Goal: Information Seeking & Learning: Learn about a topic

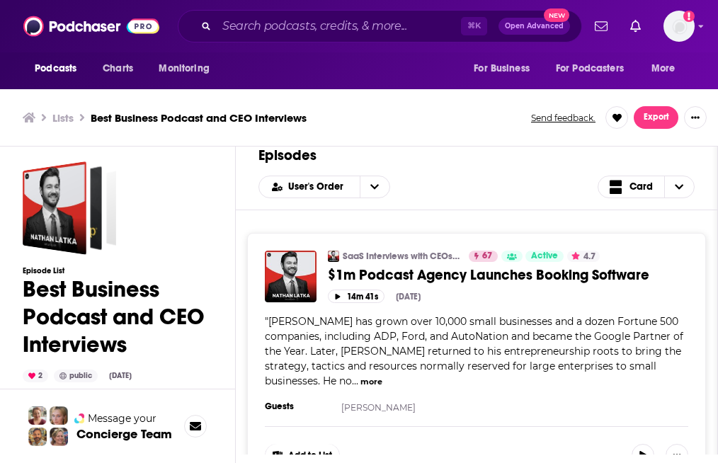
click at [358, 375] on span "..." at bounding box center [355, 381] width 6 height 13
click at [382, 376] on button "more" at bounding box center [372, 382] width 22 height 12
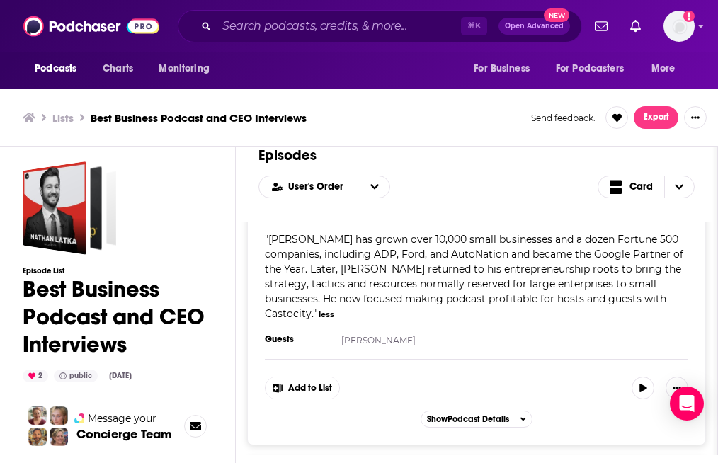
scroll to position [85, 0]
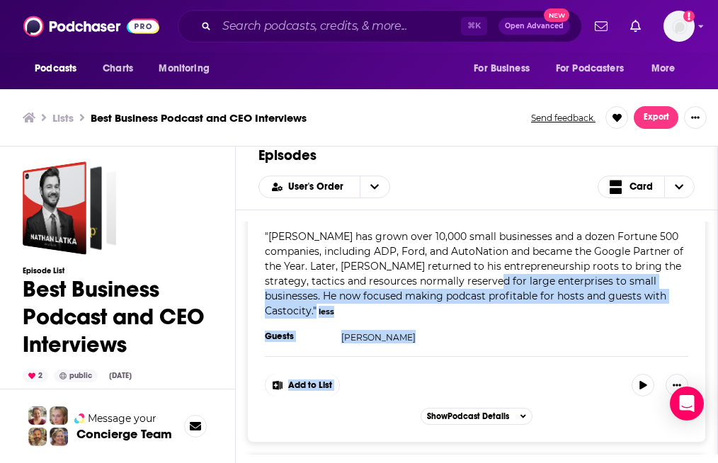
drag, startPoint x: 484, startPoint y: 280, endPoint x: 491, endPoint y: 333, distance: 53.5
click at [491, 333] on div "SaaS Interviews with CEOs, Startups, Founders 67 Active 4.7 Categories Business…" at bounding box center [476, 295] width 459 height 295
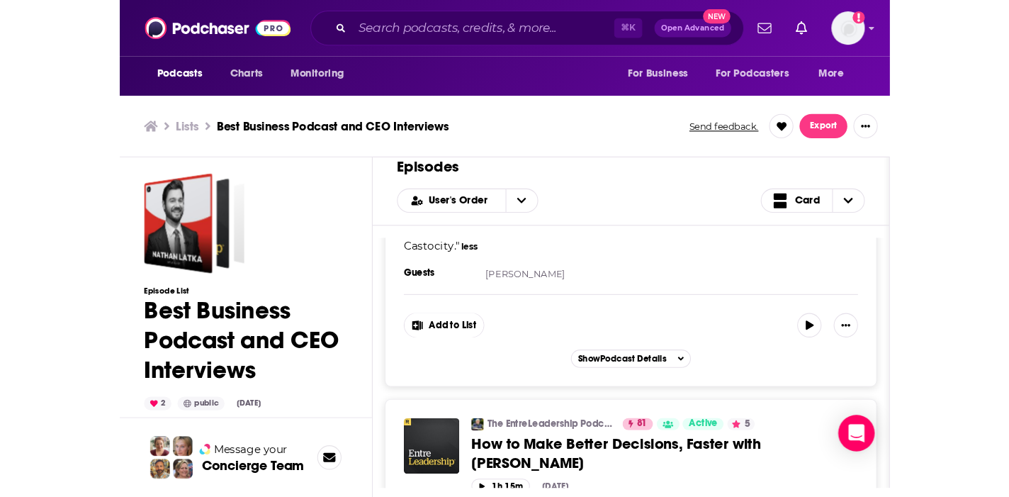
scroll to position [170, 0]
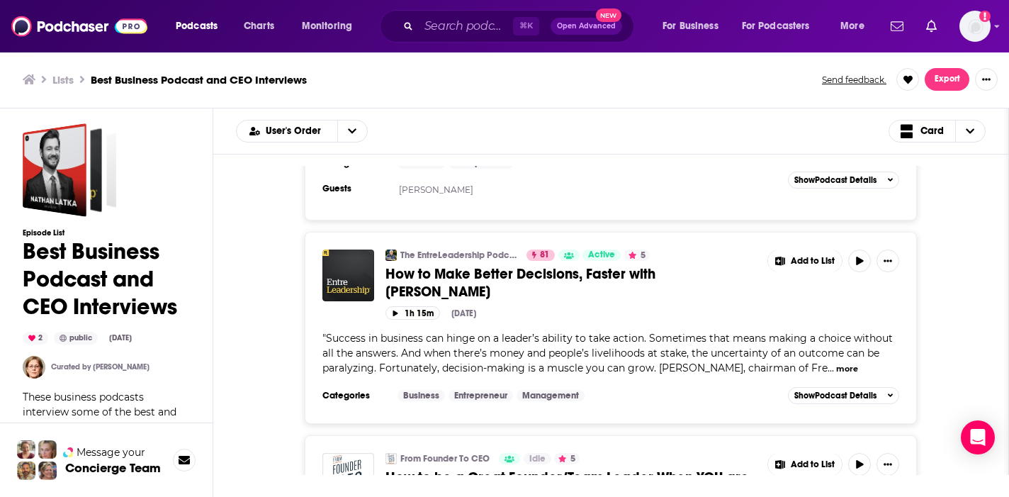
click at [89, 437] on button "Message your Concierge Team" at bounding box center [106, 459] width 212 height 74
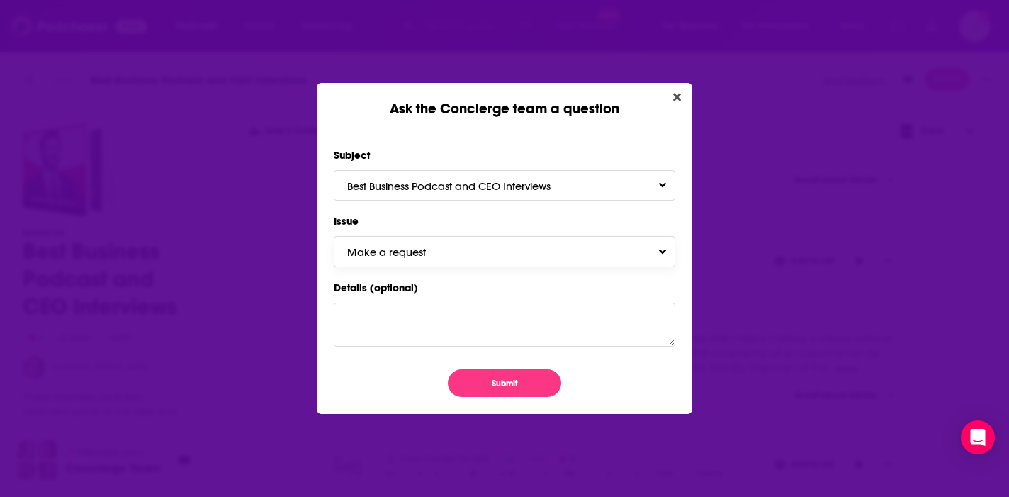
click at [528, 245] on button "Make a request" at bounding box center [504, 251] width 341 height 30
click at [676, 101] on icon "Close" at bounding box center [677, 96] width 8 height 11
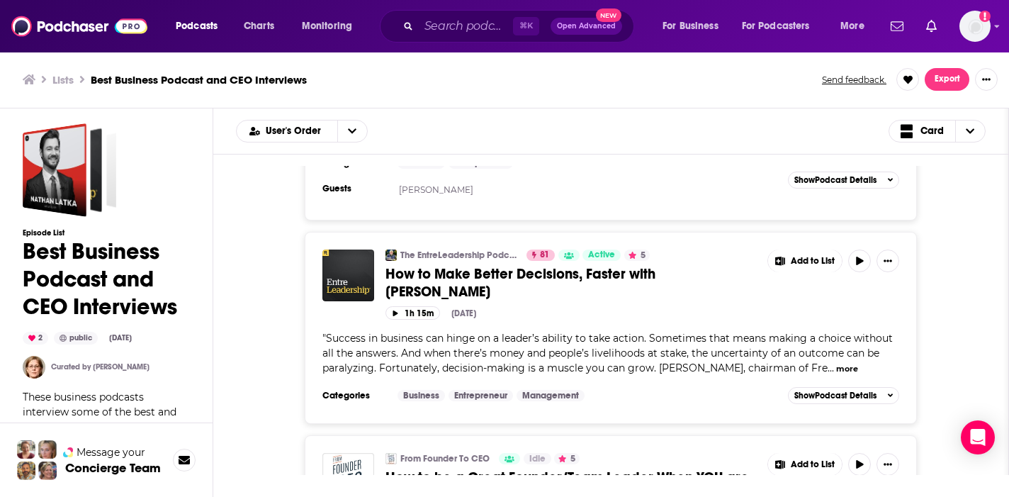
click at [123, 463] on h3 "Concierge Team" at bounding box center [113, 467] width 96 height 14
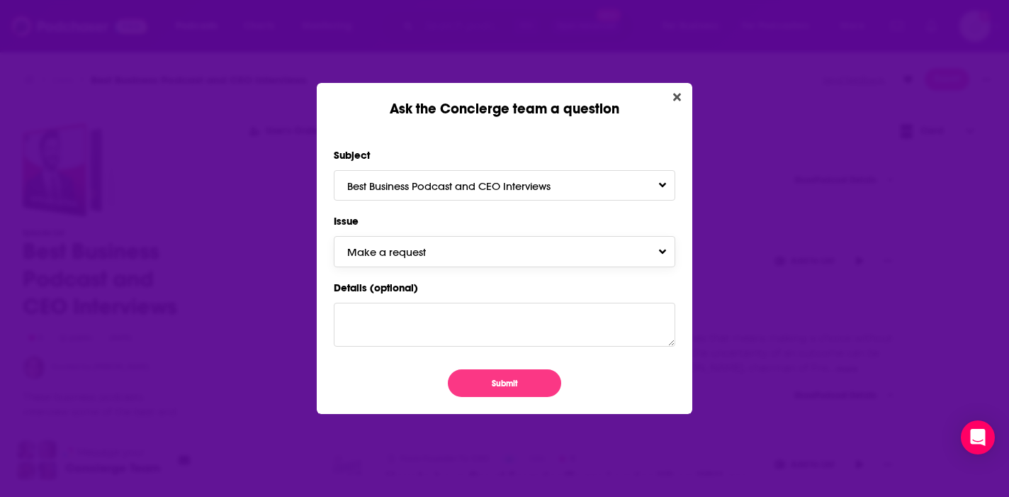
click at [526, 249] on button "Make a request" at bounding box center [504, 251] width 341 height 30
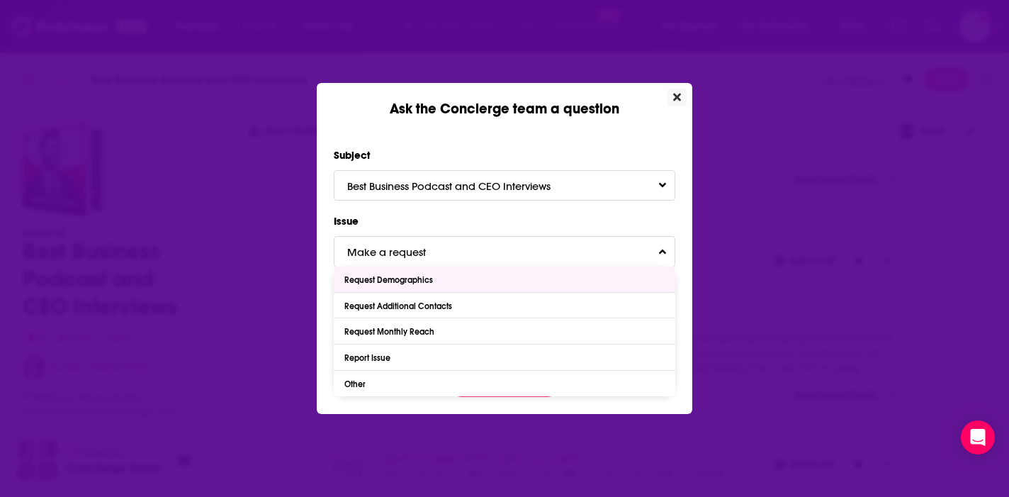
click at [674, 99] on icon "Close" at bounding box center [677, 97] width 8 height 8
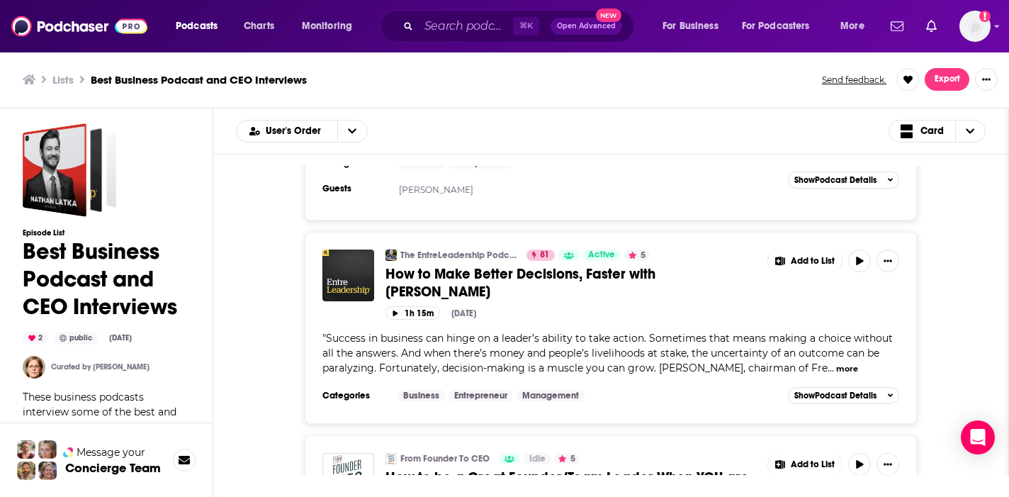
click at [717, 268] on div "The EntreLeadership Podcast 81 Active 5 How to Make Better Decisions, Faster wi…" at bounding box center [610, 328] width 749 height 192
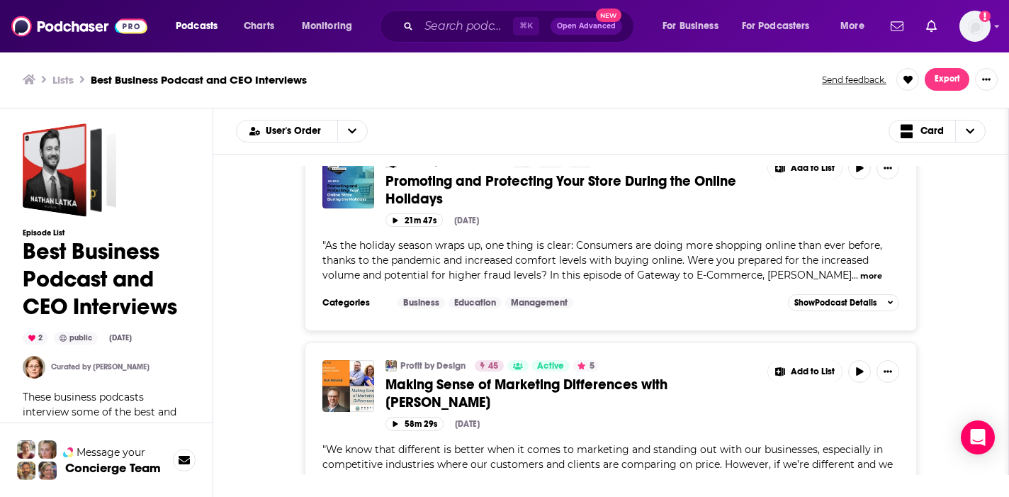
scroll to position [1303, 0]
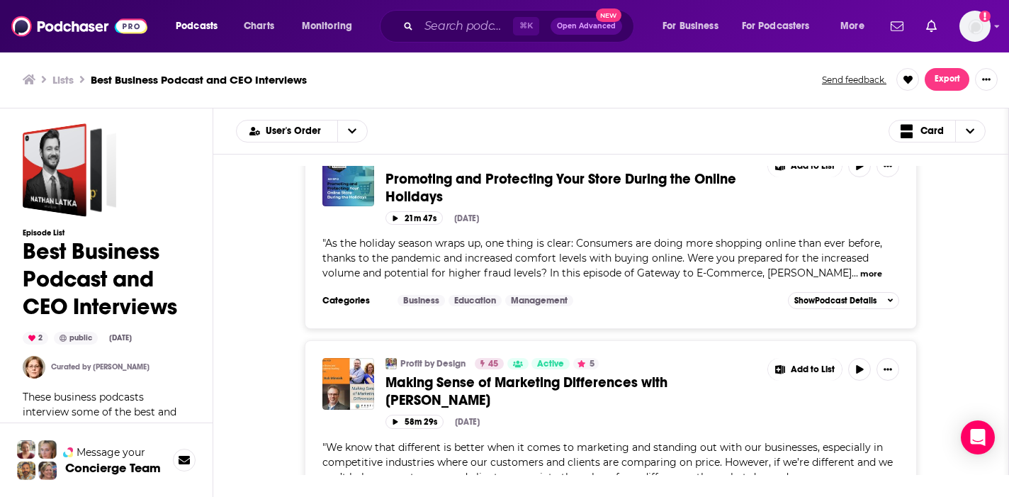
click at [717, 285] on div "Gateway to Ecommerce Idle 5 Promoting and Protecting Your Store During the Onli…" at bounding box center [610, 233] width 749 height 192
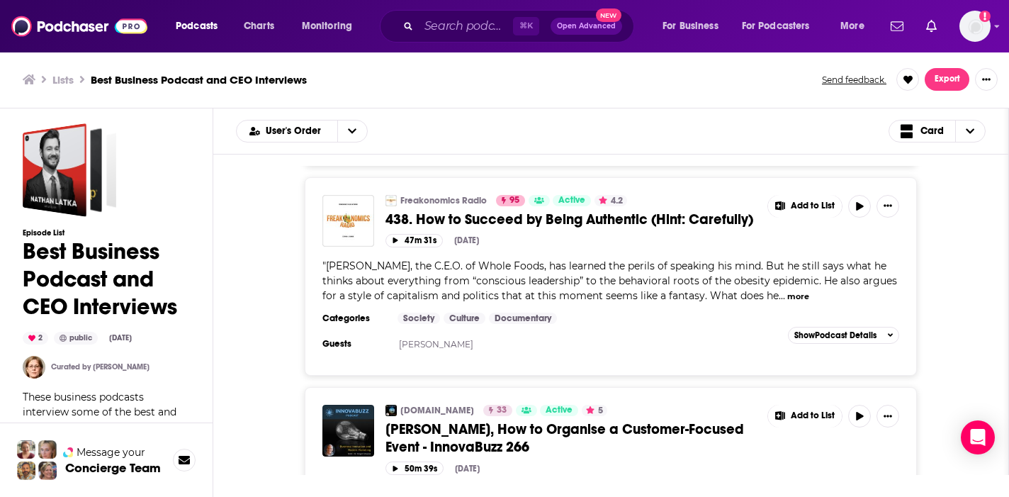
scroll to position [822, 0]
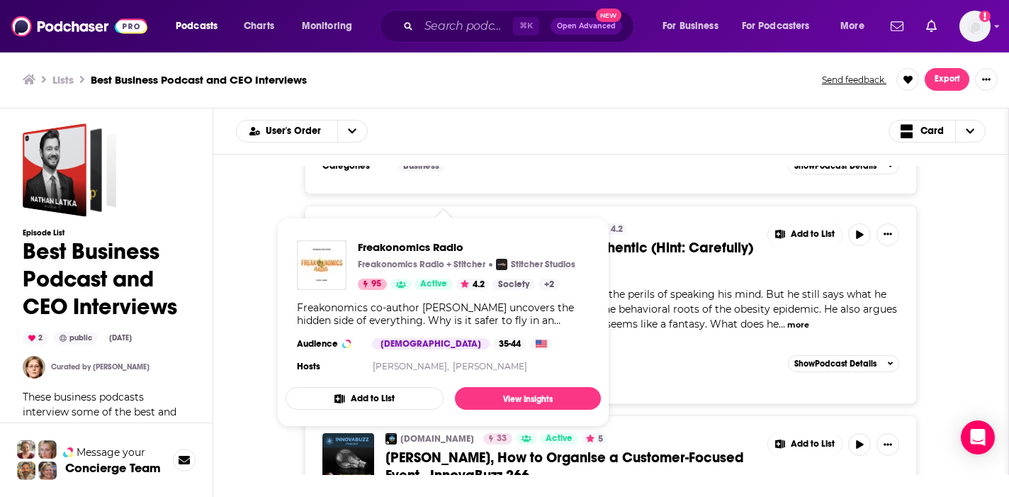
click at [411, 223] on link "Freakonomics Radio" at bounding box center [443, 228] width 86 height 11
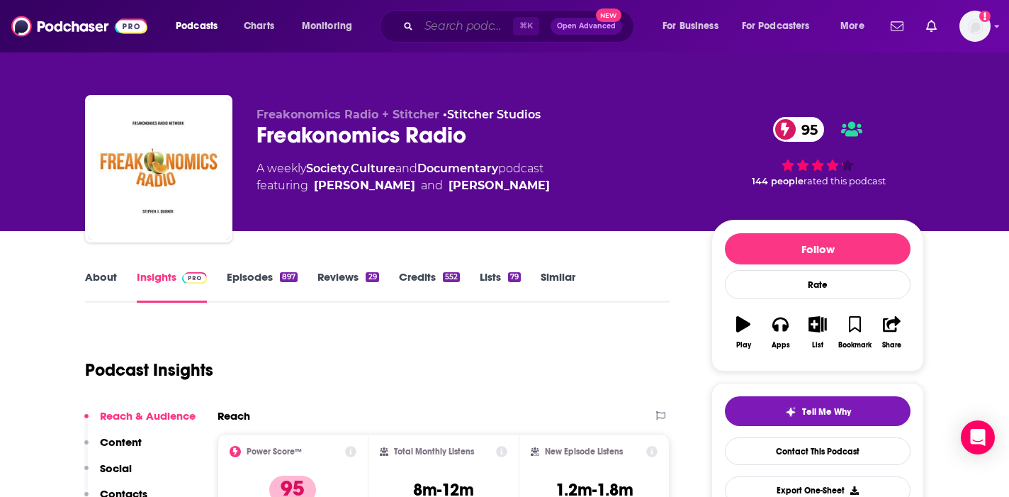
click at [475, 23] on input "Search podcasts, credits, & more..." at bounding box center [466, 26] width 94 height 23
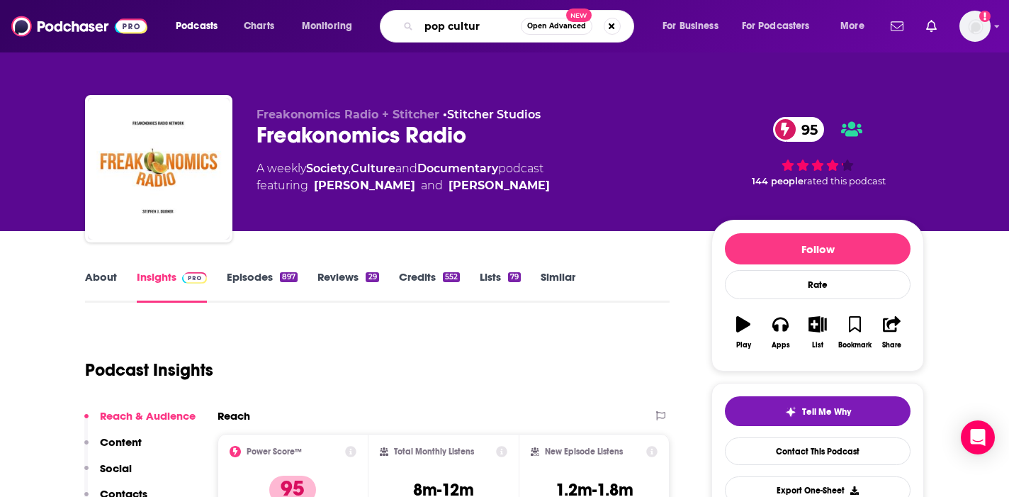
type input "pop culture"
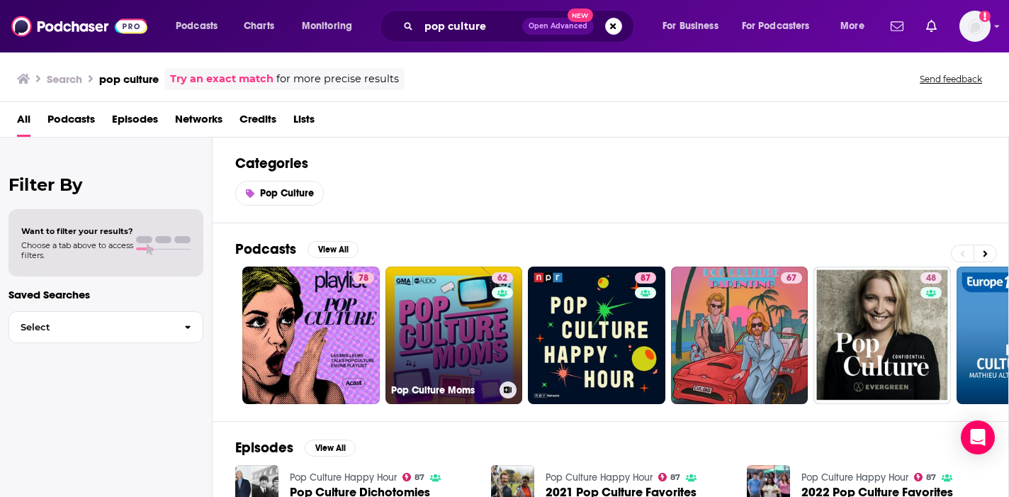
click at [455, 324] on link "62 Pop Culture Moms" at bounding box center [453, 334] width 137 height 137
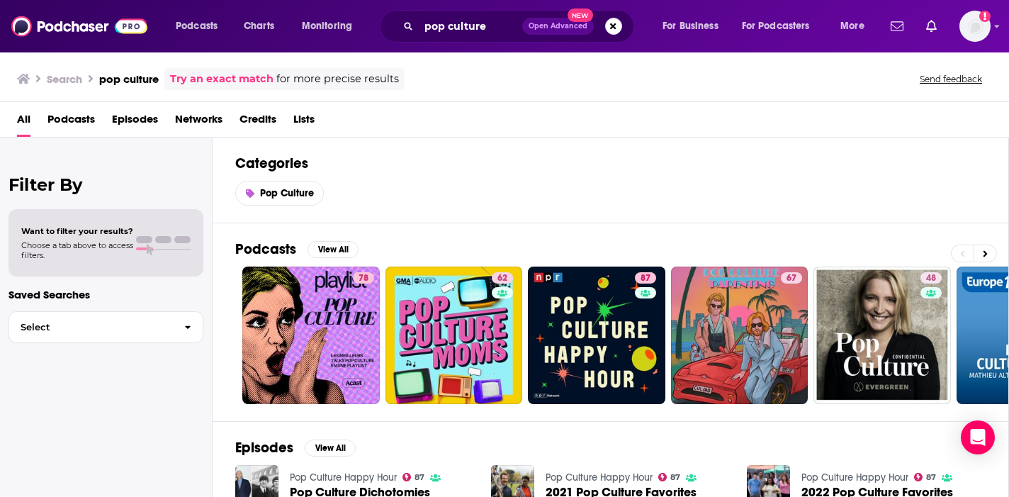
click at [717, 414] on div "Podcasts View All 78 62 87 67 48 45 43 53 + 32k" at bounding box center [621, 322] width 773 height 198
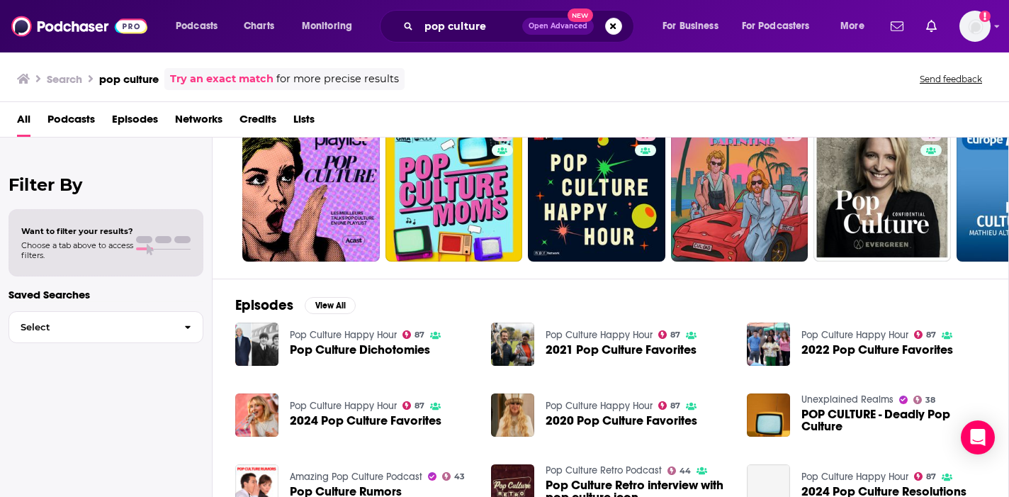
scroll to position [170, 0]
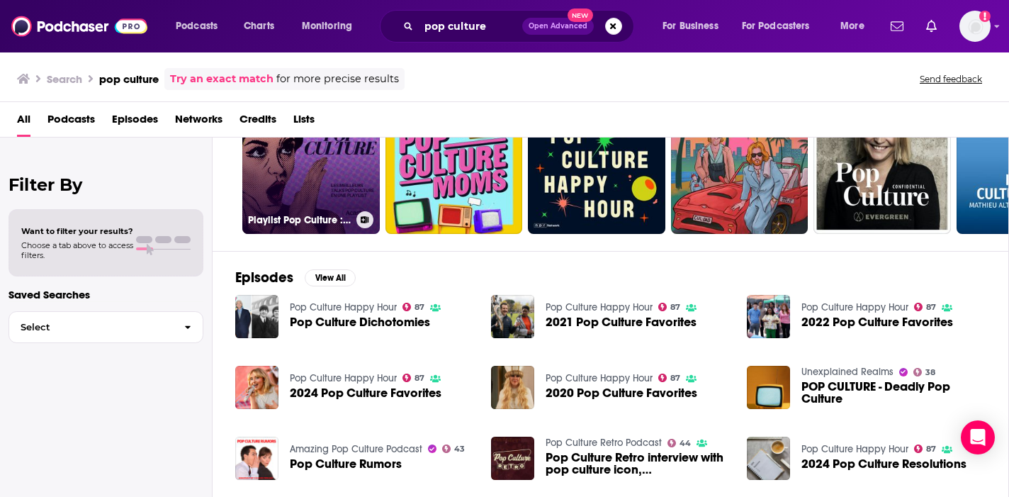
click at [314, 191] on link "78 Playlist Pop Culture : les meilleurs talks" at bounding box center [310, 164] width 137 height 137
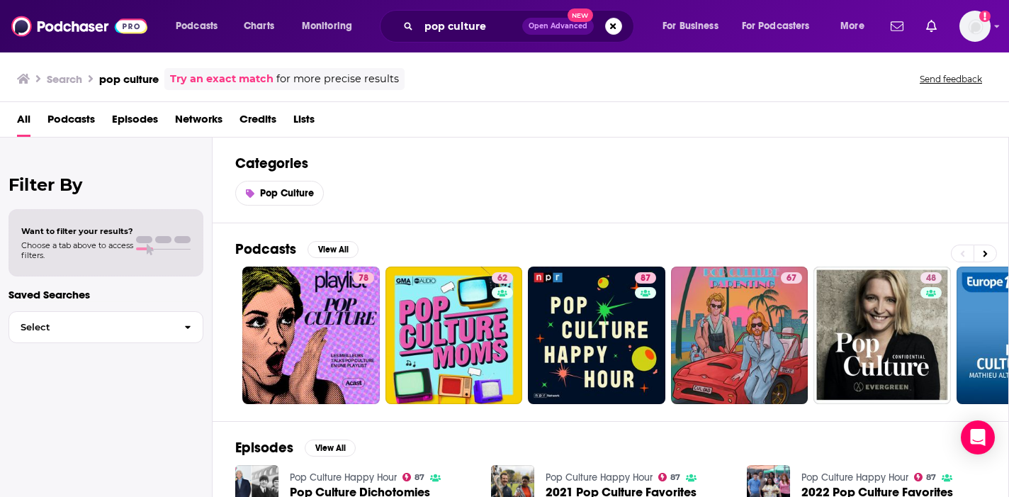
click at [689, 245] on div "Podcasts View All" at bounding box center [621, 253] width 773 height 26
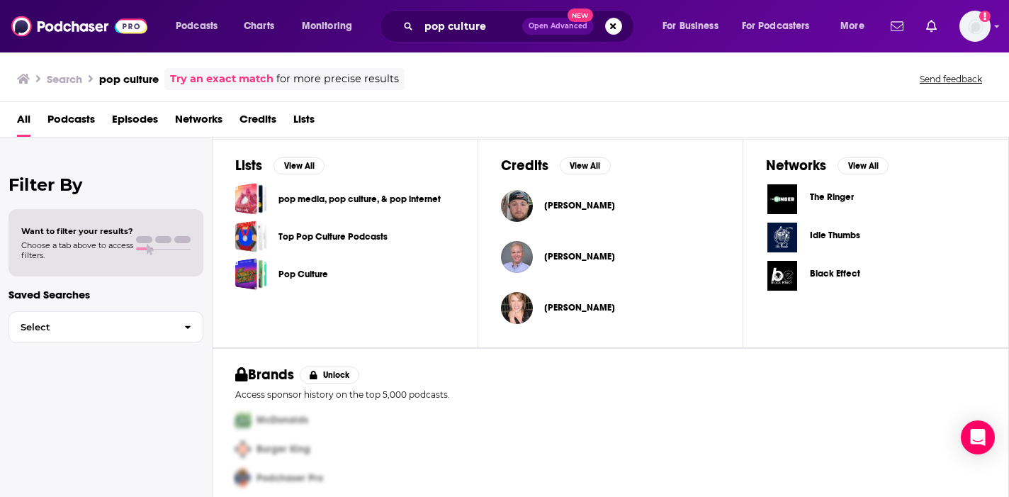
scroll to position [550, 0]
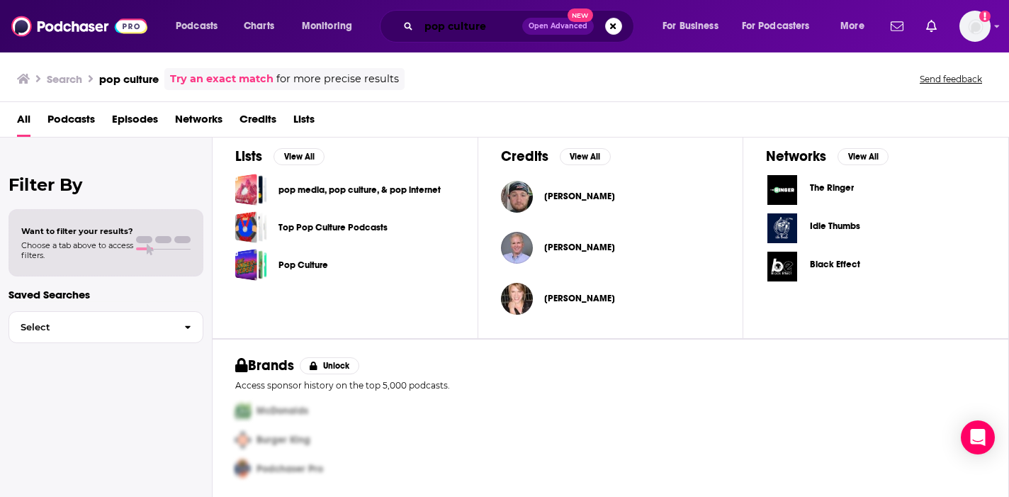
click at [492, 28] on input "pop culture" at bounding box center [470, 26] width 103 height 23
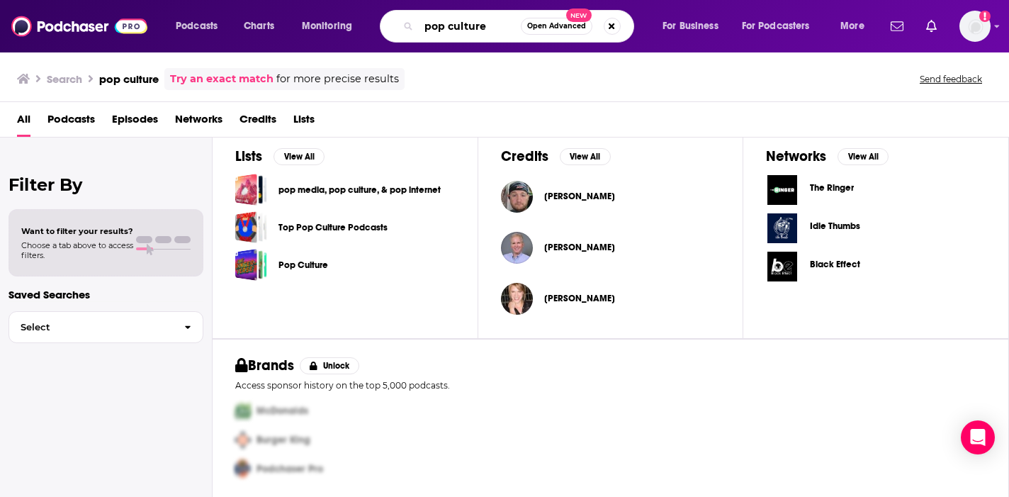
click at [492, 28] on input "pop culture" at bounding box center [470, 26] width 102 height 23
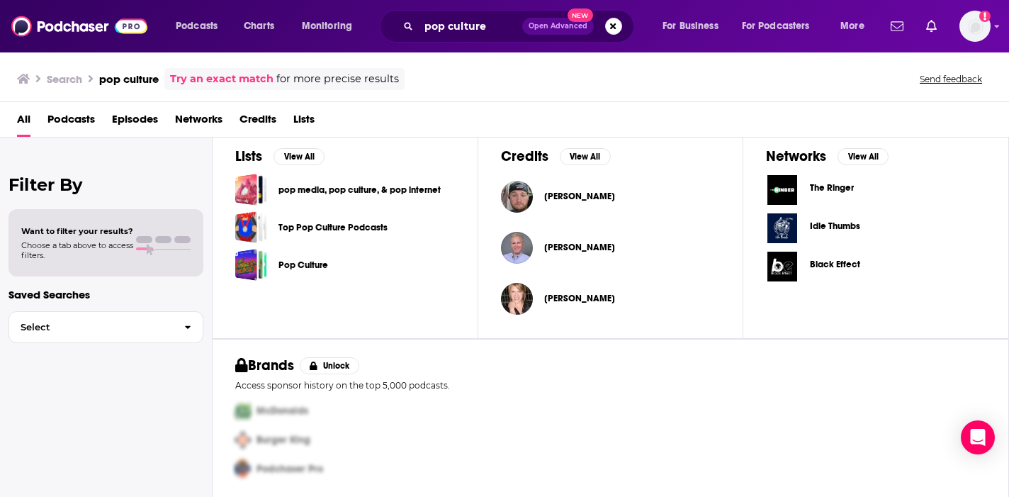
click at [551, 104] on div "All Podcasts Episodes Networks Credits Lists" at bounding box center [504, 119] width 1009 height 35
click at [121, 80] on h3 "pop culture" at bounding box center [128, 78] width 59 height 13
click at [717, 76] on div "Search pop culture Try an exact match for more precise results Send feedback" at bounding box center [501, 79] width 969 height 22
click at [620, 361] on div "Brands Unlock" at bounding box center [610, 365] width 750 height 18
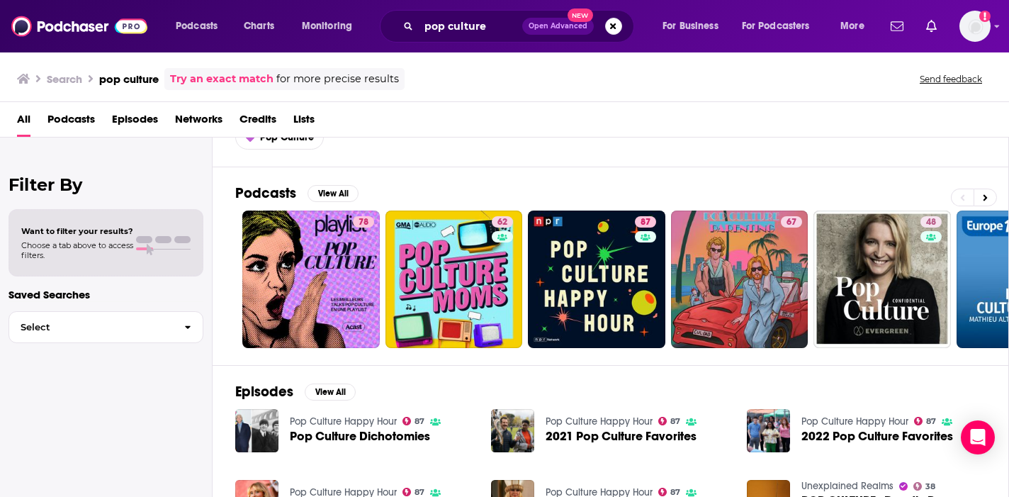
scroll to position [0, 0]
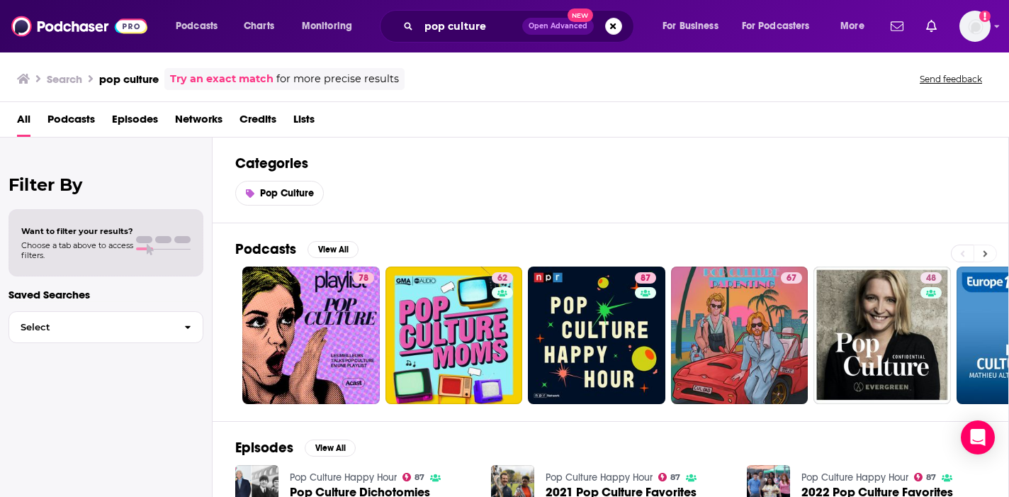
click at [717, 256] on button at bounding box center [984, 253] width 23 height 18
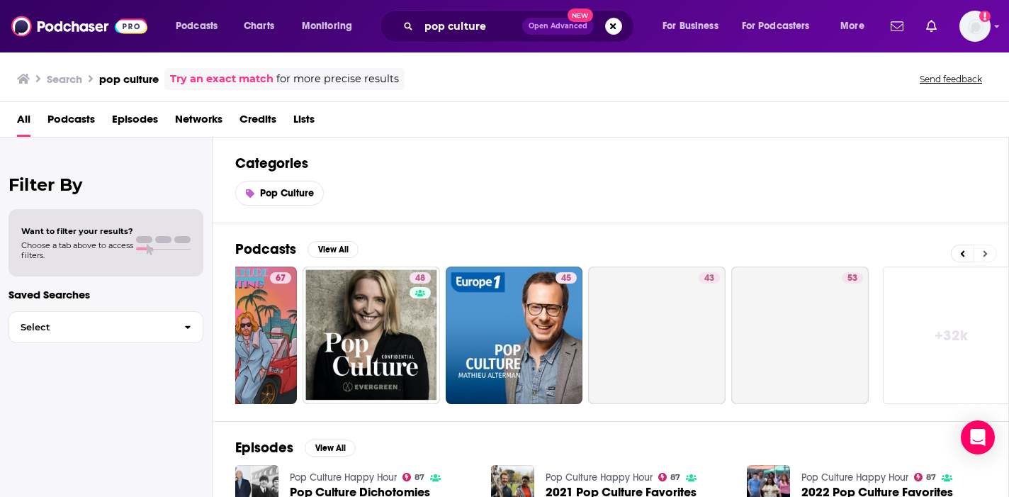
scroll to position [0, 528]
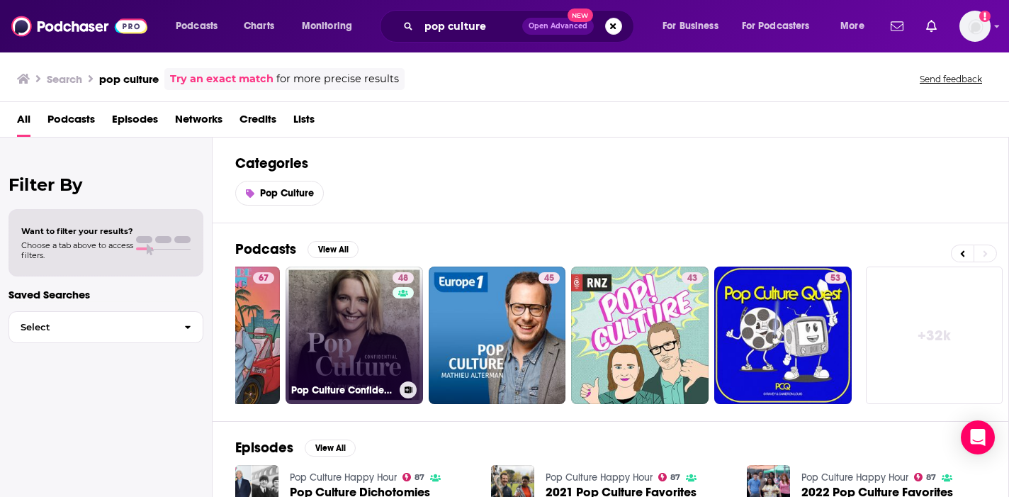
click at [352, 361] on link "48 Pop Culture Confidential" at bounding box center [353, 334] width 137 height 137
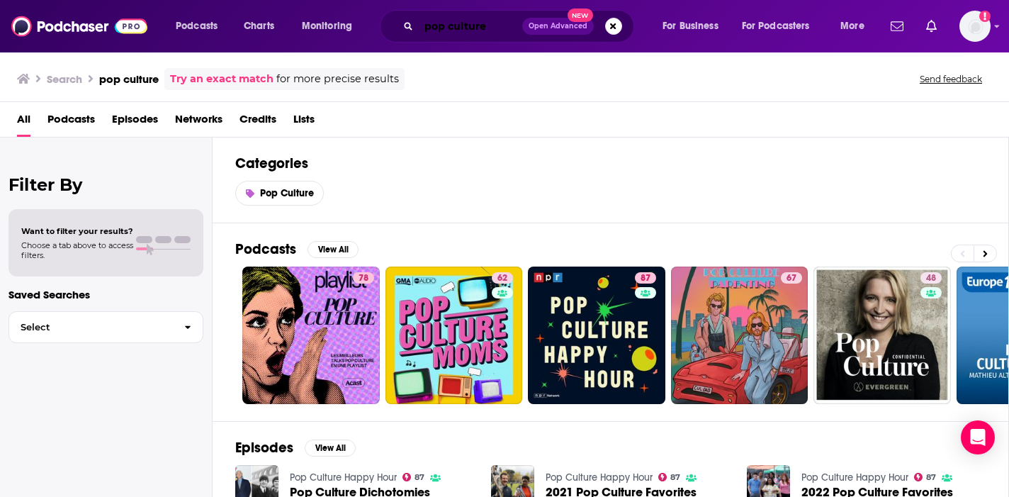
click at [480, 25] on input "pop culture" at bounding box center [470, 26] width 103 height 23
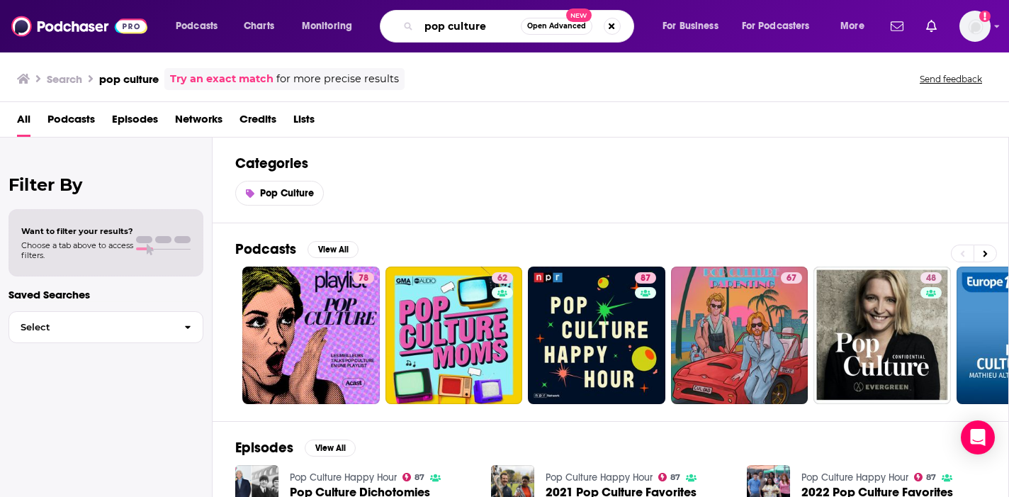
drag, startPoint x: 497, startPoint y: 30, endPoint x: 379, endPoint y: 28, distance: 118.3
click at [379, 28] on div "Podcasts Charts Monitoring pop culture Open Advanced New For Business For Podca…" at bounding box center [522, 26] width 712 height 33
type input "technology"
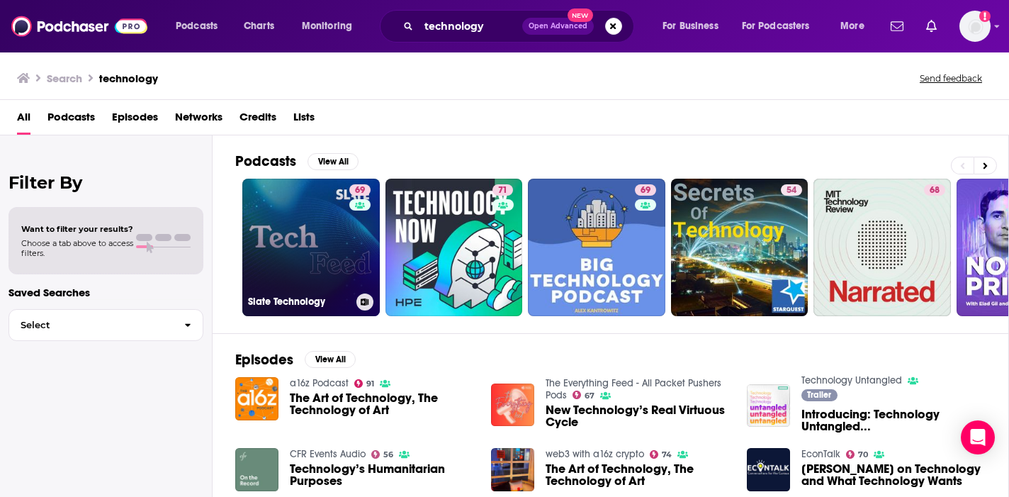
click at [333, 249] on link "69 Slate Technology" at bounding box center [310, 246] width 137 height 137
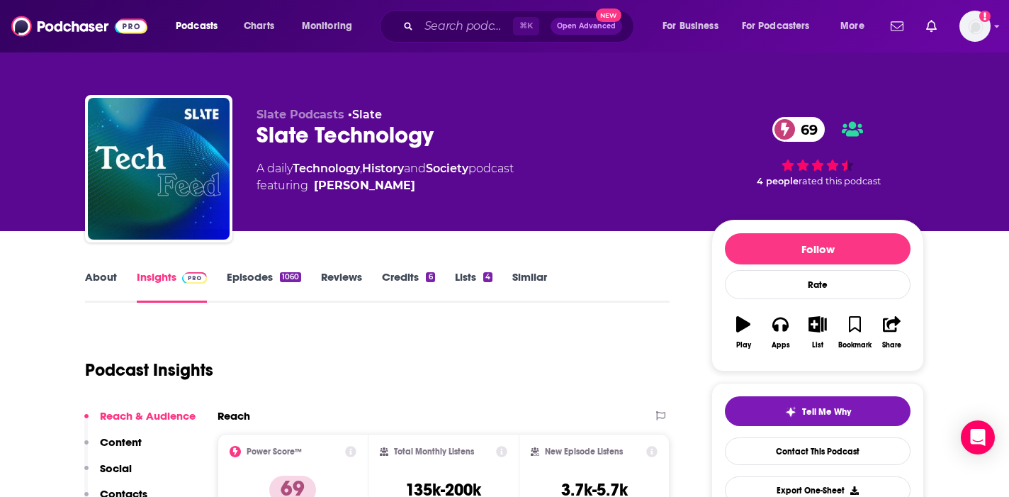
click at [449, 387] on div "Podcast Insights" at bounding box center [371, 361] width 573 height 72
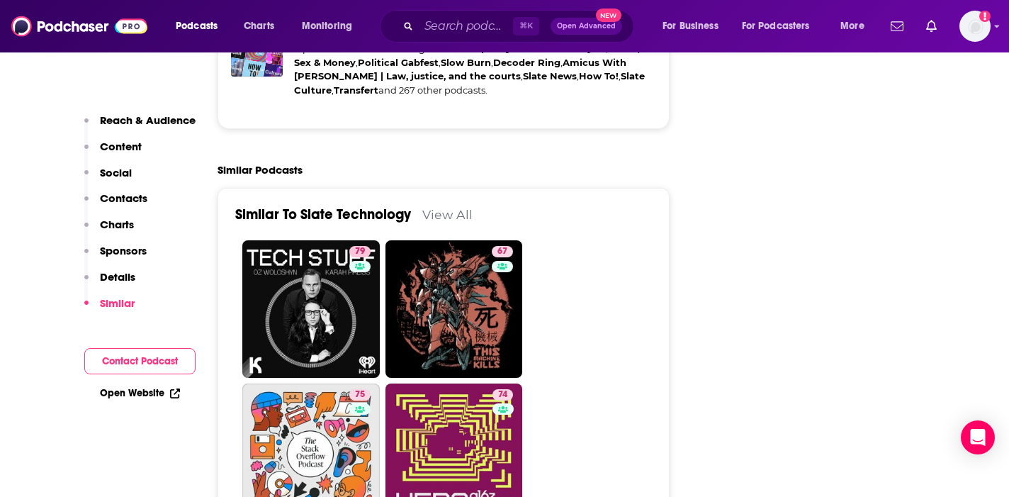
scroll to position [2890, 0]
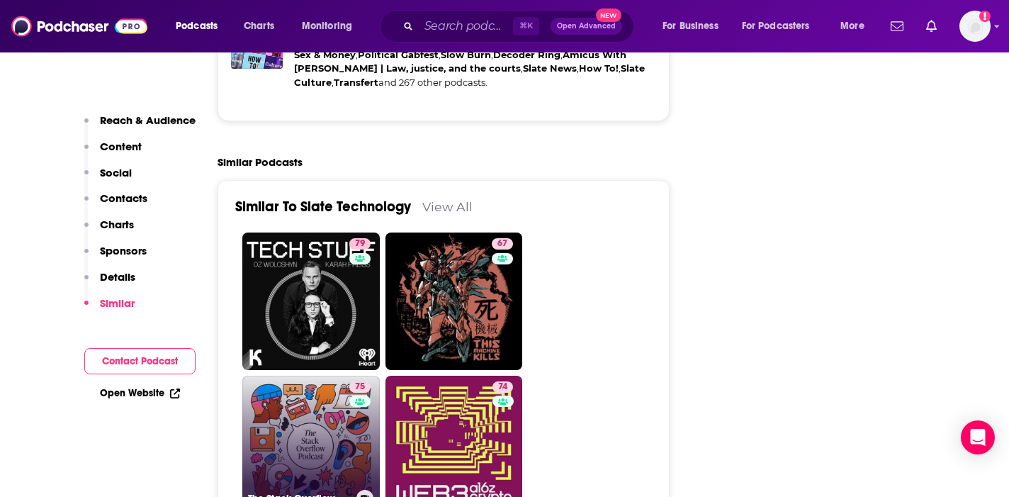
click at [317, 375] on link "75 The Stack Overflow Podcast" at bounding box center [310, 443] width 137 height 137
type input "[URL][DOMAIN_NAME]"
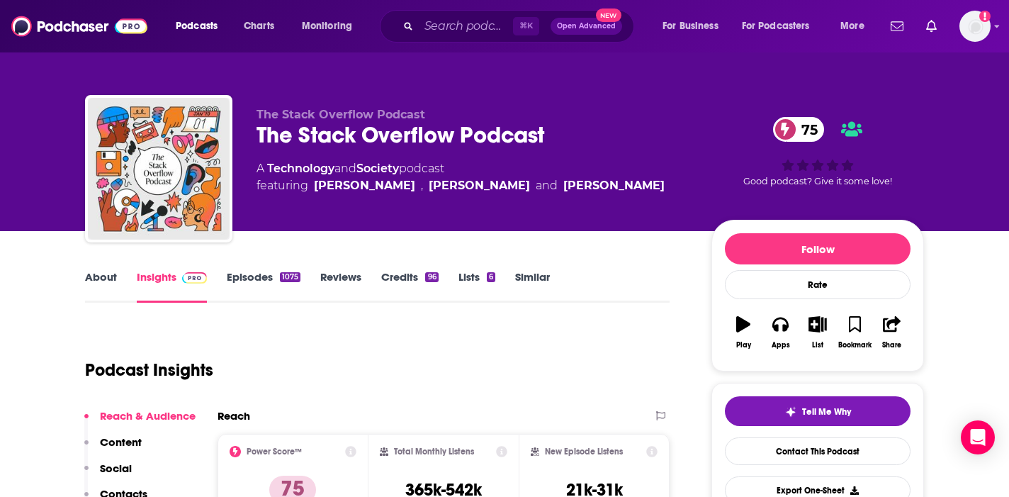
click at [412, 353] on div "Podcast Insights" at bounding box center [371, 361] width 573 height 72
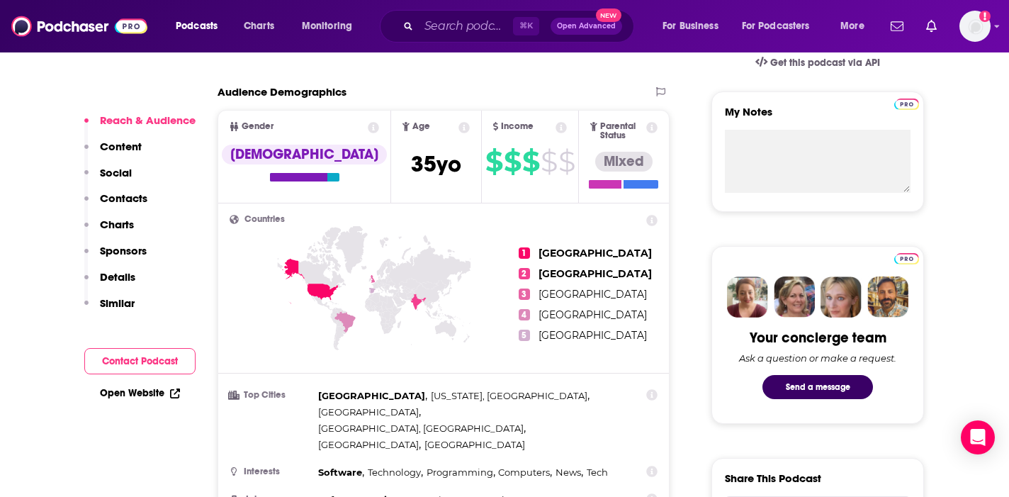
scroll to position [482, 0]
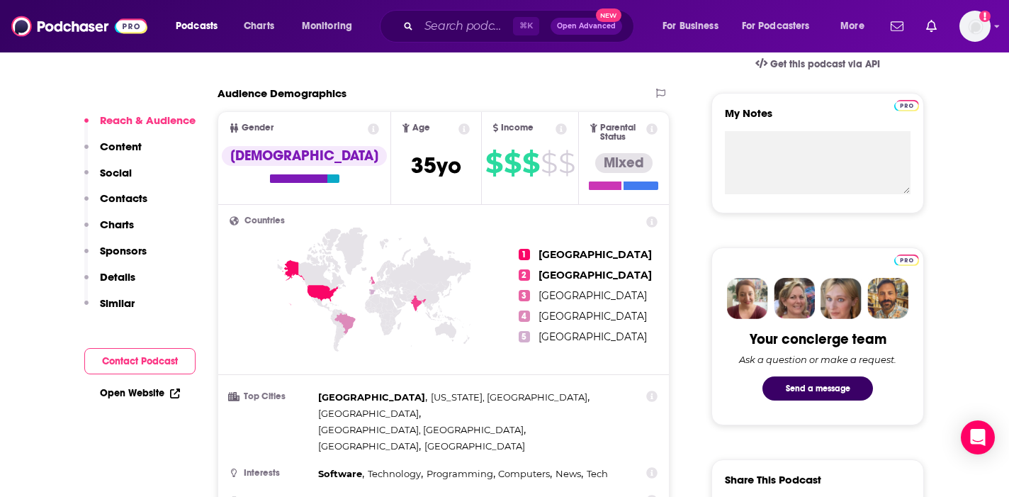
click at [122, 301] on p "Similar" at bounding box center [117, 302] width 35 height 13
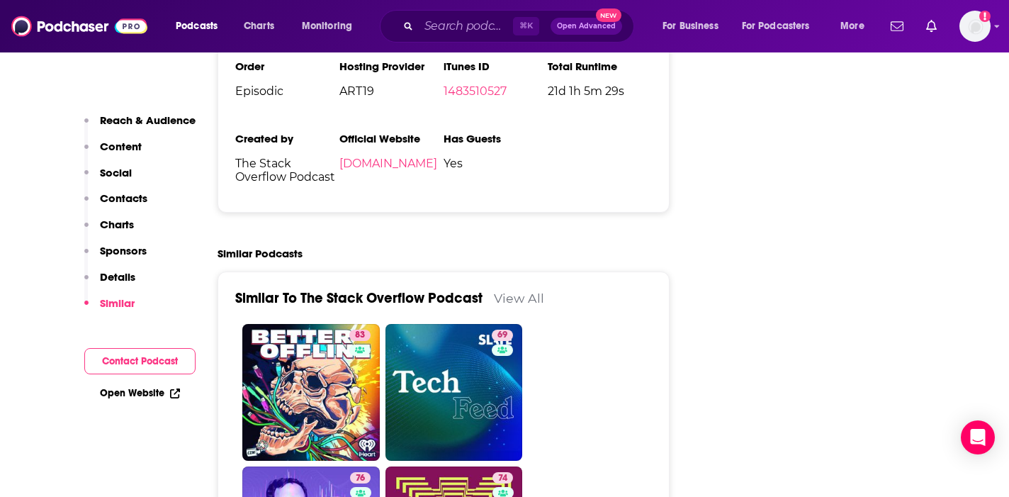
scroll to position [3041, 0]
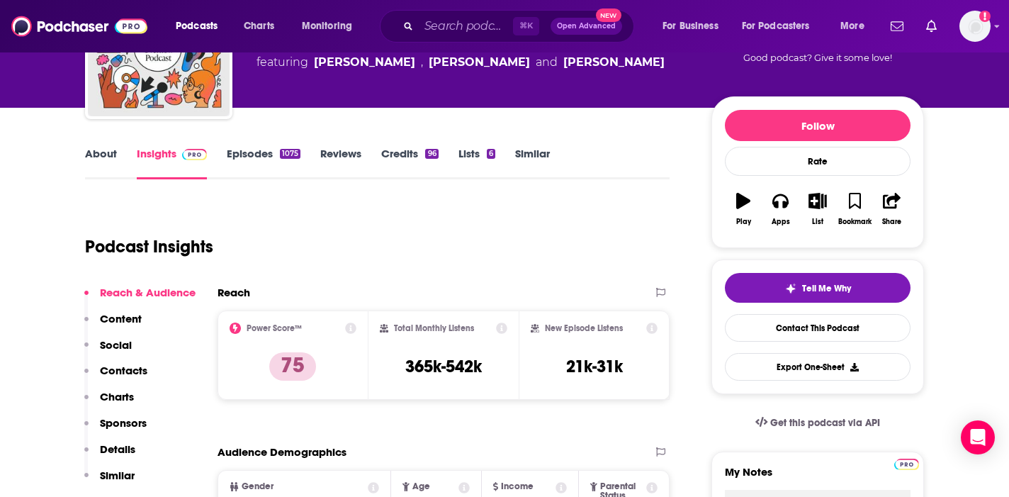
scroll to position [95, 0]
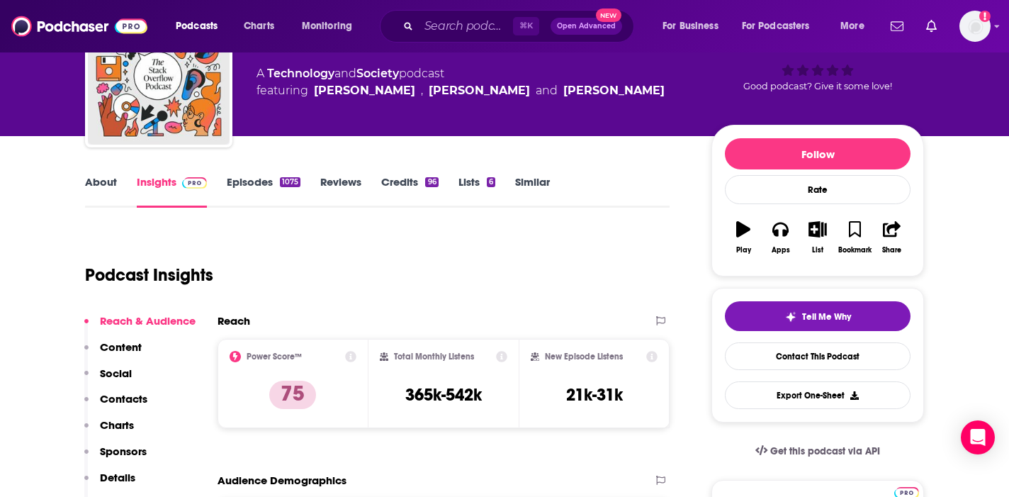
click at [407, 180] on link "Credits 96" at bounding box center [409, 191] width 57 height 33
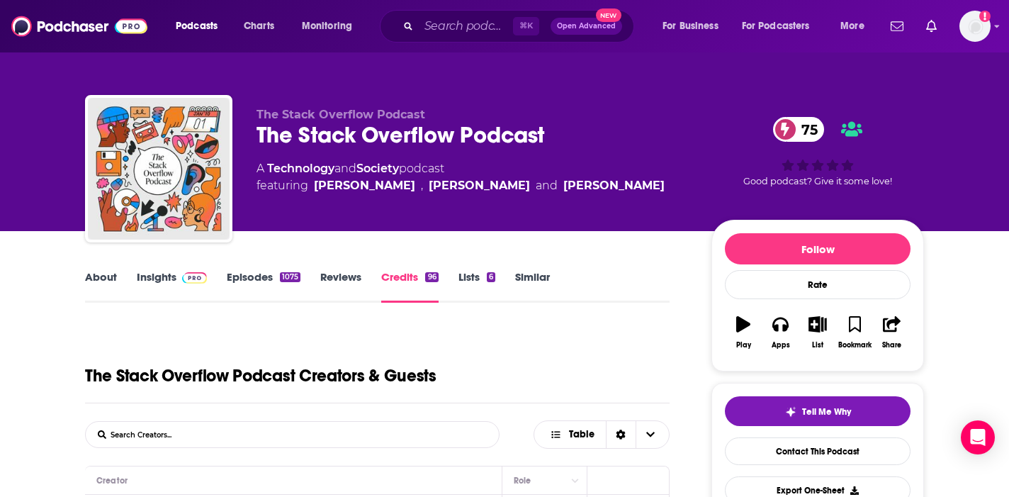
click at [395, 350] on div "The Stack Overflow Podcast Creators & Guests" at bounding box center [377, 364] width 584 height 78
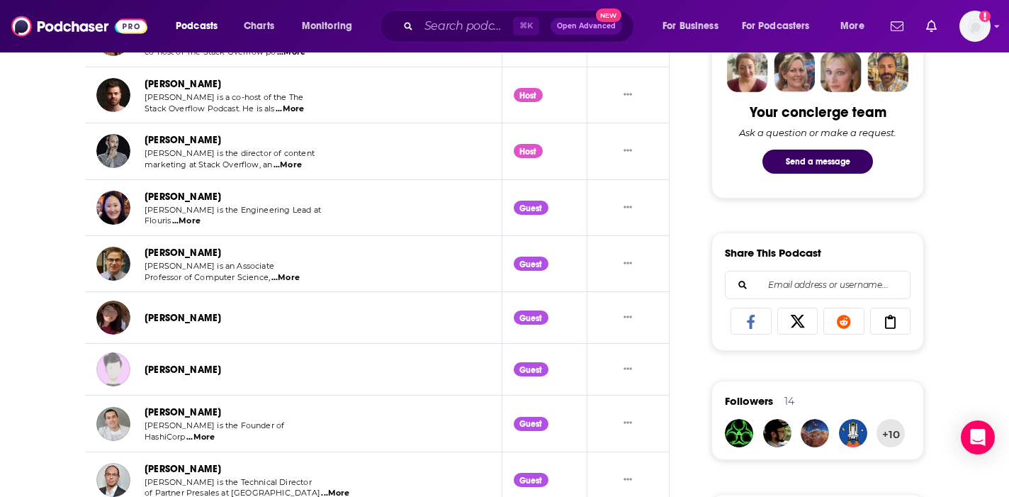
scroll to position [737, 0]
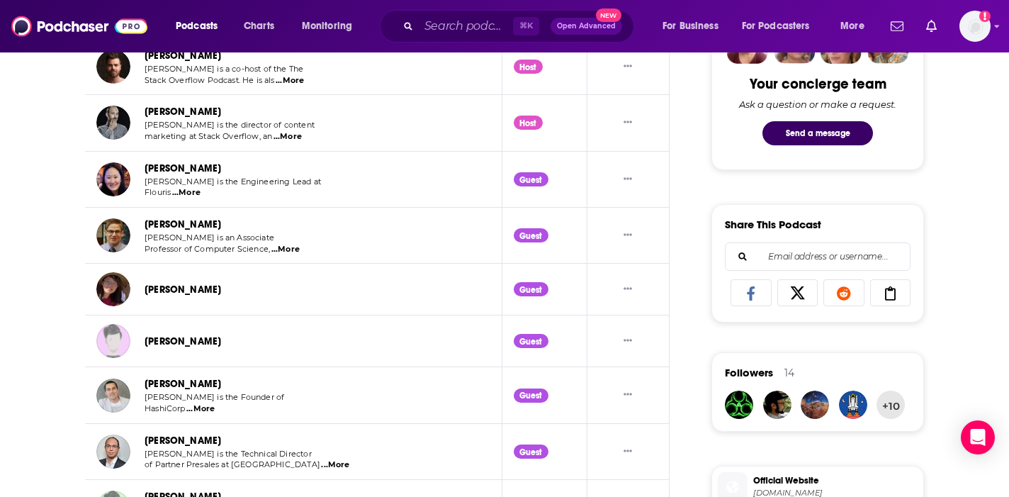
click at [214, 224] on link "[PERSON_NAME]" at bounding box center [182, 224] width 76 height 12
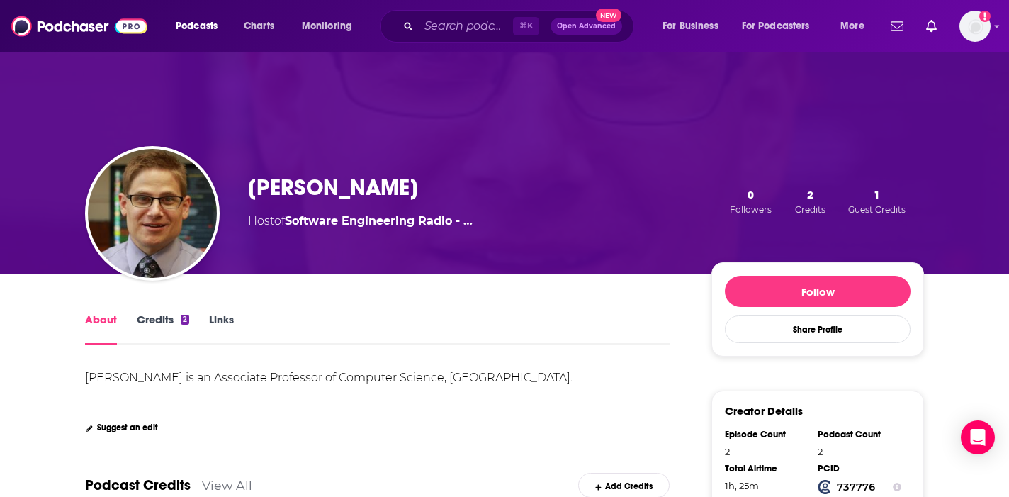
click at [342, 329] on div "About Credits 2 Links" at bounding box center [377, 327] width 584 height 35
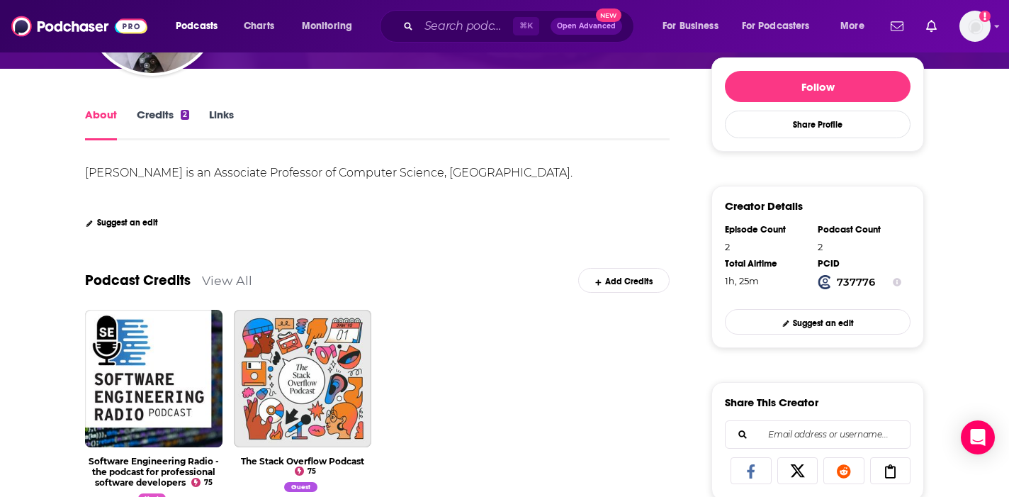
scroll to position [198, 0]
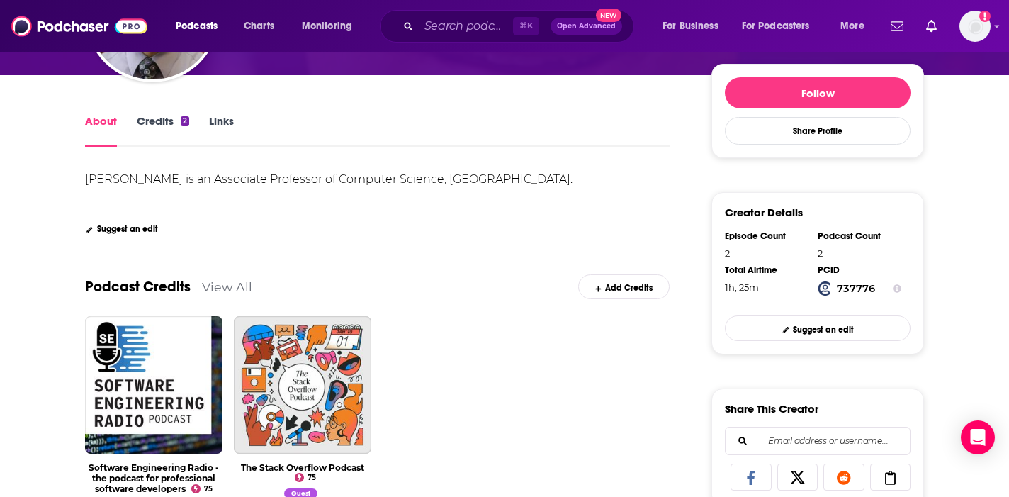
click at [407, 234] on div "[PERSON_NAME] is an Associate Professor of Computer Science, [GEOGRAPHIC_DATA].…" at bounding box center [377, 201] width 584 height 65
click at [441, 261] on div "Podcast Credits View All Add Credits" at bounding box center [377, 278] width 584 height 76
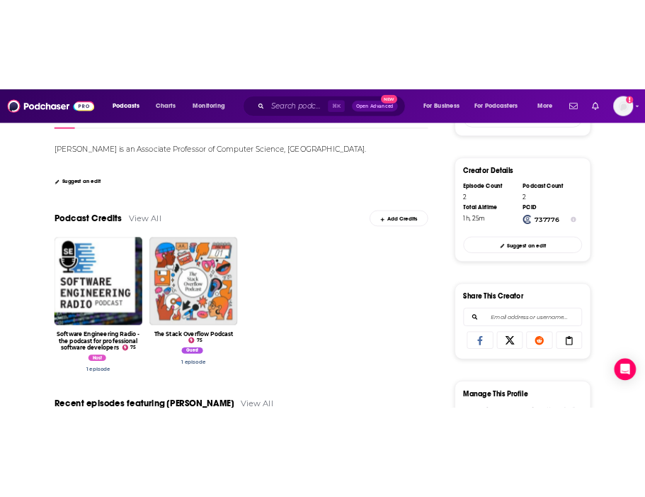
scroll to position [317, 0]
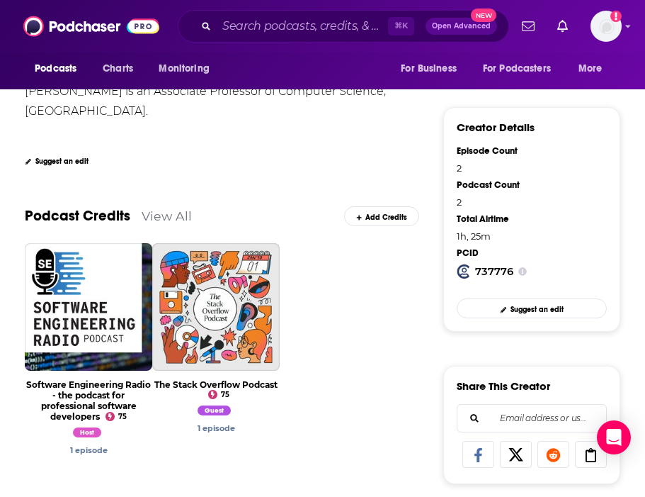
click at [395, 328] on div "View Podcast View Credit Software Engineering Radio - the podcast for professio…" at bounding box center [222, 354] width 395 height 223
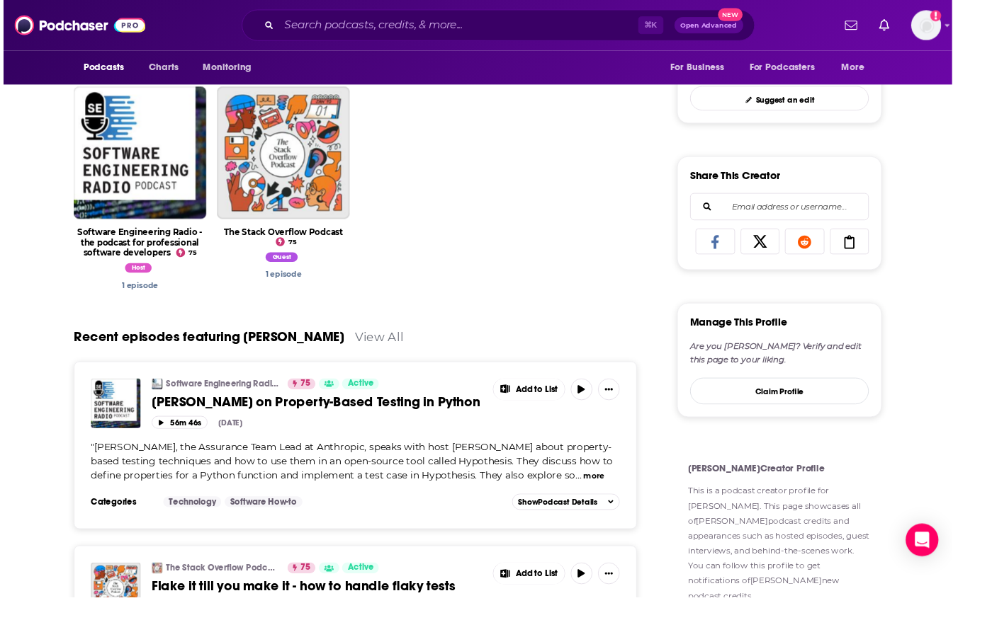
scroll to position [424, 0]
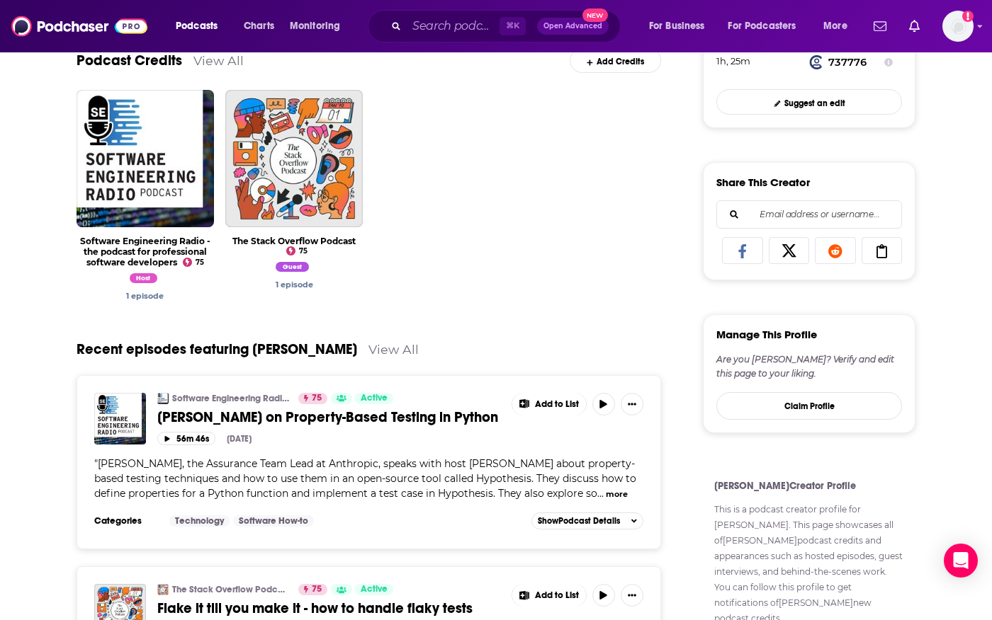
click at [717, 290] on div "About Credits 2 Links [PERSON_NAME] is an Associate Professor of Computer Scien…" at bounding box center [496, 303] width 992 height 909
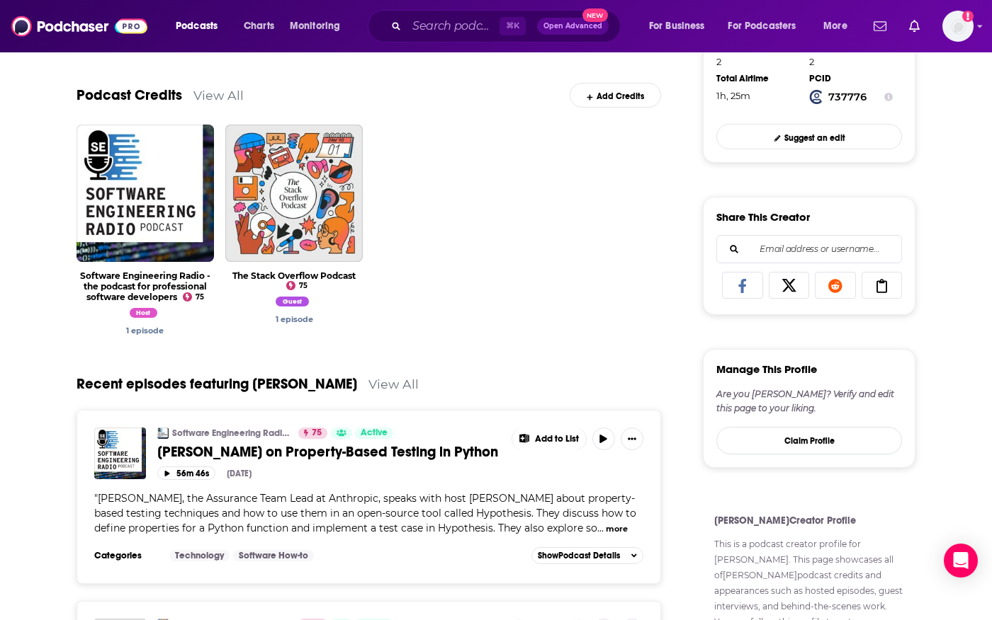
scroll to position [389, 0]
click at [626, 90] on link "Add Credits" at bounding box center [614, 96] width 91 height 25
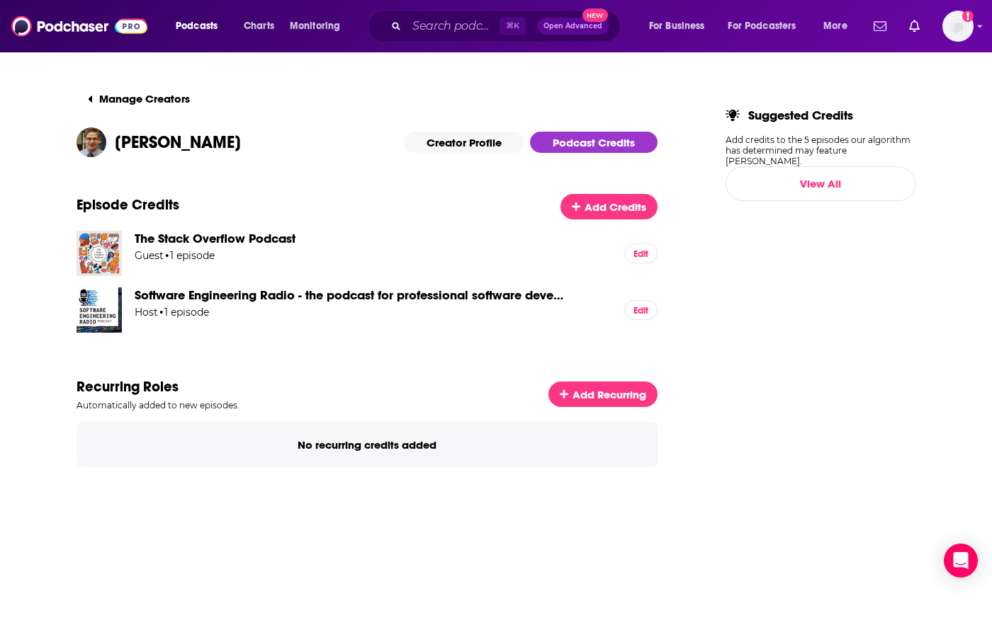
click at [162, 142] on span "[PERSON_NAME]" at bounding box center [178, 142] width 126 height 21
click at [457, 136] on link "Creator Profile" at bounding box center [464, 142] width 120 height 21
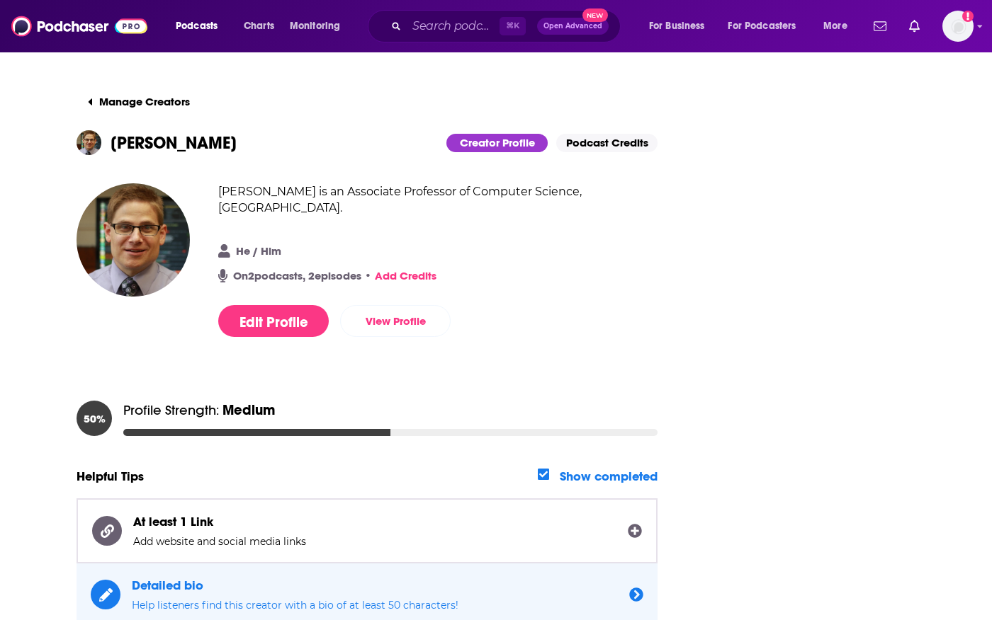
click at [208, 147] on h1 "[PERSON_NAME]" at bounding box center [173, 142] width 126 height 21
click at [93, 142] on img "button" at bounding box center [88, 142] width 25 height 25
click at [140, 97] on button "Manage Creators" at bounding box center [138, 102] width 125 height 28
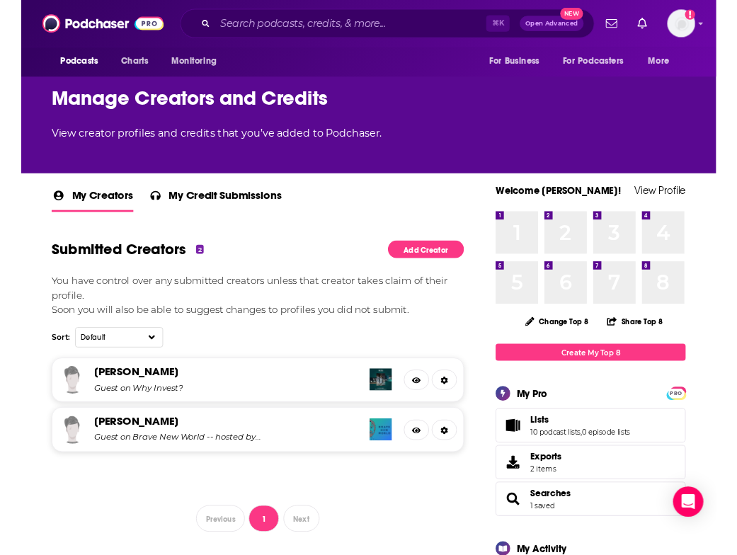
scroll to position [106, 0]
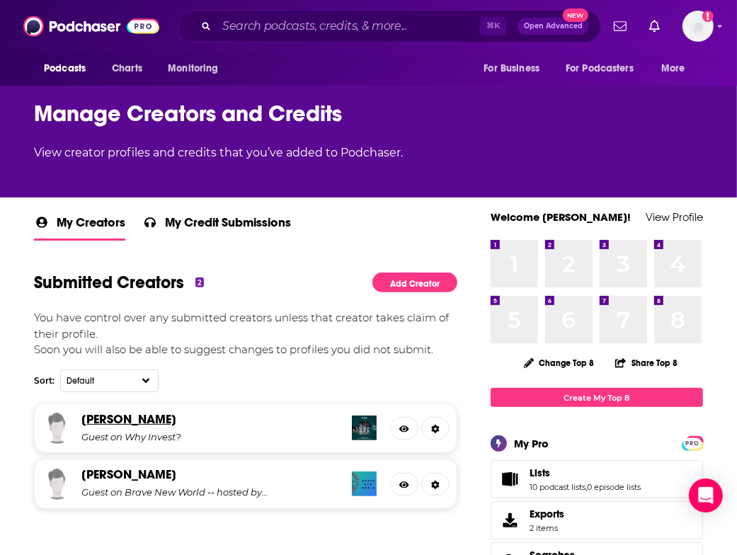
click at [103, 421] on link "[PERSON_NAME]" at bounding box center [128, 420] width 95 height 16
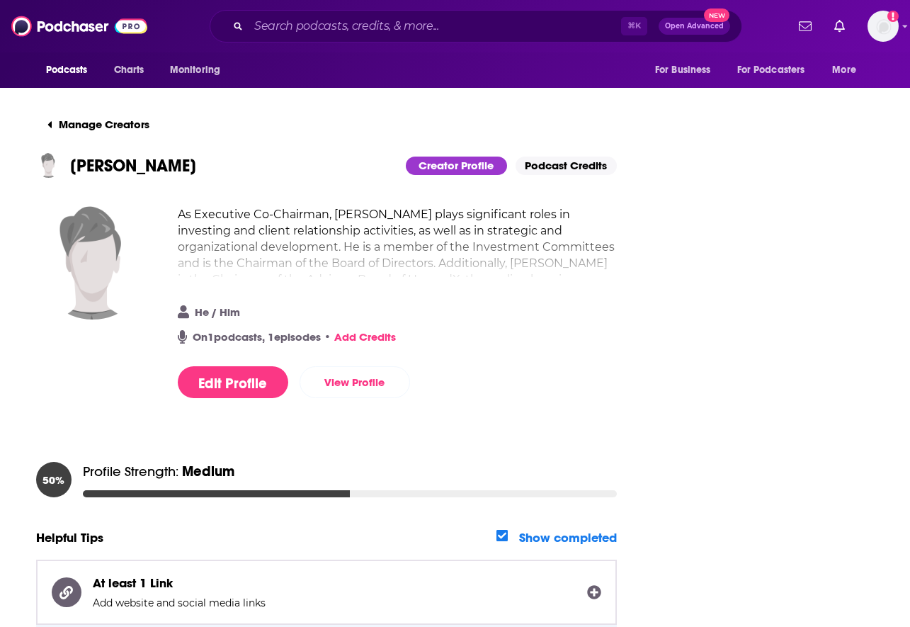
click at [407, 278] on div "As Executive Co-Chairman, [PERSON_NAME] plays significant roles in investing an…" at bounding box center [397, 244] width 439 height 76
click at [422, 269] on h2 "As Executive Co-Chairman, [PERSON_NAME] plays significant roles in investing an…" at bounding box center [397, 295] width 439 height 179
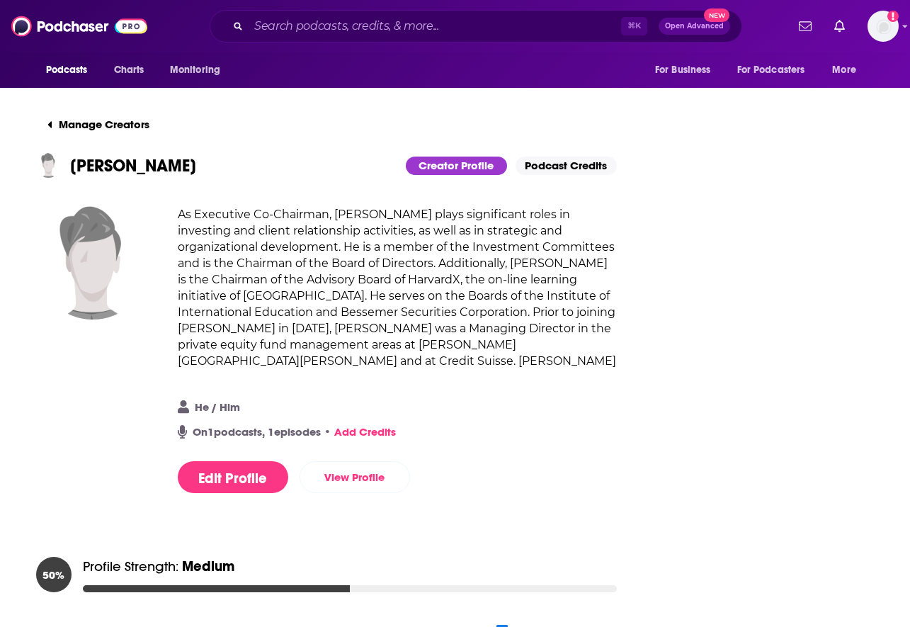
click at [397, 40] on div "⌘ K Open Advanced New" at bounding box center [476, 26] width 533 height 33
click at [394, 30] on input "Search podcasts, credits, & more..." at bounding box center [435, 26] width 373 height 23
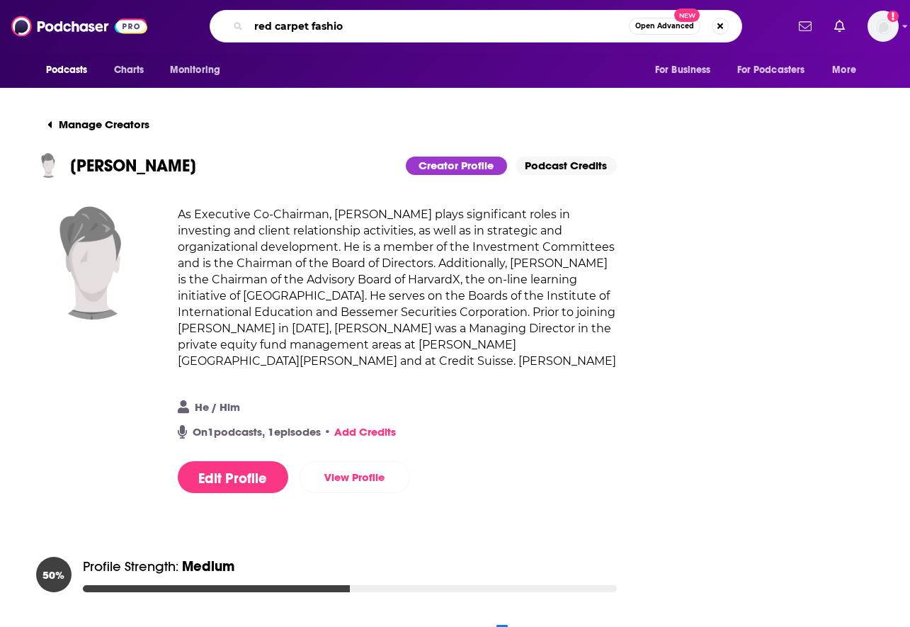
type input "red carpet fashion"
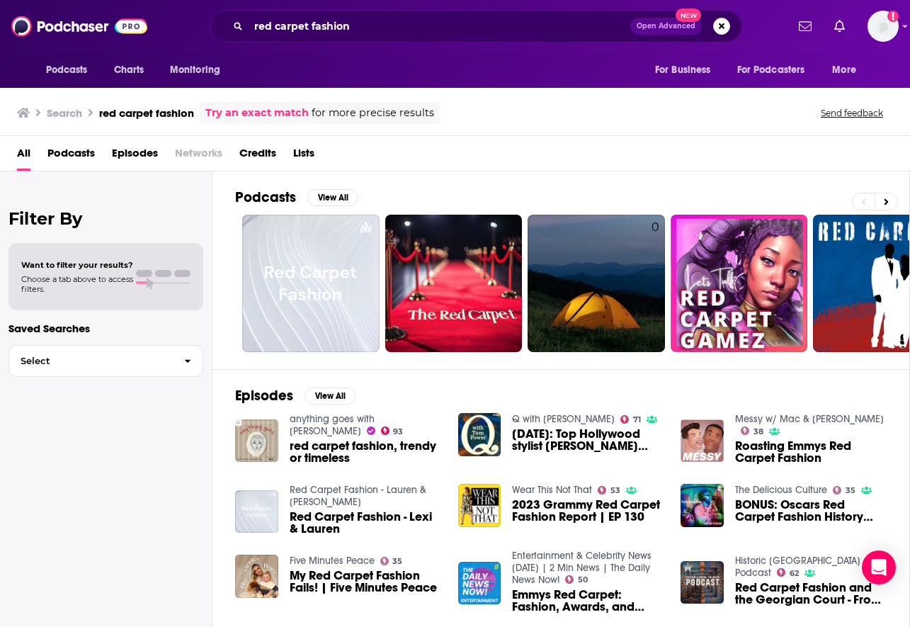
click at [448, 385] on div "Episodes View All anything goes with [PERSON_NAME] 93 red carpet fashion, trend…" at bounding box center [561, 498] width 698 height 259
click at [482, 463] on img "2023 Grammy Red Carpet Fashion Report | EP 130" at bounding box center [479, 505] width 43 height 43
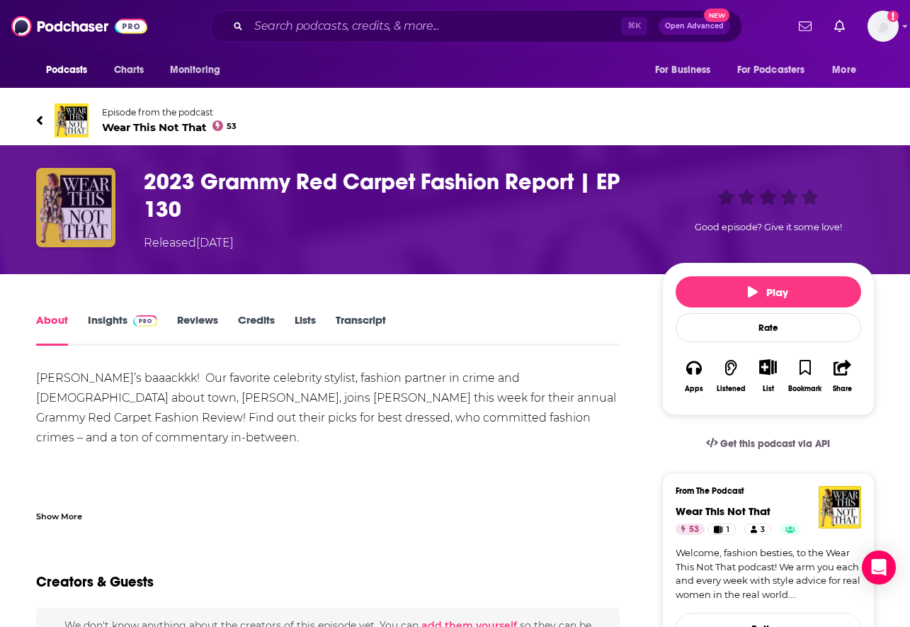
click at [52, 210] on img "2023 Grammy Red Carpet Fashion Report | EP 130" at bounding box center [75, 207] width 79 height 79
click at [88, 210] on img "2023 Grammy Red Carpet Fashion Report | EP 130" at bounding box center [75, 207] width 79 height 79
click at [74, 121] on img at bounding box center [72, 120] width 34 height 34
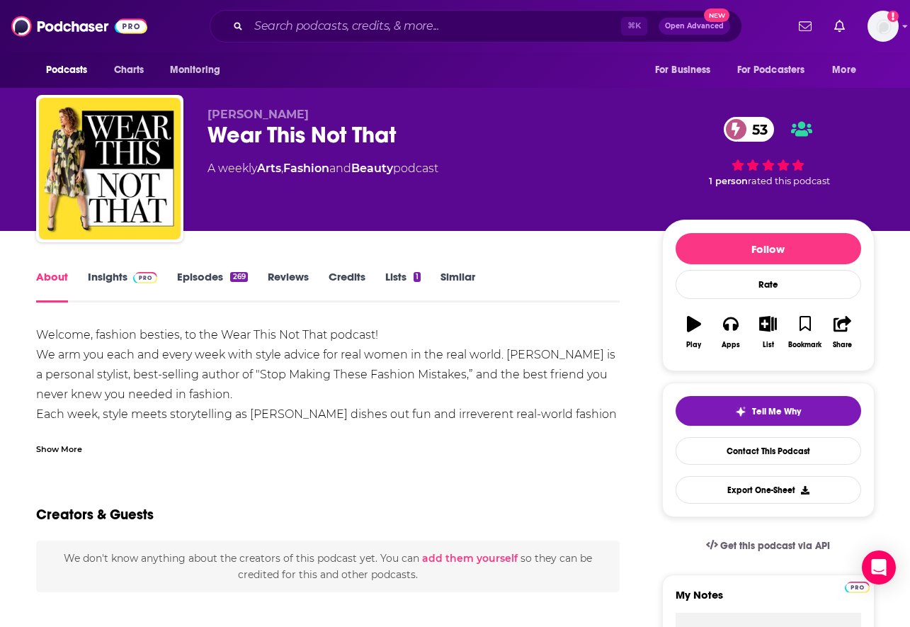
click at [484, 71] on div "Podcasts Charts Monitoring For Business For Podcasters More" at bounding box center [455, 69] width 907 height 35
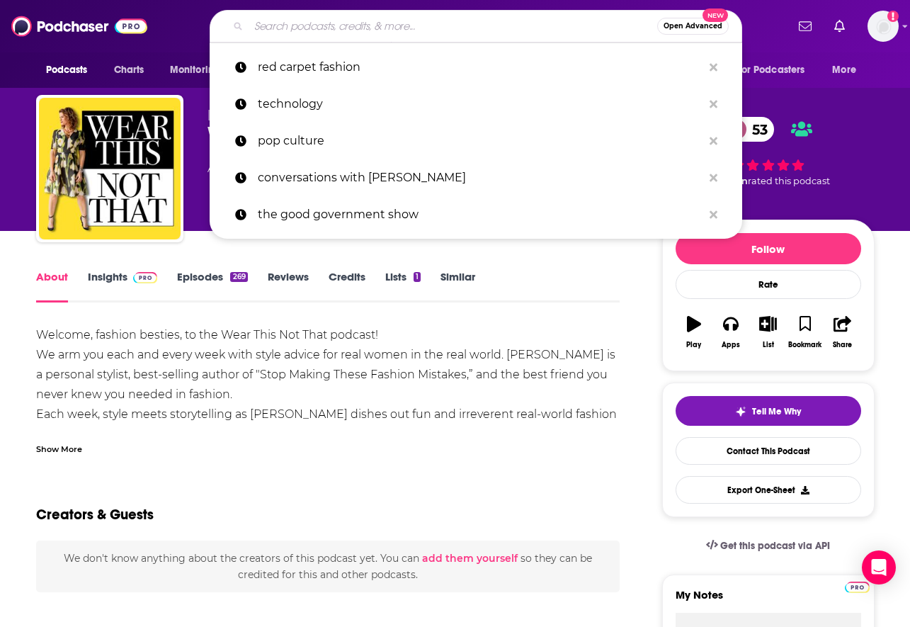
click at [436, 28] on input "Search podcasts, credits, & more..." at bounding box center [453, 26] width 409 height 23
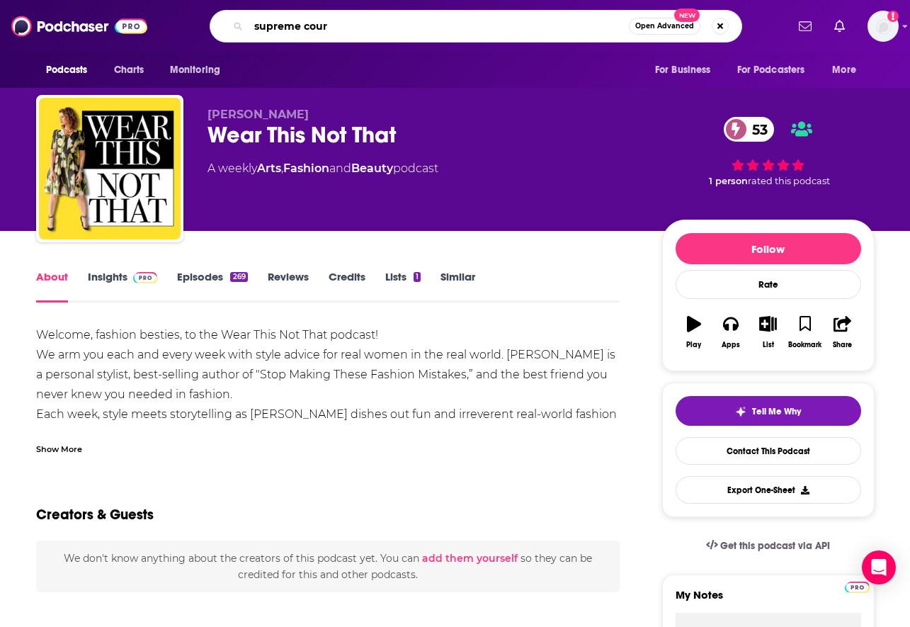
type input "supreme court"
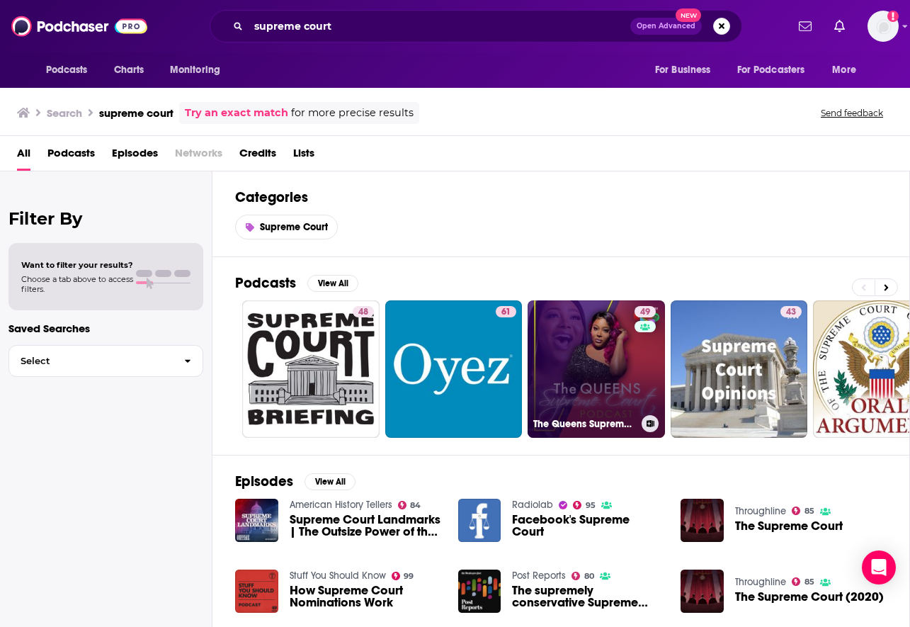
click at [615, 390] on link "49 The Queens Supreme Court" at bounding box center [596, 368] width 137 height 137
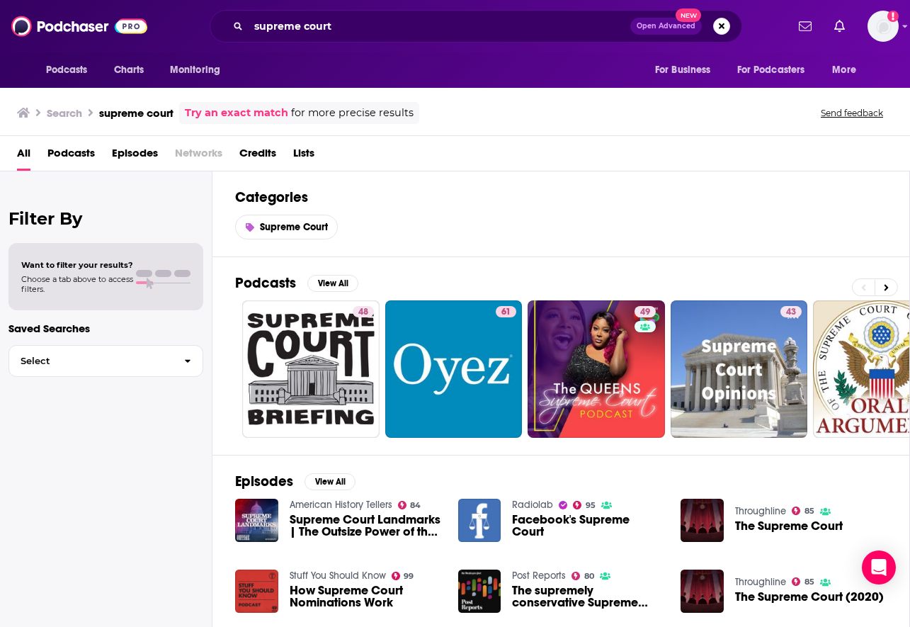
click at [717, 462] on div "Episodes View All American History Tellers 84 Supreme Court Landmarks | The Out…" at bounding box center [561, 584] width 698 height 259
click at [717, 463] on span "The Supreme Court" at bounding box center [789, 526] width 108 height 12
click at [717, 284] on icon at bounding box center [887, 287] width 4 height 6
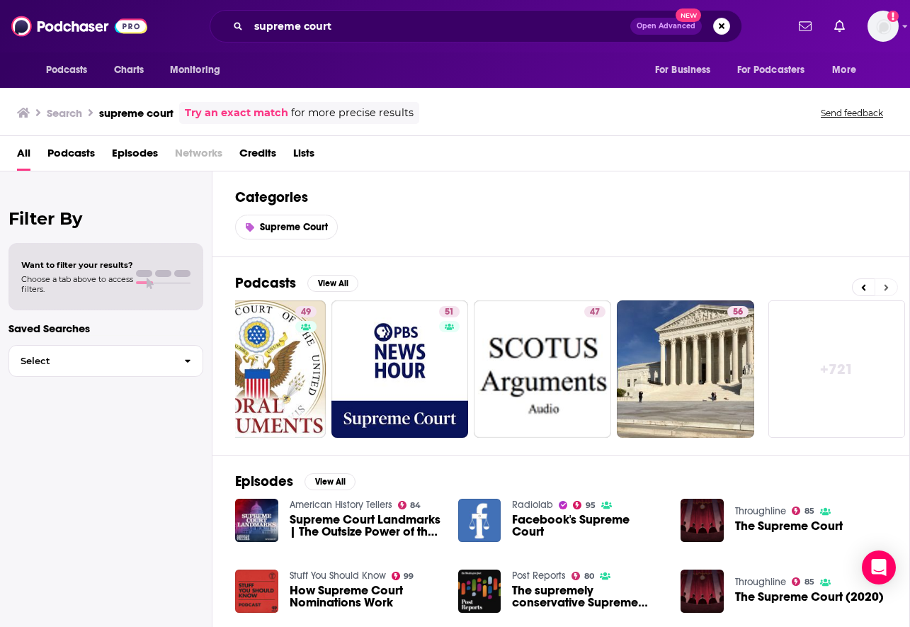
scroll to position [0, 625]
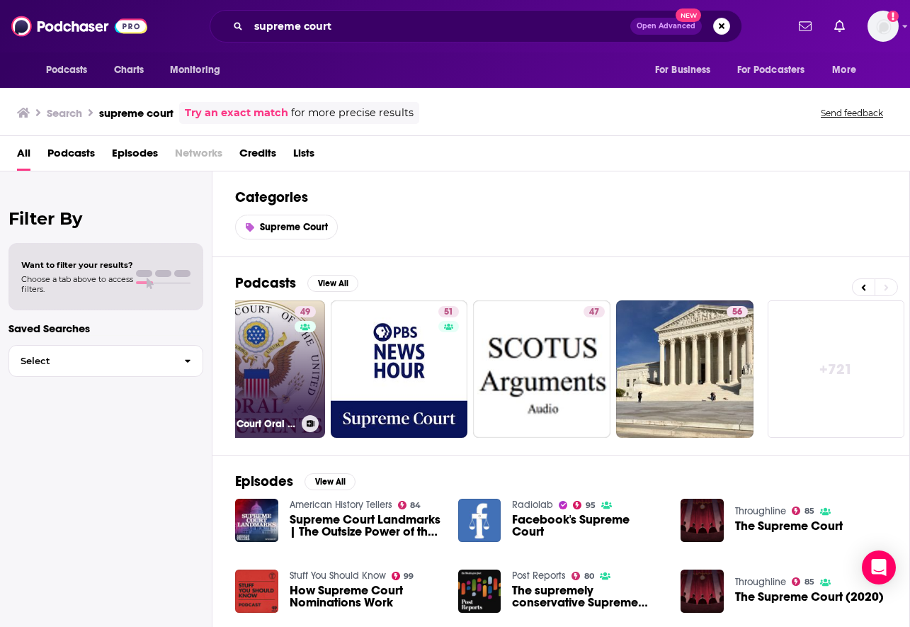
click at [263, 337] on link "49 Supreme Court Oral Arguments" at bounding box center [256, 368] width 137 height 137
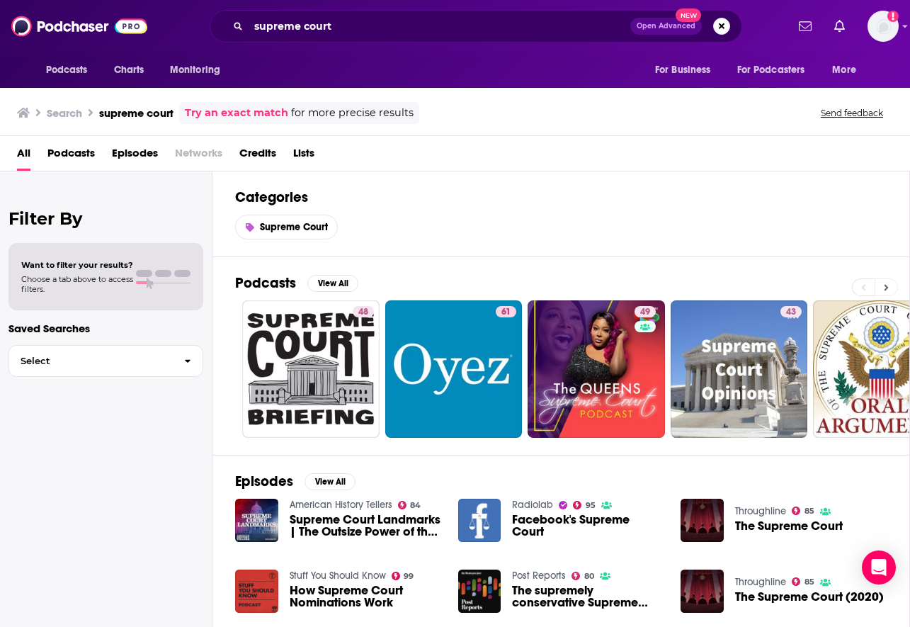
click at [717, 284] on icon at bounding box center [887, 287] width 4 height 6
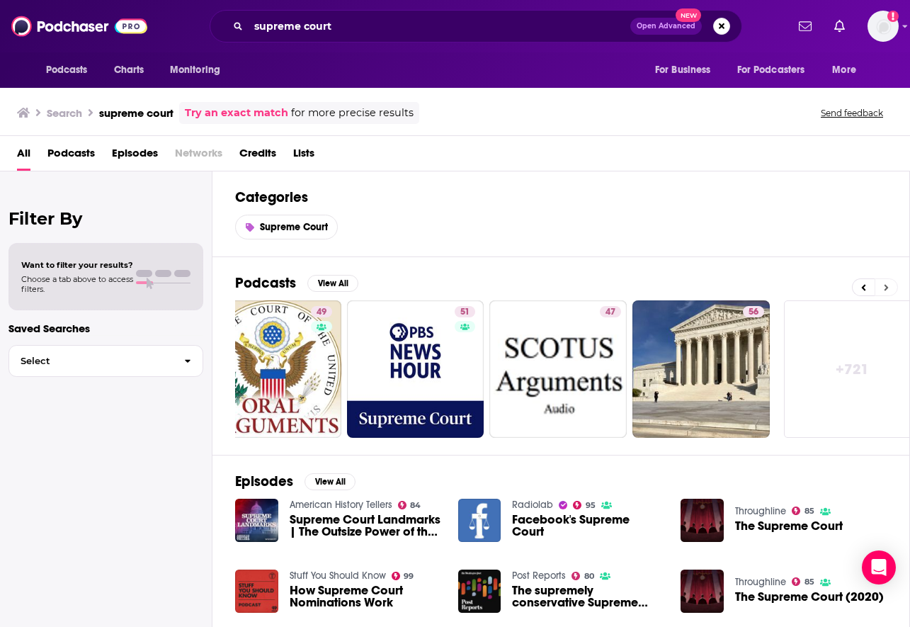
scroll to position [0, 625]
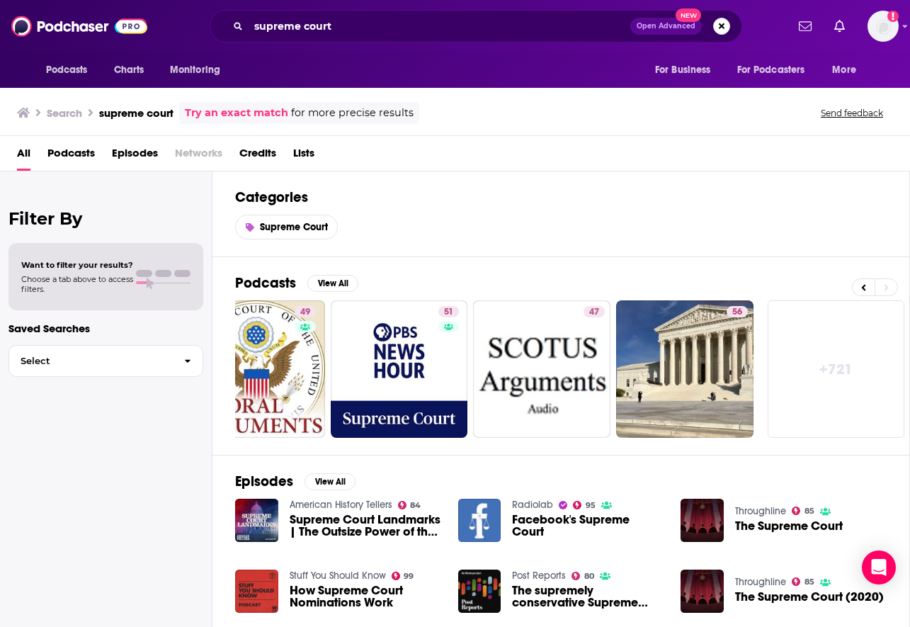
click at [717, 463] on div "Episodes View All American History Tellers 84 Supreme Court Landmarks | The Out…" at bounding box center [561, 584] width 698 height 259
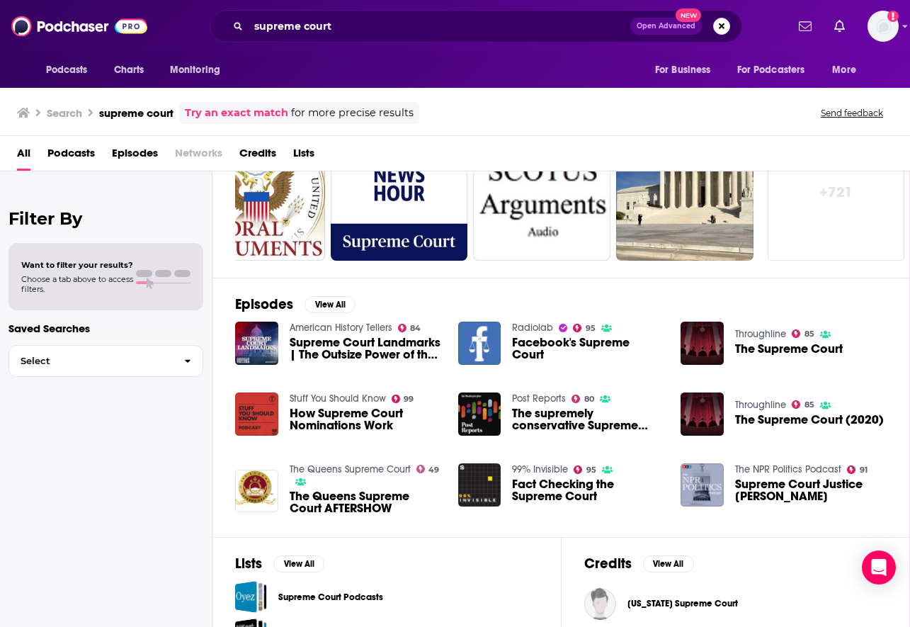
scroll to position [212, 0]
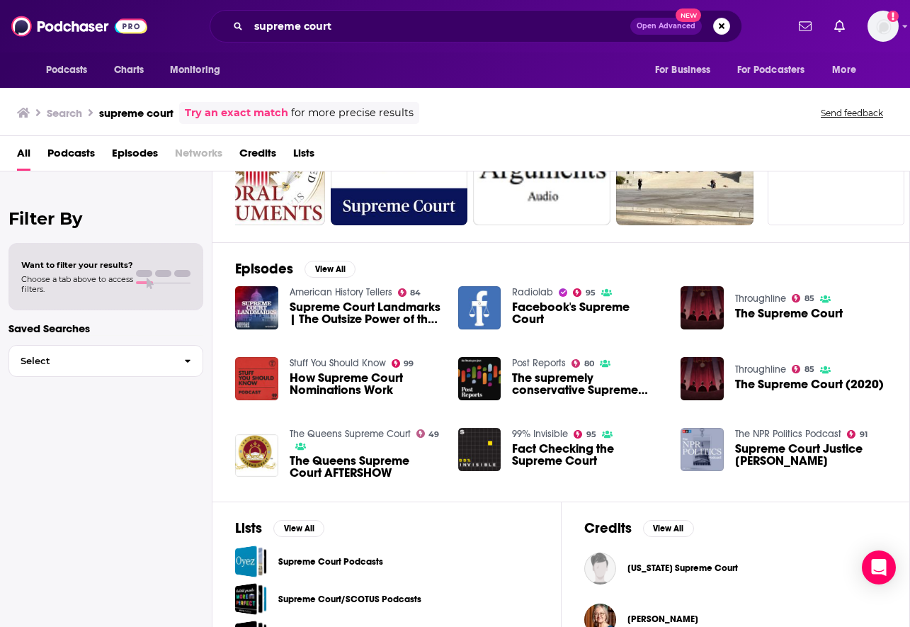
click at [355, 446] on span "The Queens Supreme Court 49" at bounding box center [366, 440] width 152 height 24
click at [358, 457] on span "The Queens Supreme Court AFTERSHOW" at bounding box center [366, 467] width 152 height 24
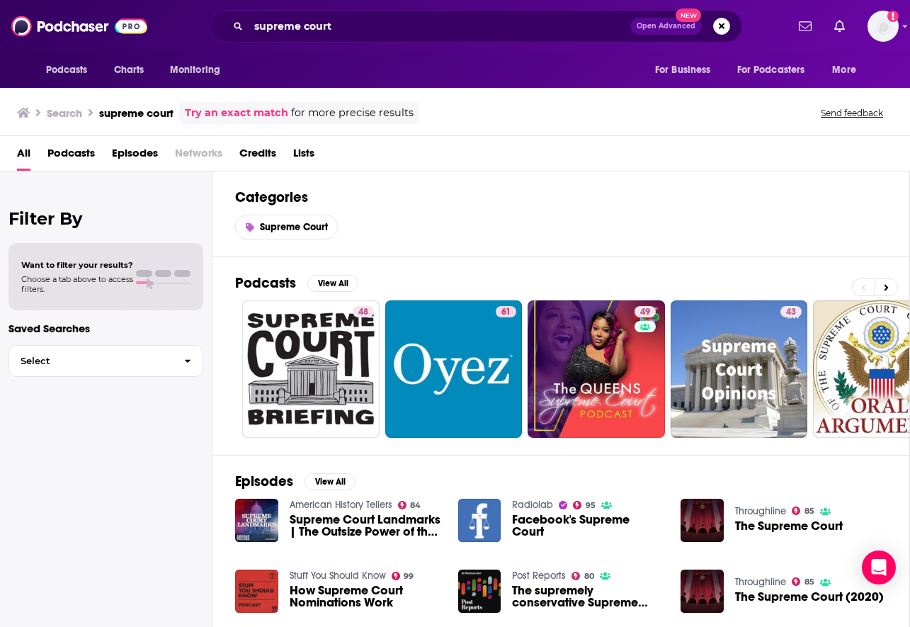
click at [502, 463] on div "Episodes View All American History Tellers 84 Supreme Court Landmarks | The Out…" at bounding box center [561, 584] width 698 height 259
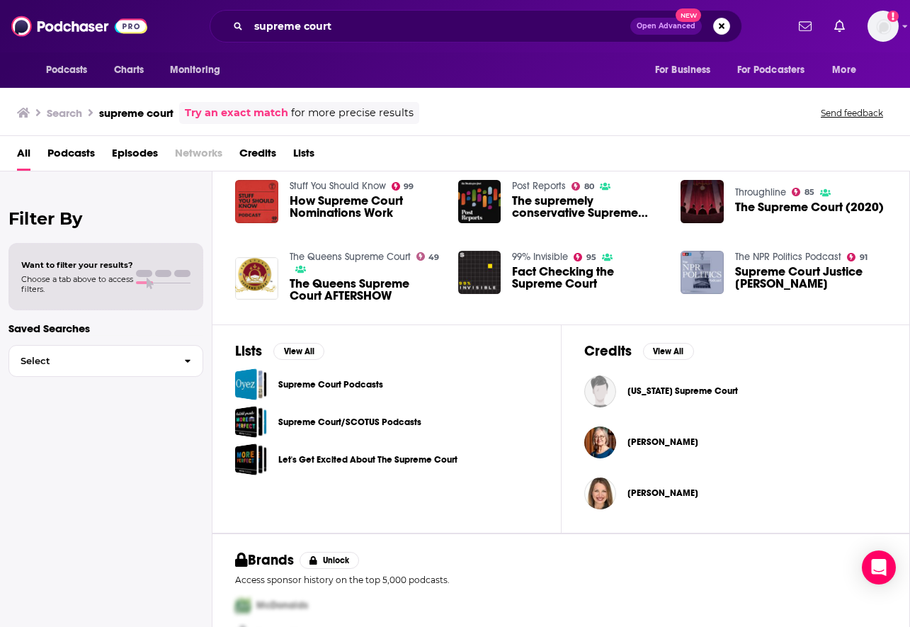
scroll to position [425, 0]
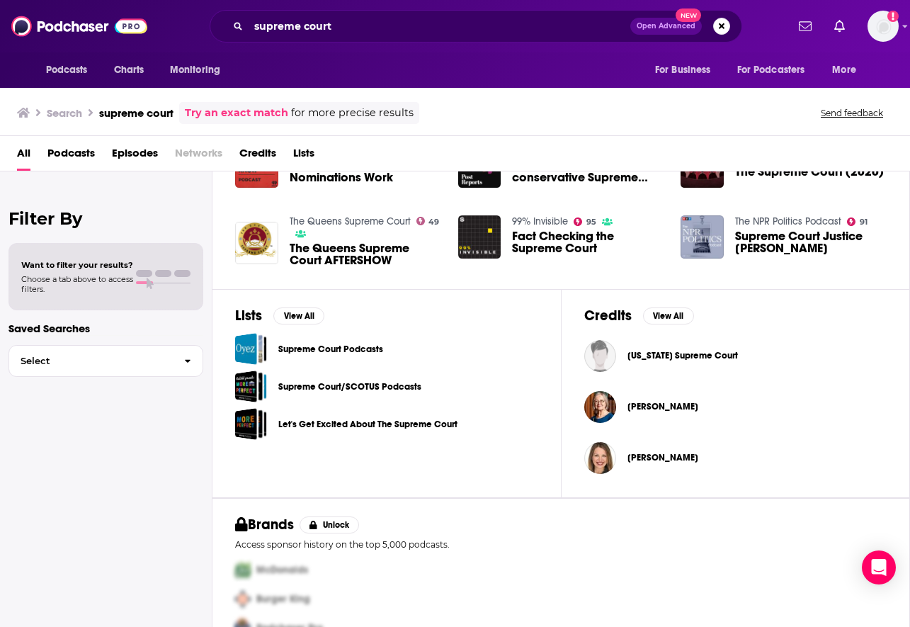
click at [342, 343] on link "Supreme Court Podcasts" at bounding box center [330, 349] width 105 height 16
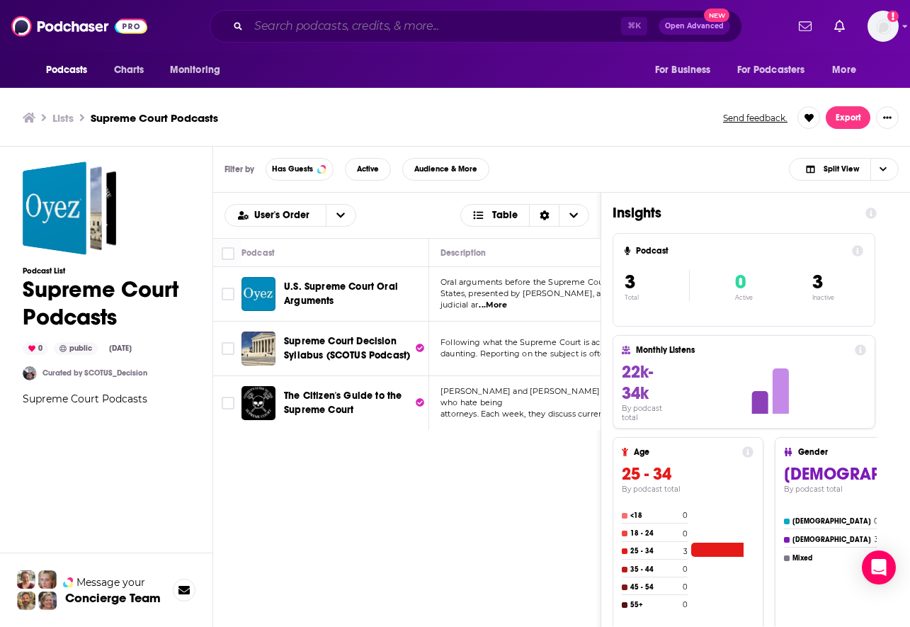
click at [300, 30] on input "Search podcasts, credits, & more..." at bounding box center [435, 26] width 373 height 23
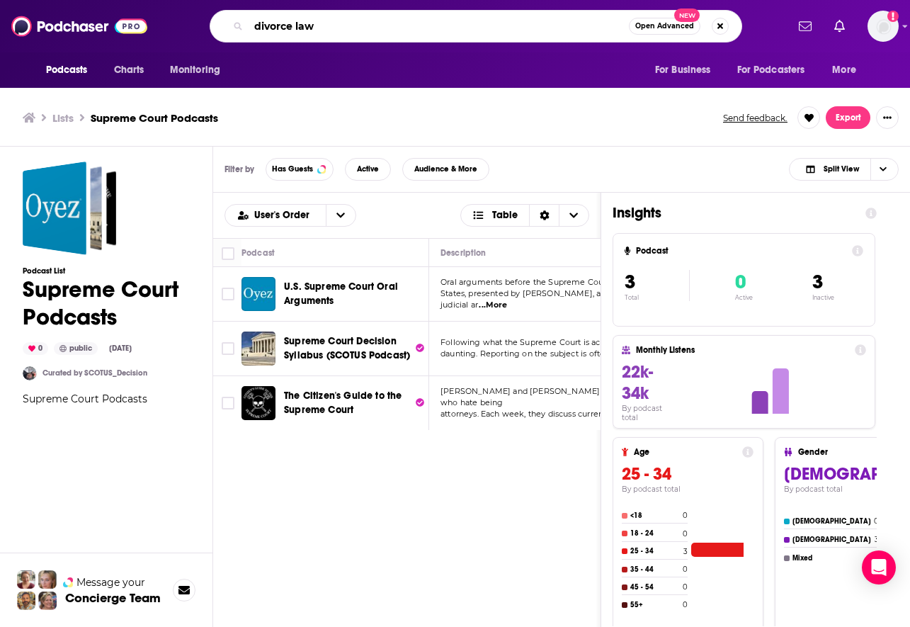
type input "divorce law"
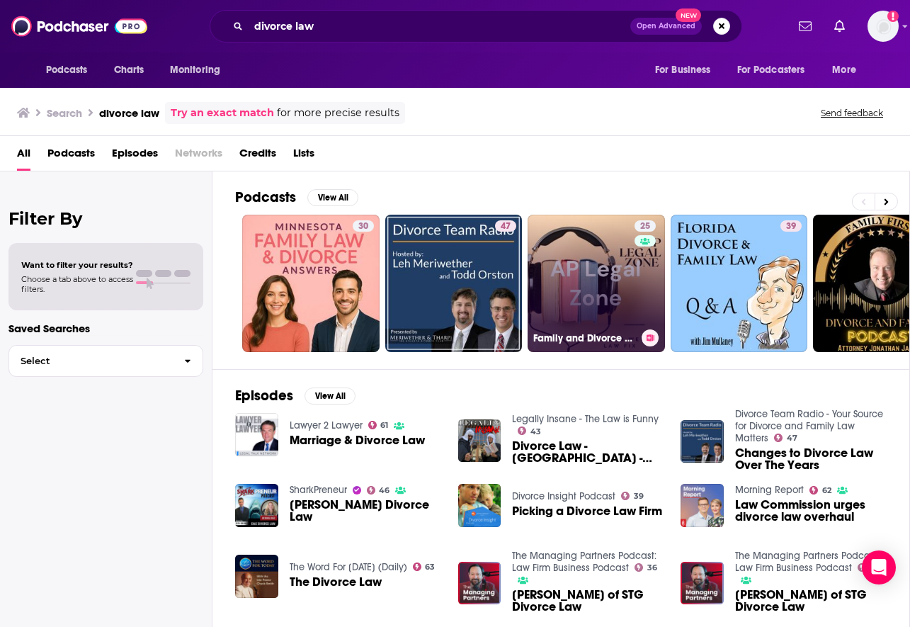
click at [605, 301] on link "25 Family and Divorce Law Podcast" at bounding box center [596, 283] width 137 height 137
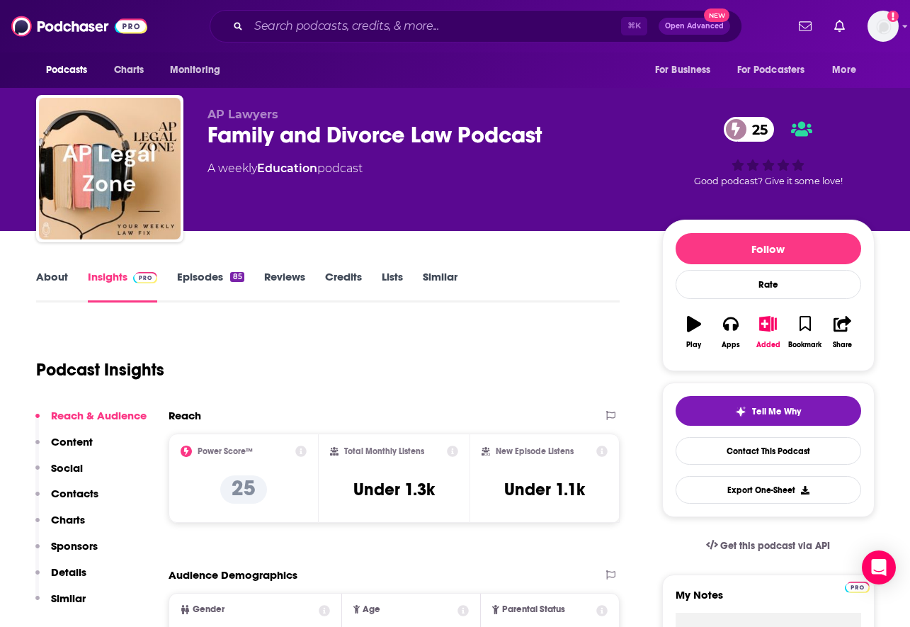
click at [347, 334] on div "Podcast Insights" at bounding box center [322, 361] width 573 height 72
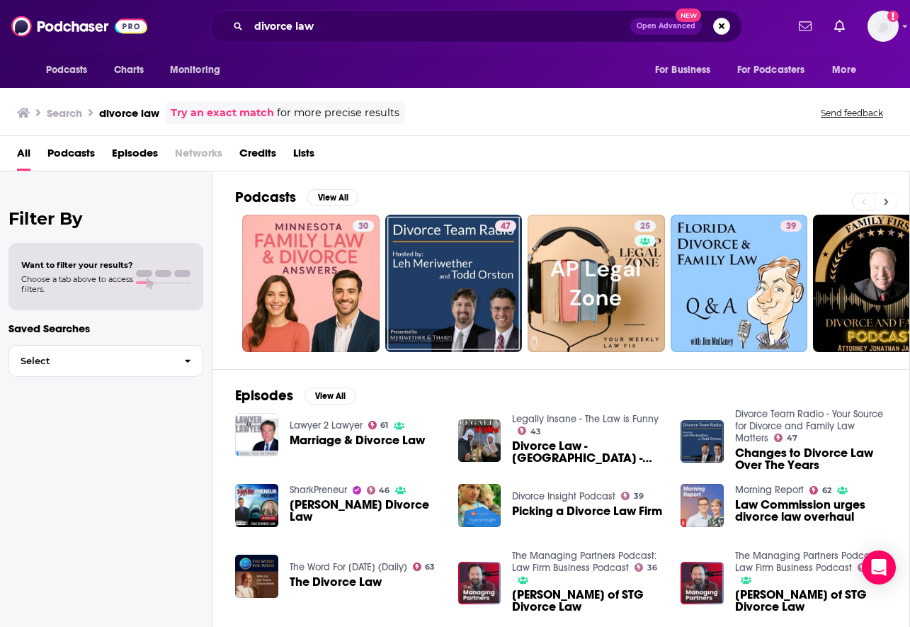
click at [717, 198] on button at bounding box center [886, 202] width 23 height 18
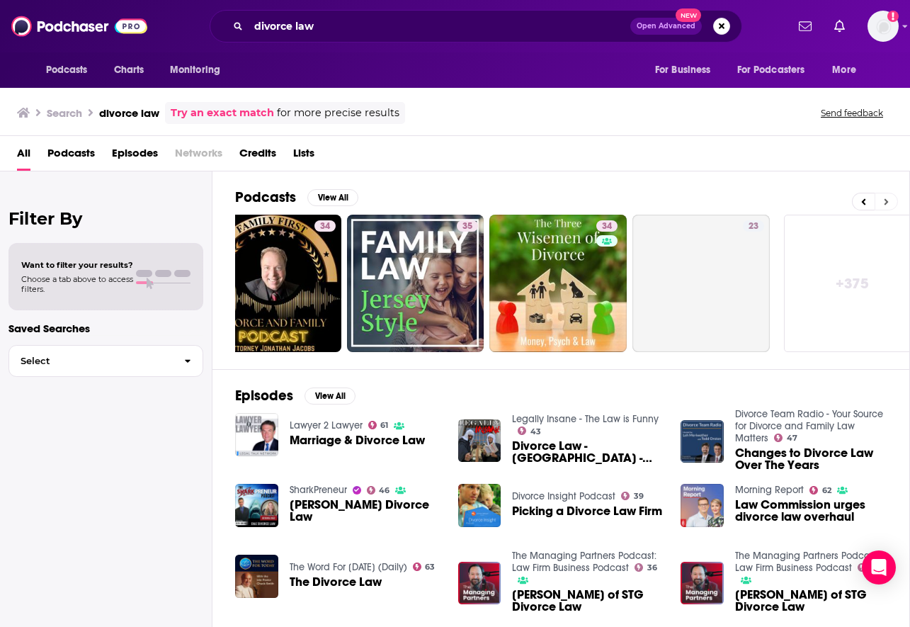
scroll to position [0, 625]
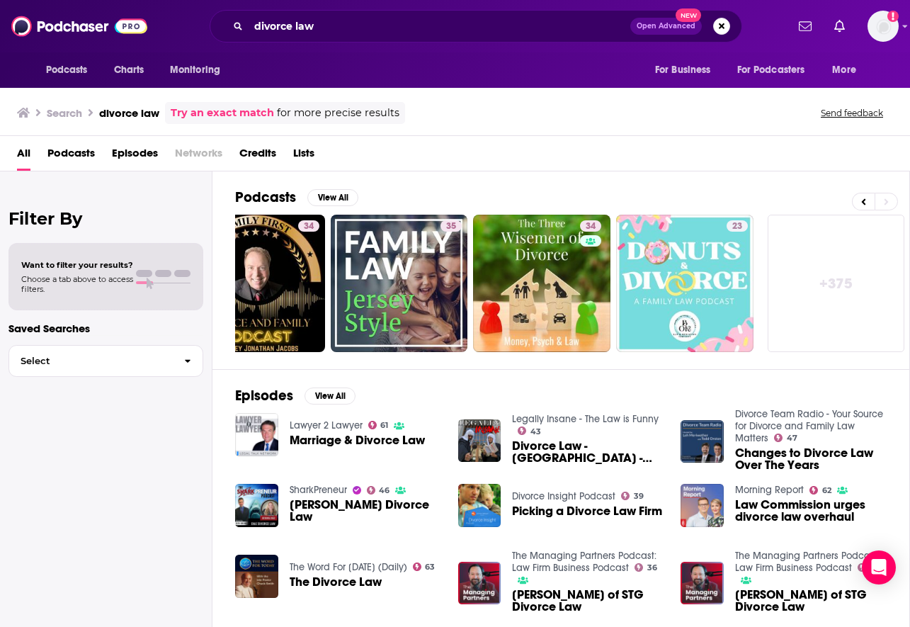
click at [717, 224] on div "Podcasts View All 30 47 25 39 34 35 34 23 + 375" at bounding box center [572, 270] width 675 height 198
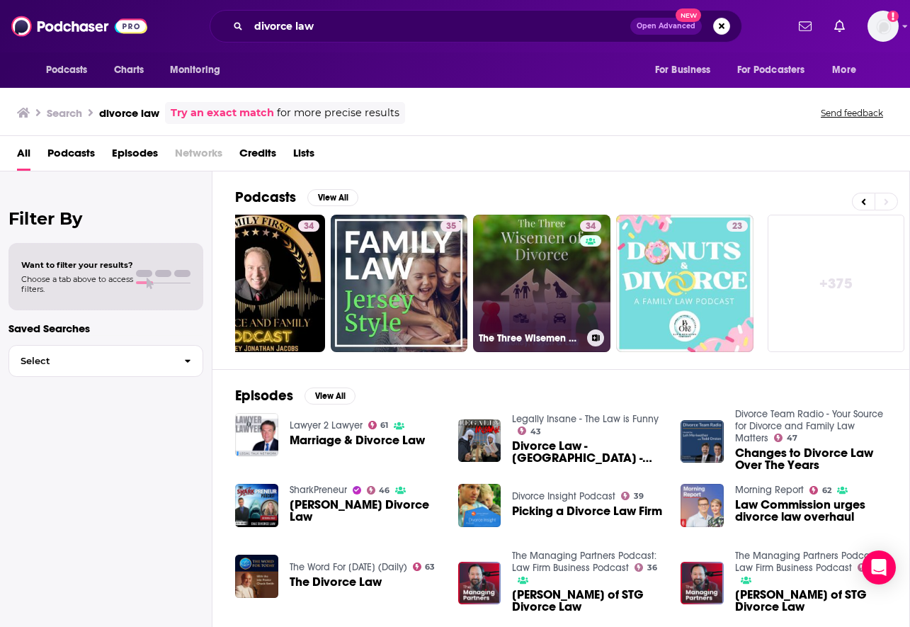
click at [533, 269] on link "34 The Three Wisemen of Divorce: Money, Psych & Law" at bounding box center [541, 283] width 137 height 137
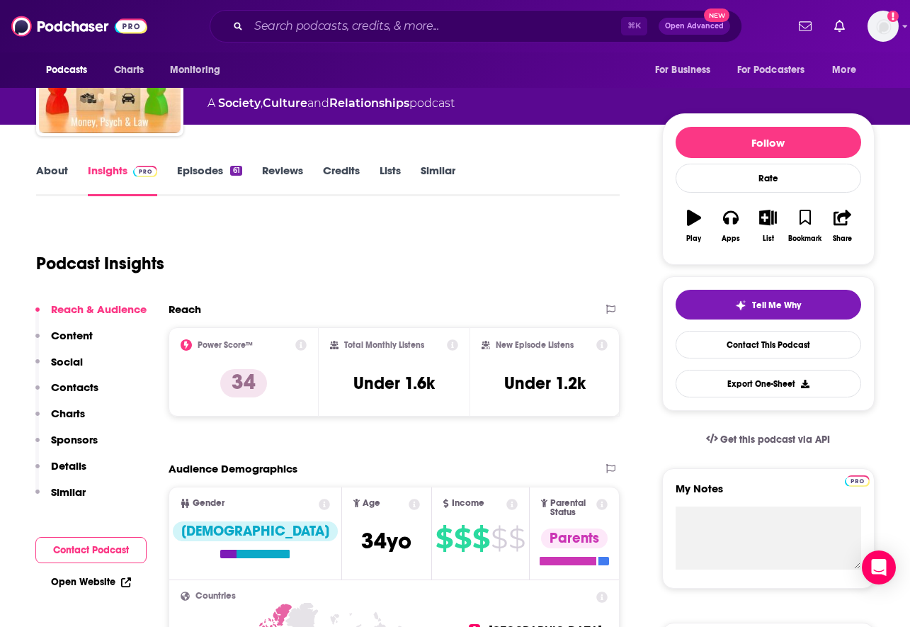
scroll to position [142, 0]
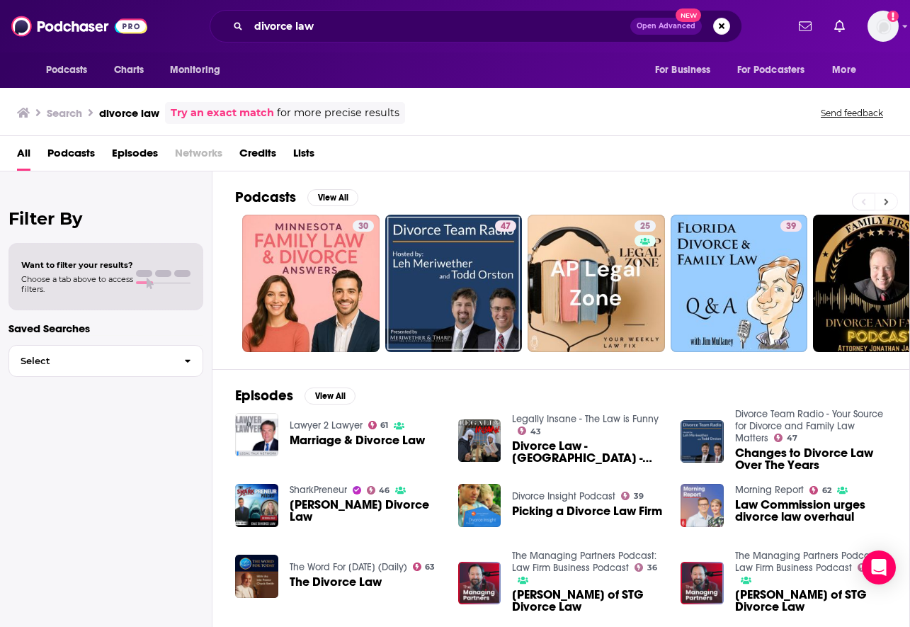
click at [717, 199] on button at bounding box center [886, 202] width 23 height 18
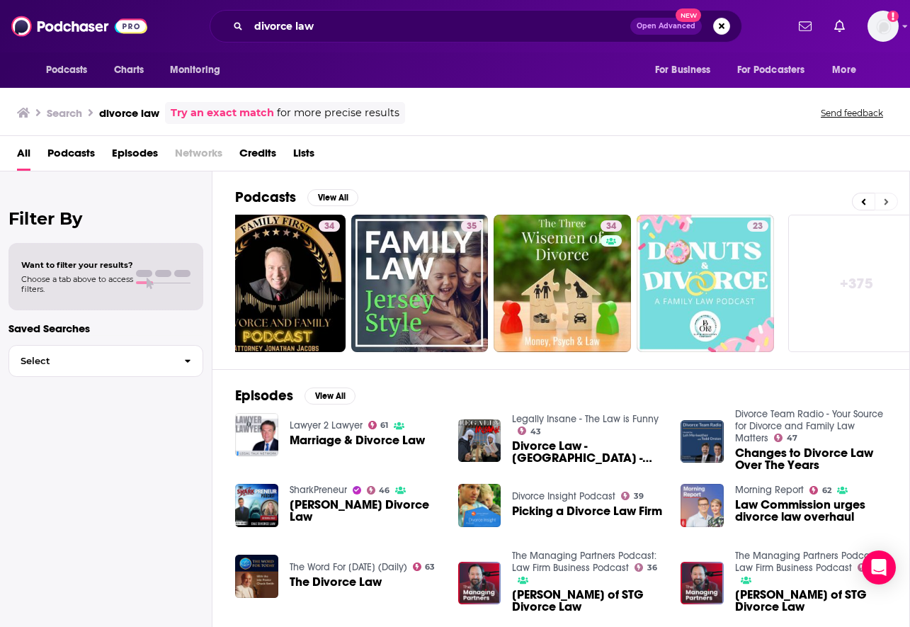
scroll to position [0, 625]
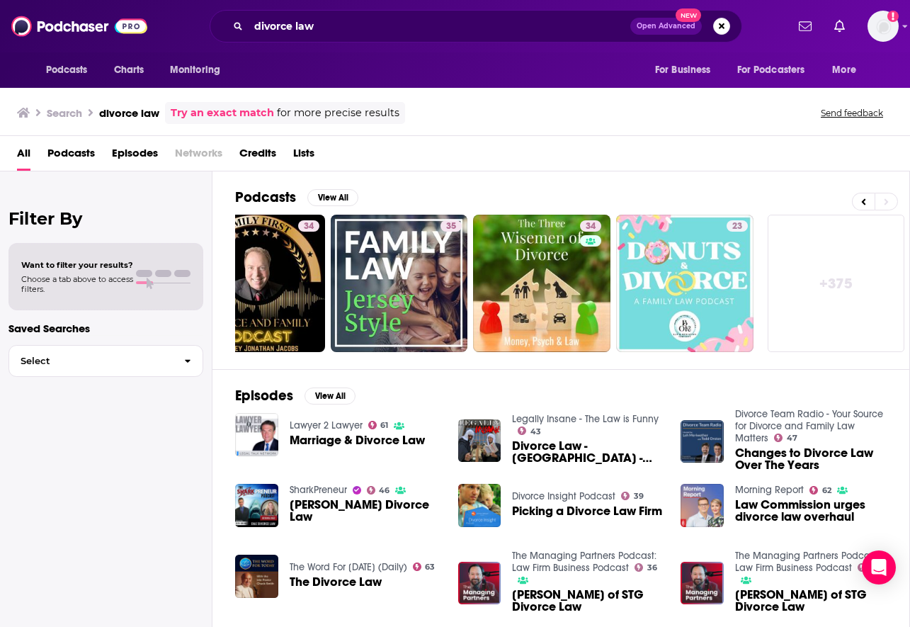
click at [717, 283] on link "+ 375" at bounding box center [836, 283] width 137 height 137
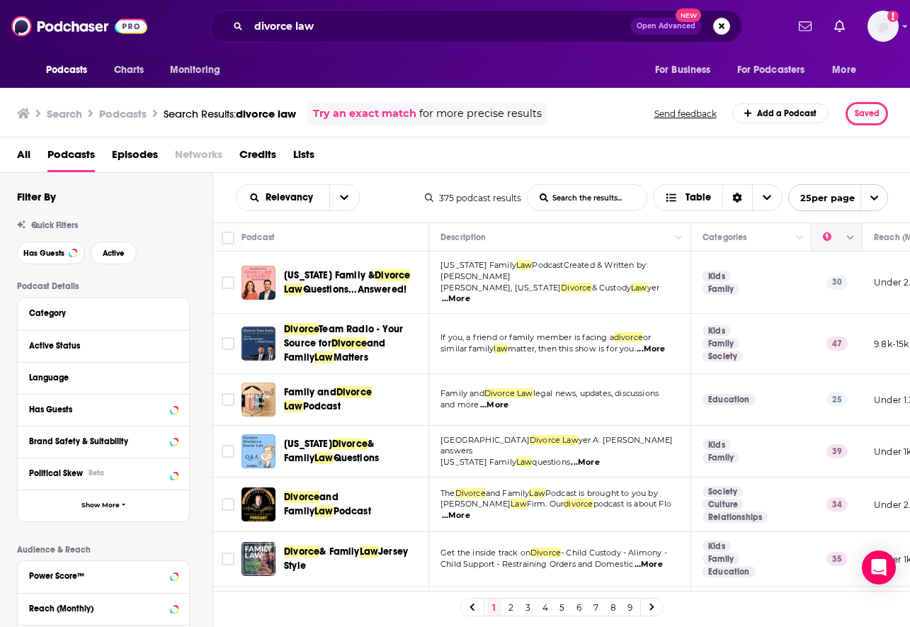
click at [717, 239] on icon "Column Actions" at bounding box center [850, 238] width 7 height 8
click at [42, 249] on div at bounding box center [455, 313] width 910 height 627
click at [50, 253] on span "Has Guests" at bounding box center [43, 253] width 41 height 8
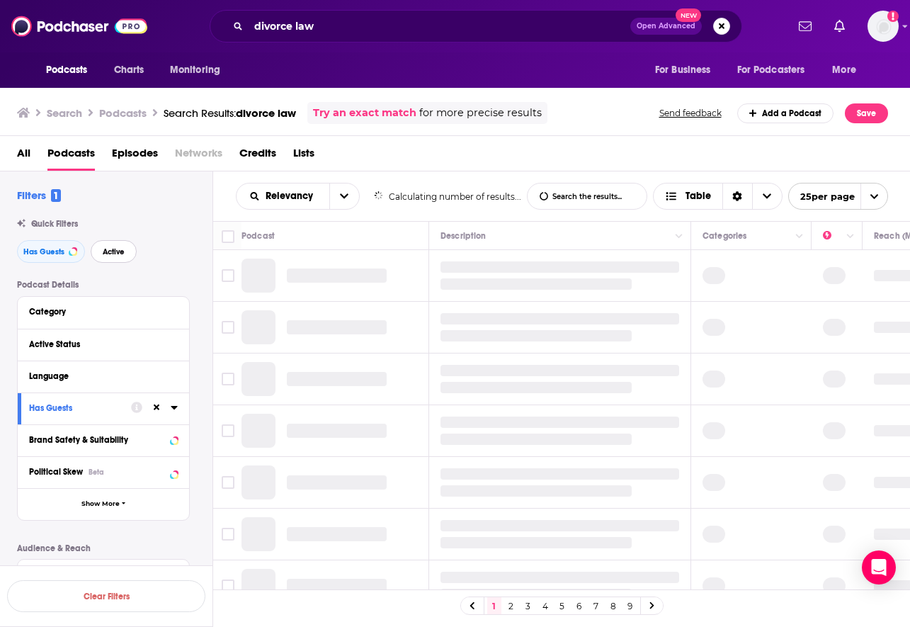
click at [110, 254] on span "Active" at bounding box center [114, 252] width 22 height 8
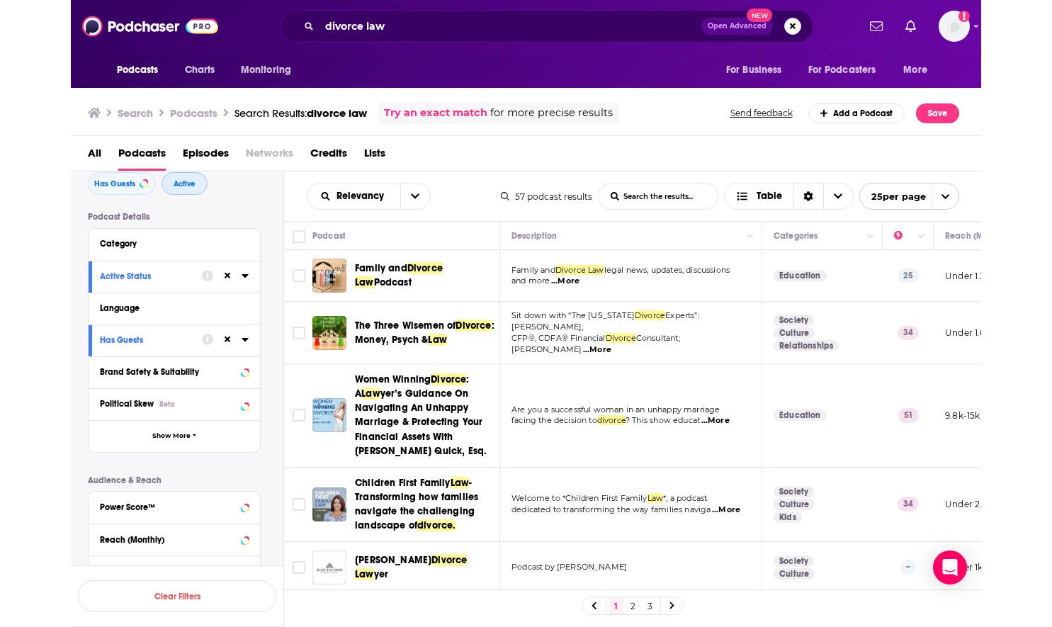
scroll to position [71, 0]
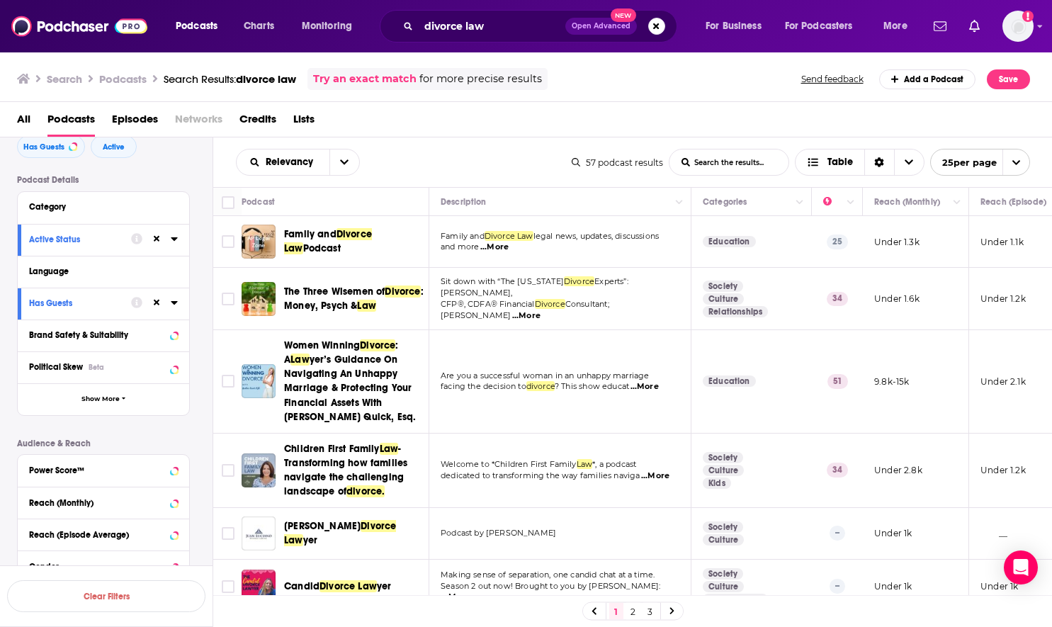
click at [352, 463] on div "1 2 3" at bounding box center [632, 611] width 839 height 32
click at [632, 463] on link "2" at bounding box center [633, 611] width 14 height 17
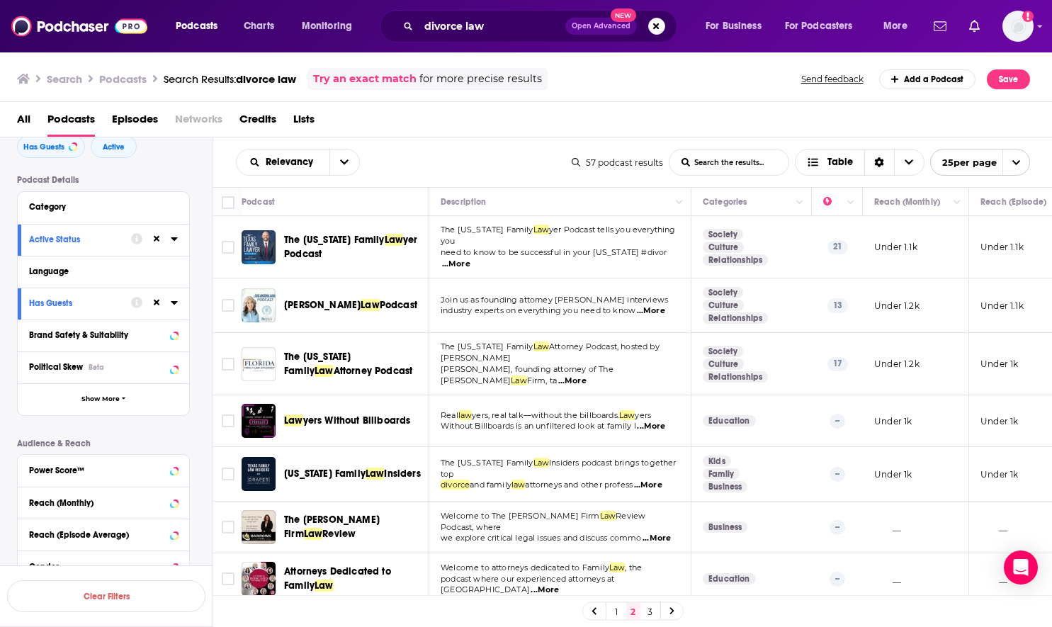
click at [615, 463] on link "1" at bounding box center [616, 611] width 14 height 17
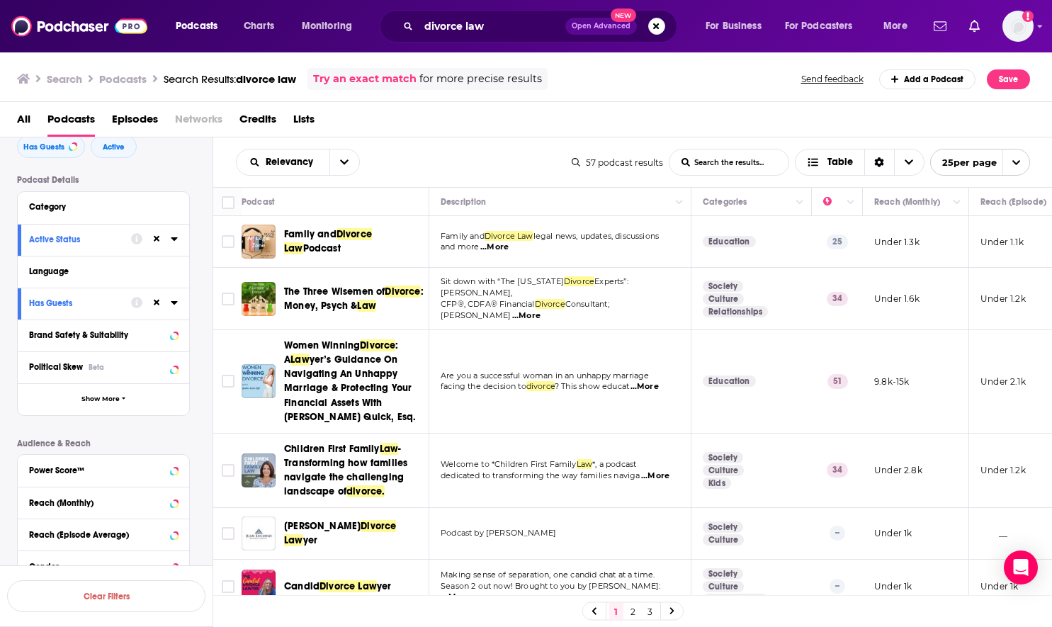
click at [423, 158] on div "Relevancy List Search Input Search the results... Table" at bounding box center [404, 162] width 336 height 27
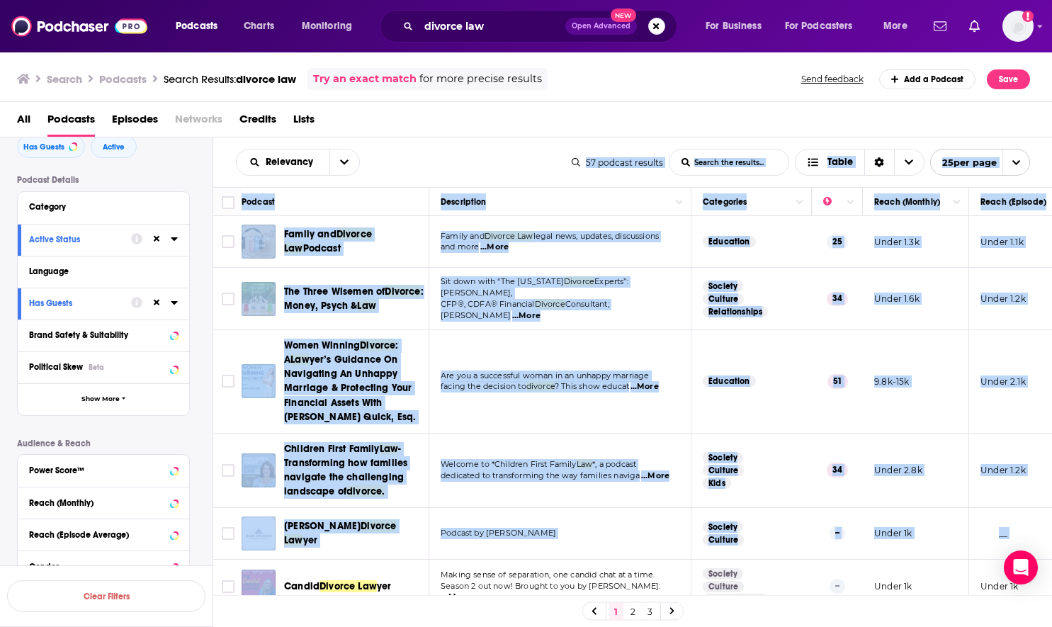
scroll to position [1042, 0]
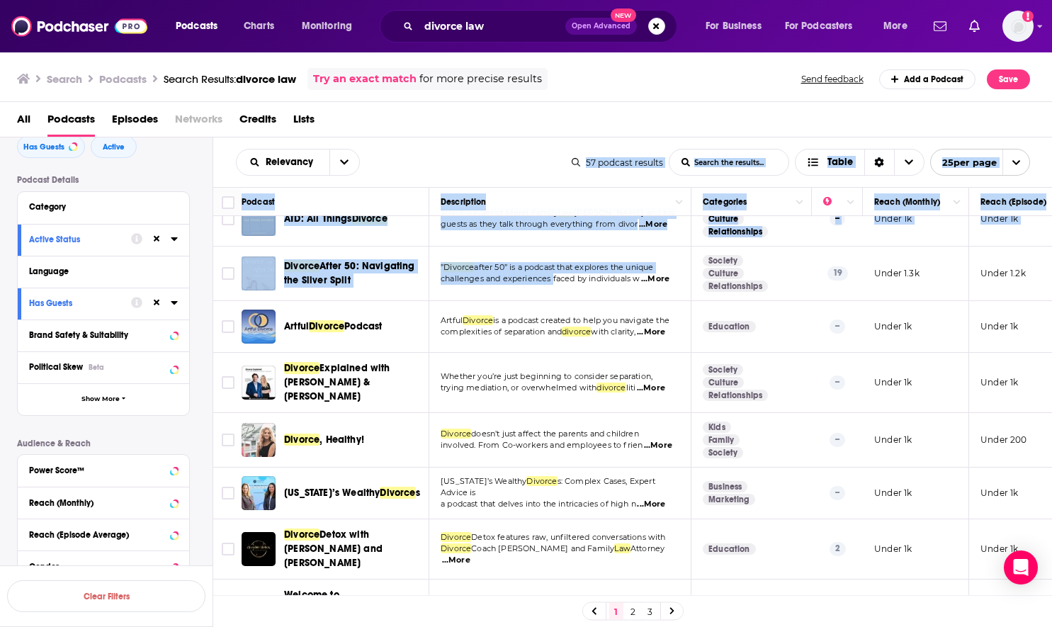
drag, startPoint x: 417, startPoint y: 158, endPoint x: 555, endPoint y: 248, distance: 164.8
click at [555, 248] on div "Relevancy List Search Input Search the results... Table 57 podcast results List…" at bounding box center [632, 425] width 839 height 577
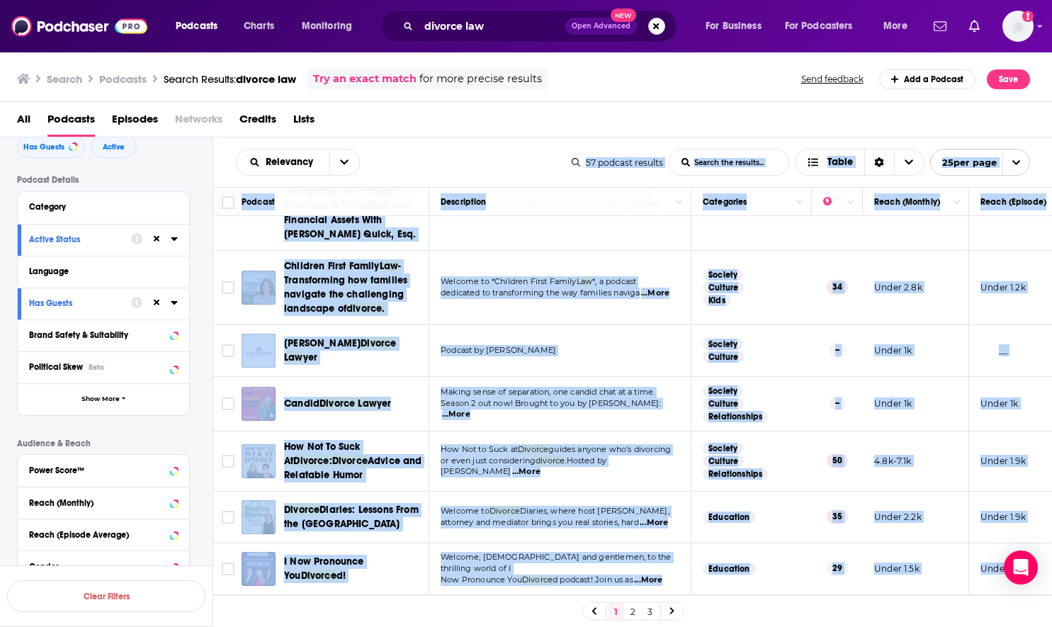
scroll to position [0, 0]
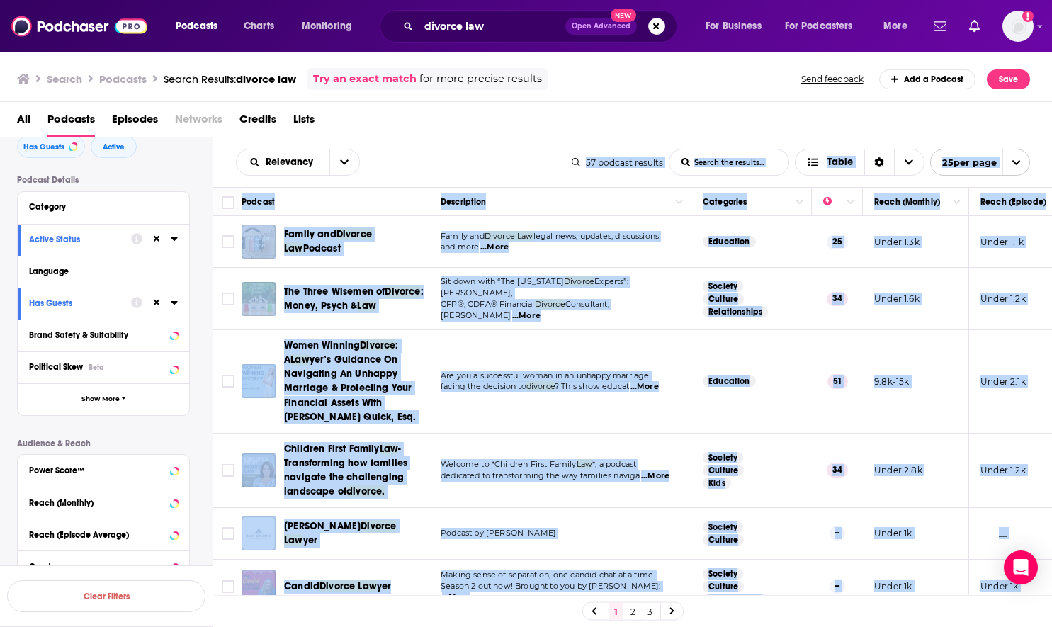
drag, startPoint x: 679, startPoint y: 263, endPoint x: 648, endPoint y: 572, distance: 310.4
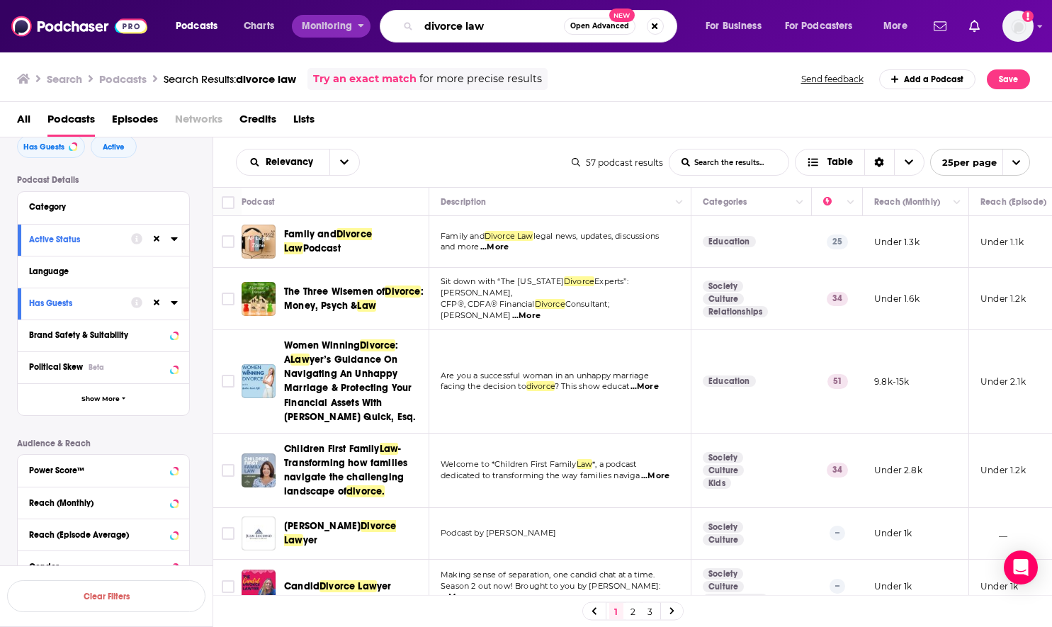
drag, startPoint x: 489, startPoint y: 35, endPoint x: 305, endPoint y: 18, distance: 184.9
click at [305, 18] on div "Podcasts Charts Monitoring divorce law Open Advanced New For Business For Podca…" at bounding box center [543, 26] width 755 height 33
type input "legal news"
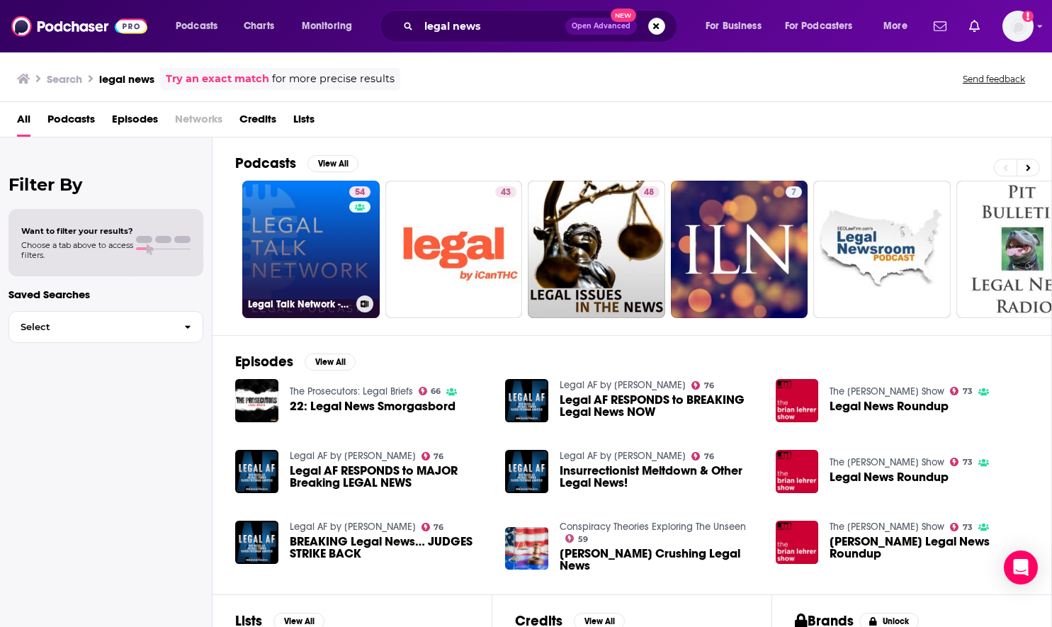
click at [319, 251] on link "54 Legal Talk Network - Law News and Legal Topics" at bounding box center [310, 249] width 137 height 137
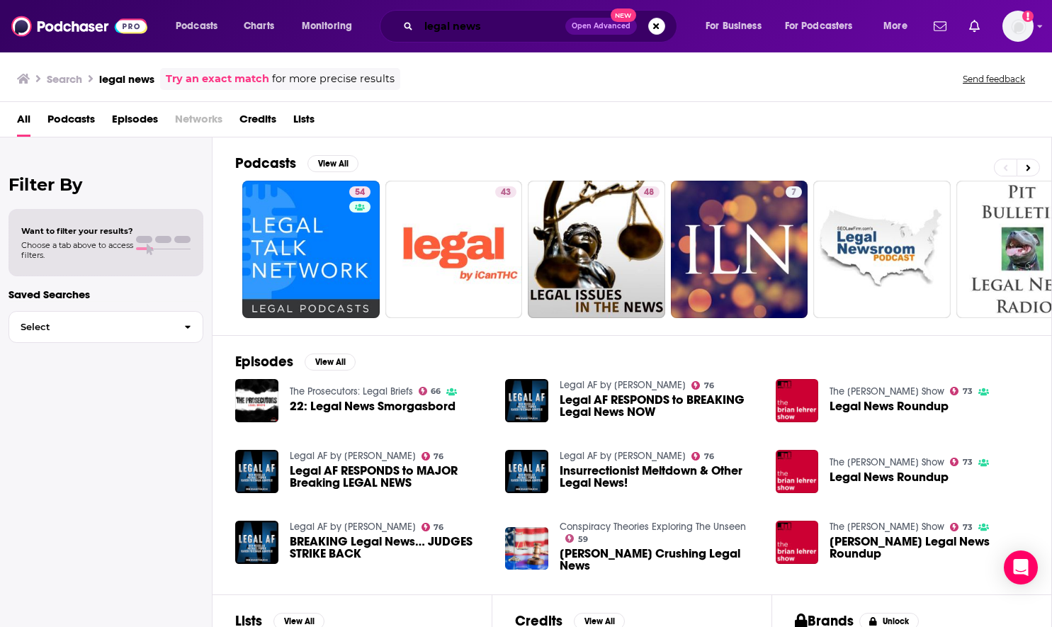
click at [492, 27] on input "legal news" at bounding box center [492, 26] width 147 height 23
click at [344, 161] on button "View All" at bounding box center [332, 163] width 51 height 17
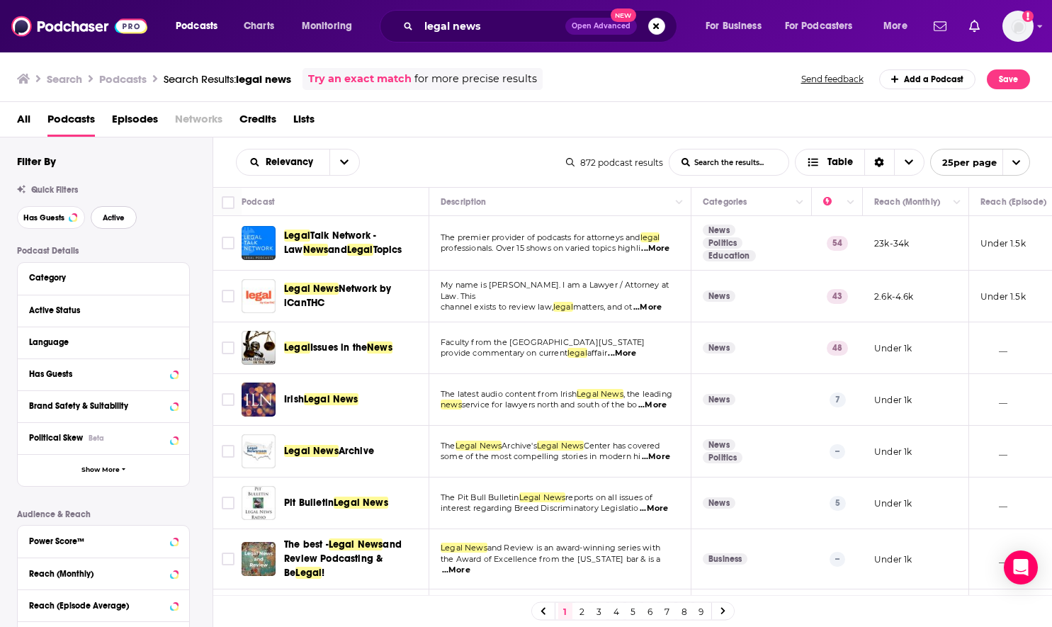
click at [115, 221] on span "Active" at bounding box center [114, 218] width 22 height 8
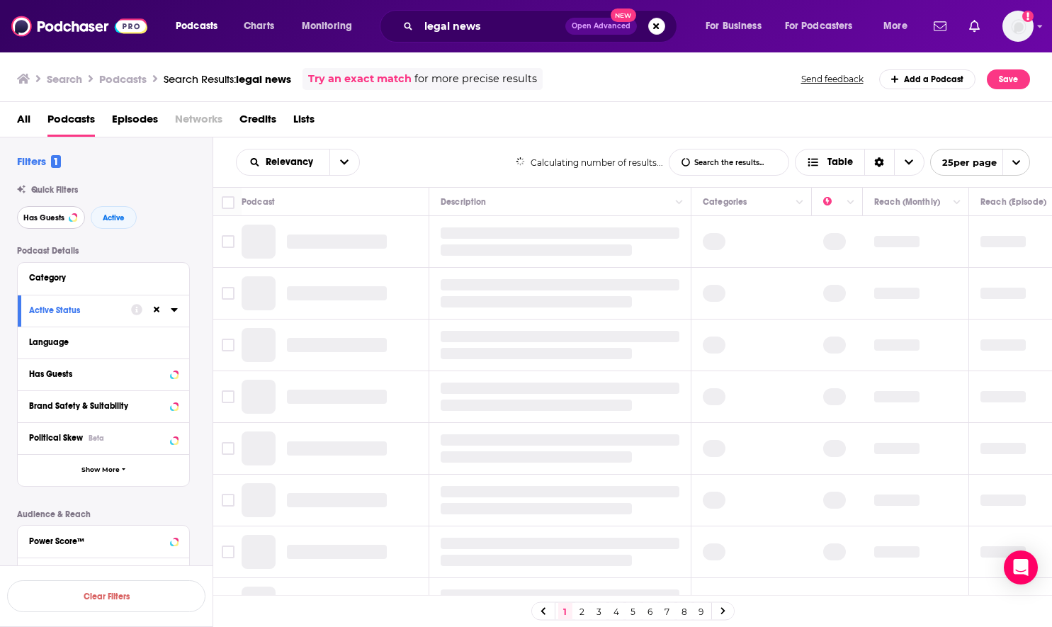
click at [41, 217] on span "Has Guests" at bounding box center [43, 218] width 41 height 8
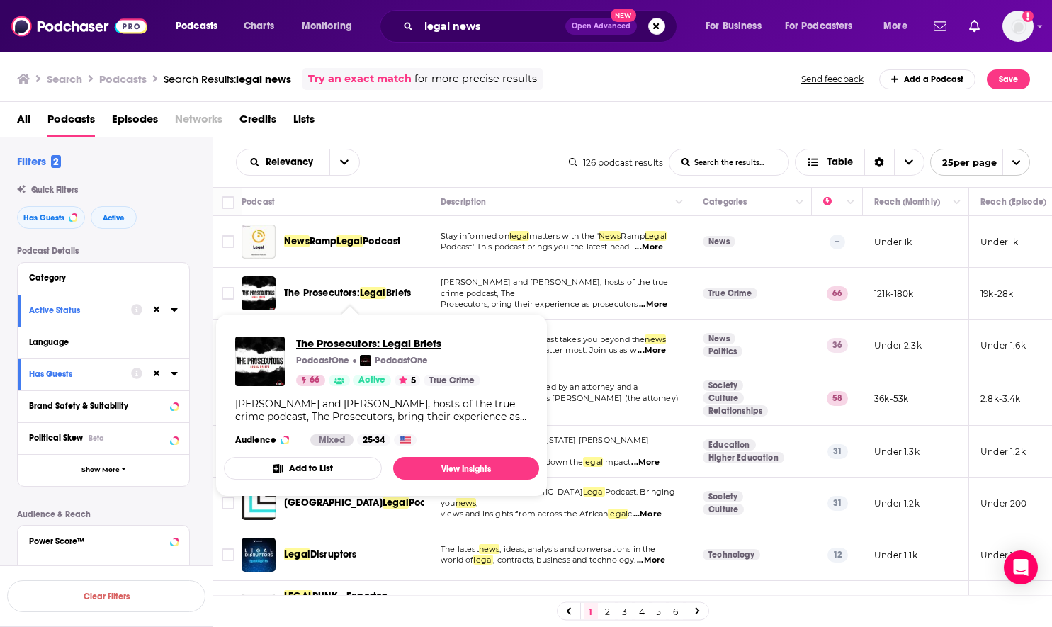
click at [348, 343] on span "The Prosecutors: Legal Briefs" at bounding box center [388, 342] width 184 height 13
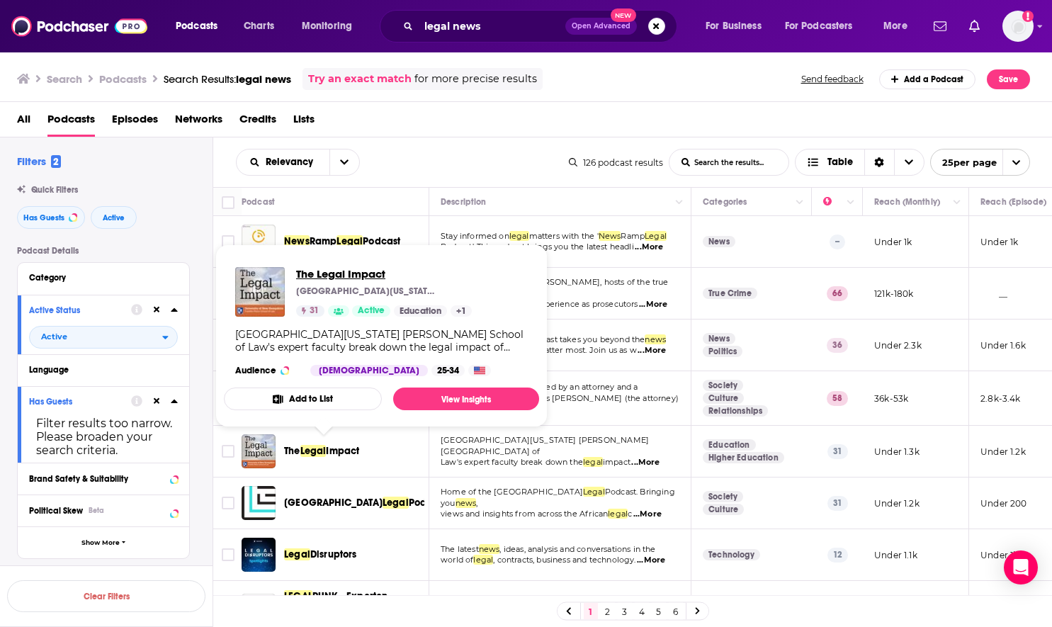
click at [314, 279] on span "The Legal Impact" at bounding box center [384, 273] width 176 height 13
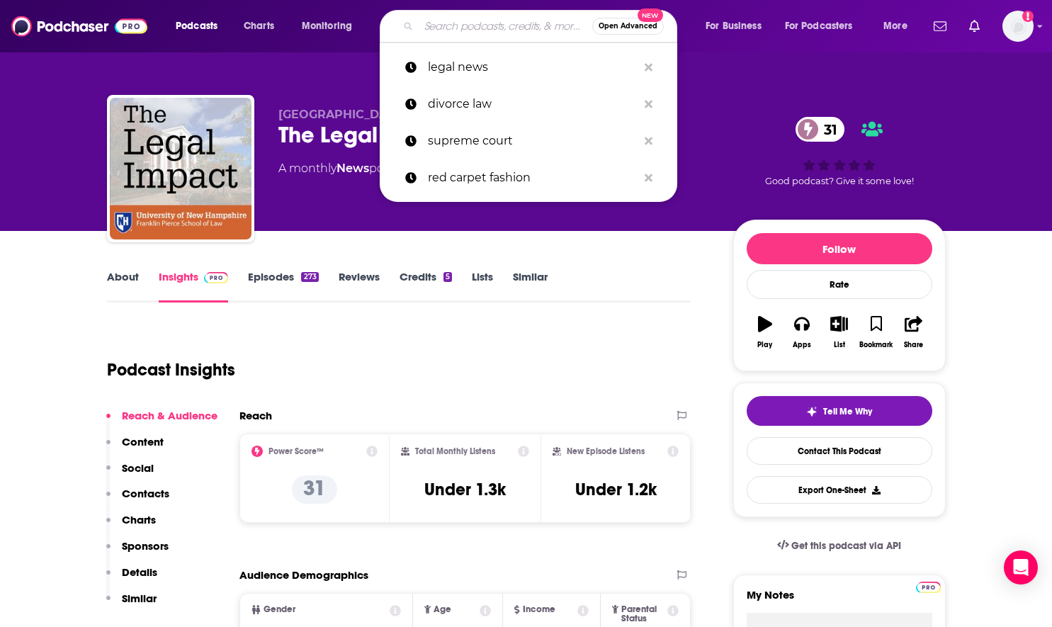
click at [495, 28] on input "Search podcasts, credits, & more..." at bounding box center [506, 26] width 174 height 23
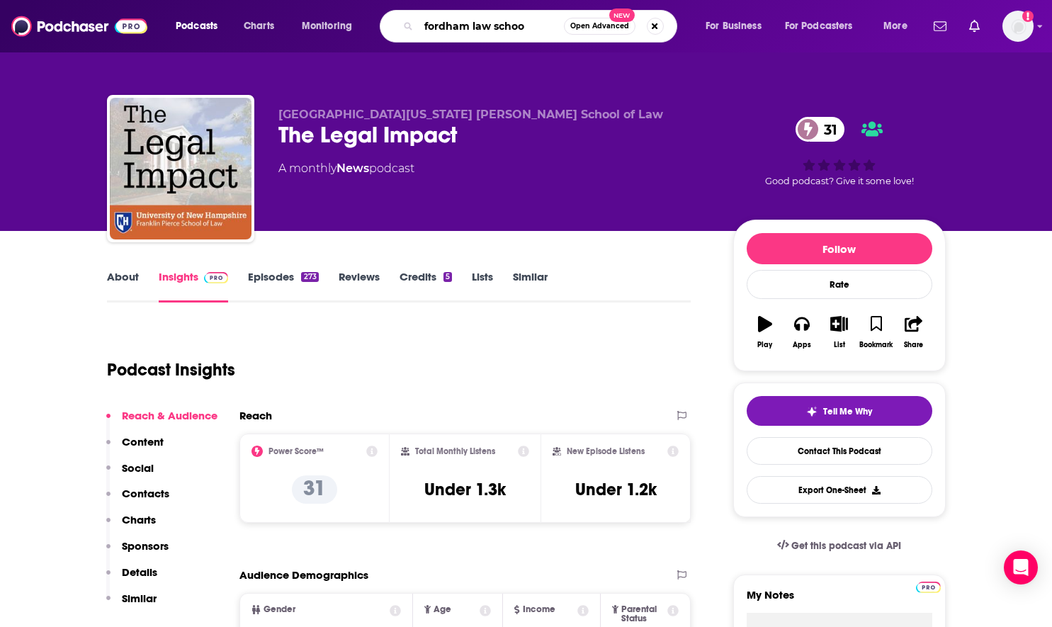
type input "fordham law school"
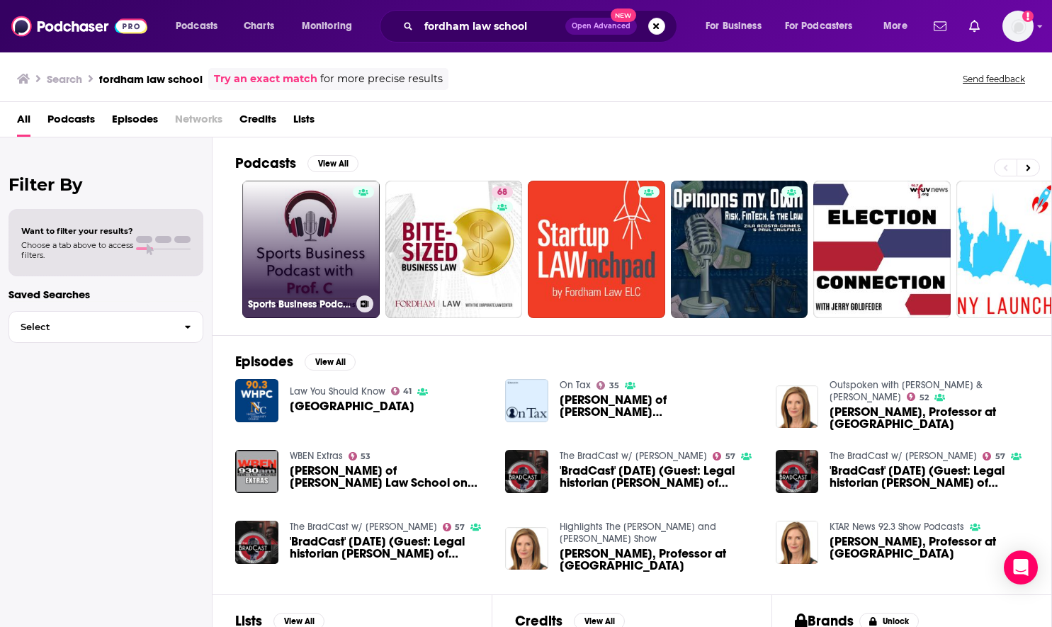
click at [326, 258] on link "Sports Business Podcast with Prof. C - Fordham Gabelli School of Business" at bounding box center [310, 249] width 137 height 137
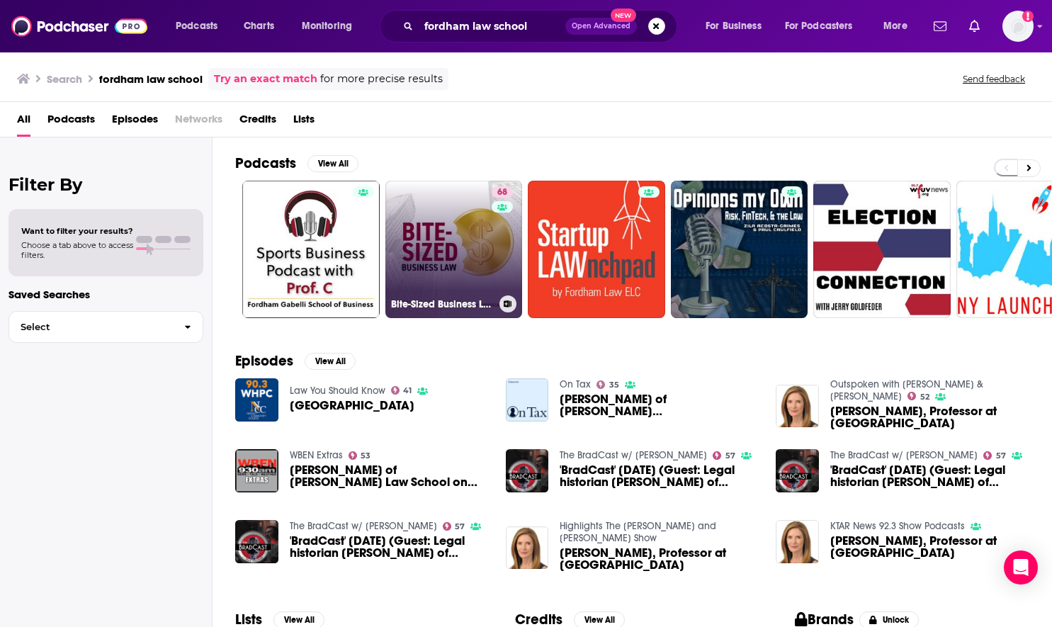
click at [448, 261] on link "68 Bite-Sized Business Law" at bounding box center [453, 249] width 137 height 137
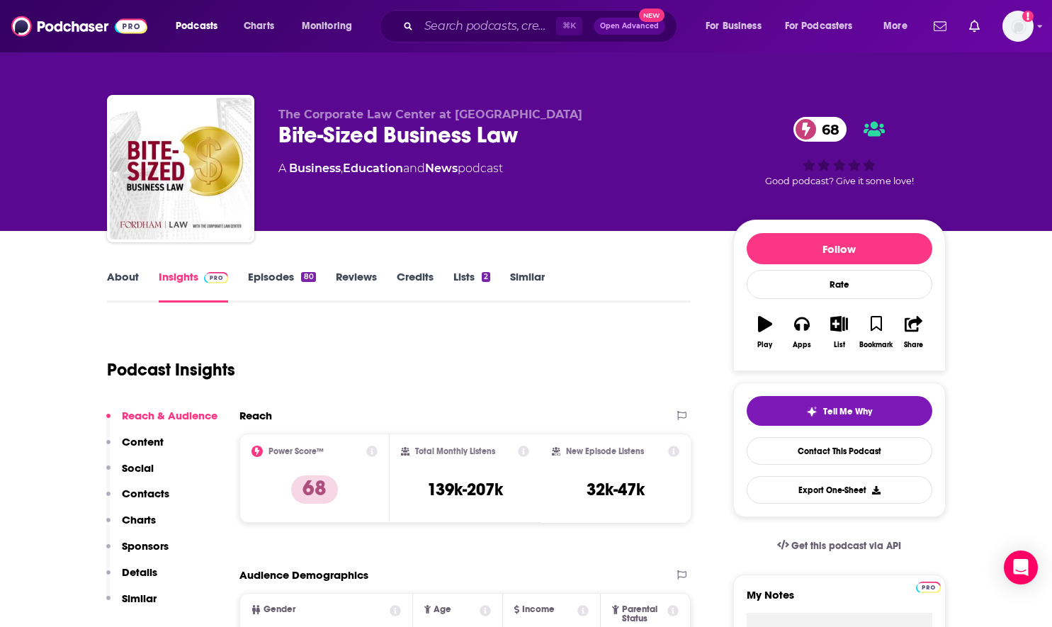
click at [557, 395] on div "Podcast Insights" at bounding box center [393, 361] width 573 height 72
click at [444, 28] on input "Search podcasts, credits, & more..." at bounding box center [487, 26] width 137 height 23
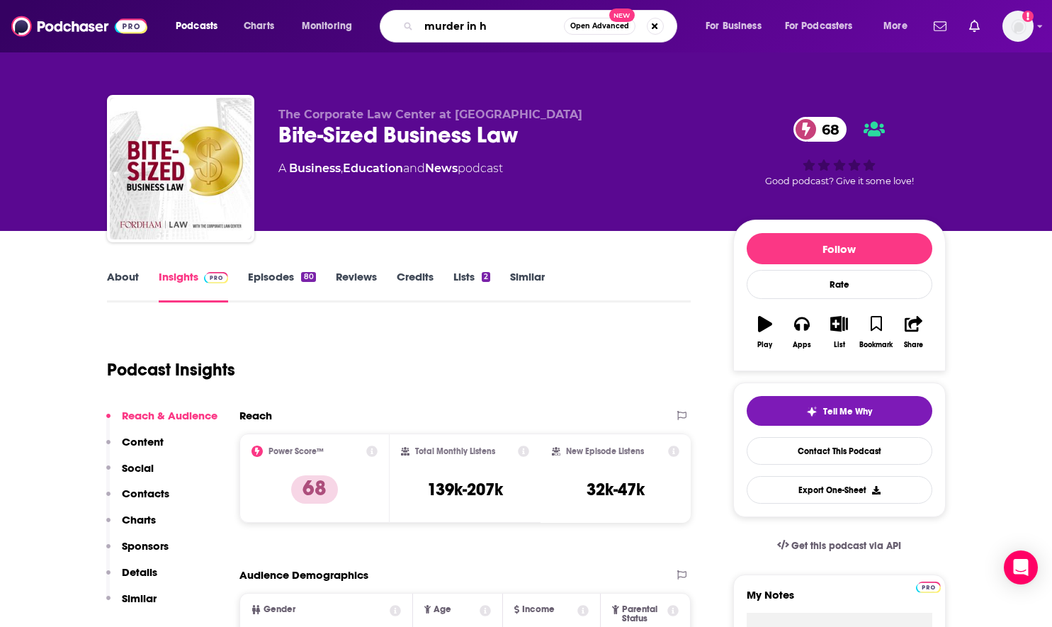
type input "murder in hr"
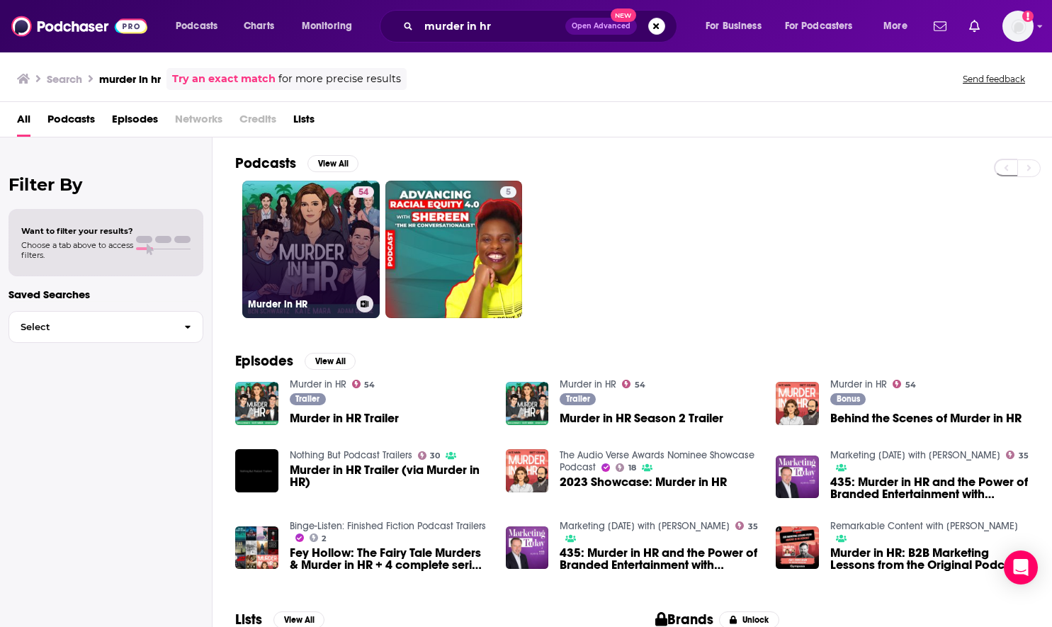
click at [358, 230] on div "54" at bounding box center [363, 240] width 21 height 109
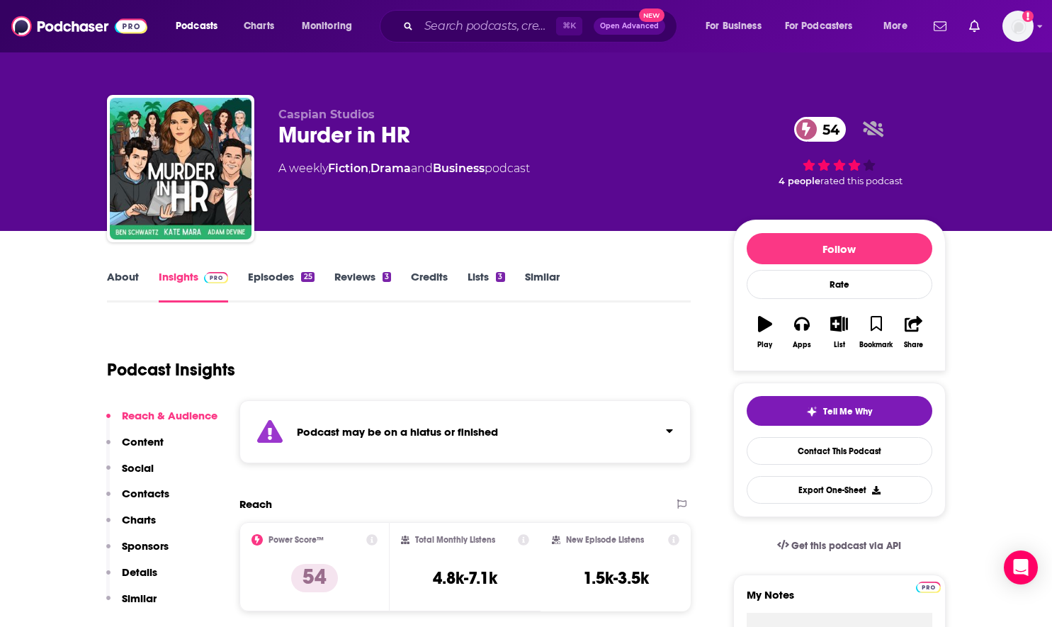
click at [389, 346] on div "Podcast Insights" at bounding box center [393, 361] width 573 height 72
click at [283, 279] on link "Episodes 25" at bounding box center [281, 286] width 66 height 33
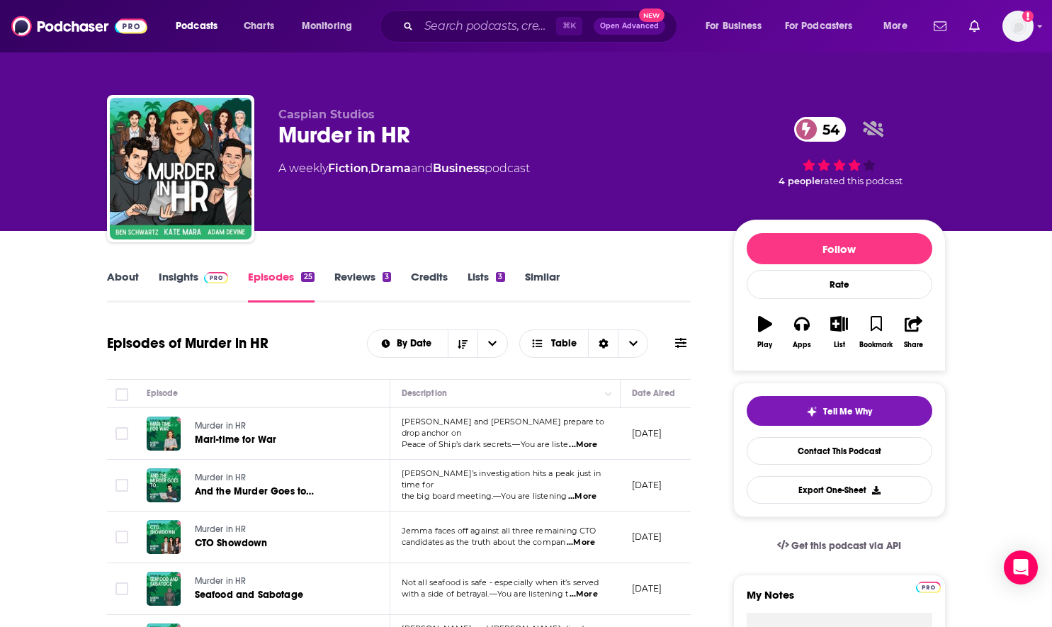
click at [592, 441] on span "...More" at bounding box center [583, 444] width 28 height 11
drag, startPoint x: 396, startPoint y: 399, endPoint x: 432, endPoint y: 429, distance: 46.8
click at [416, 443] on td "Jemma and Shane prepare to drop anchor on Peace of Ship’s dark secrets.—You are…" at bounding box center [505, 434] width 230 height 52
click at [414, 439] on span "Peace of Ship’s dark secrets.—You are liste" at bounding box center [485, 444] width 166 height 10
click at [192, 427] on div "Murder in HR Mari-time for War" at bounding box center [255, 433] width 217 height 34
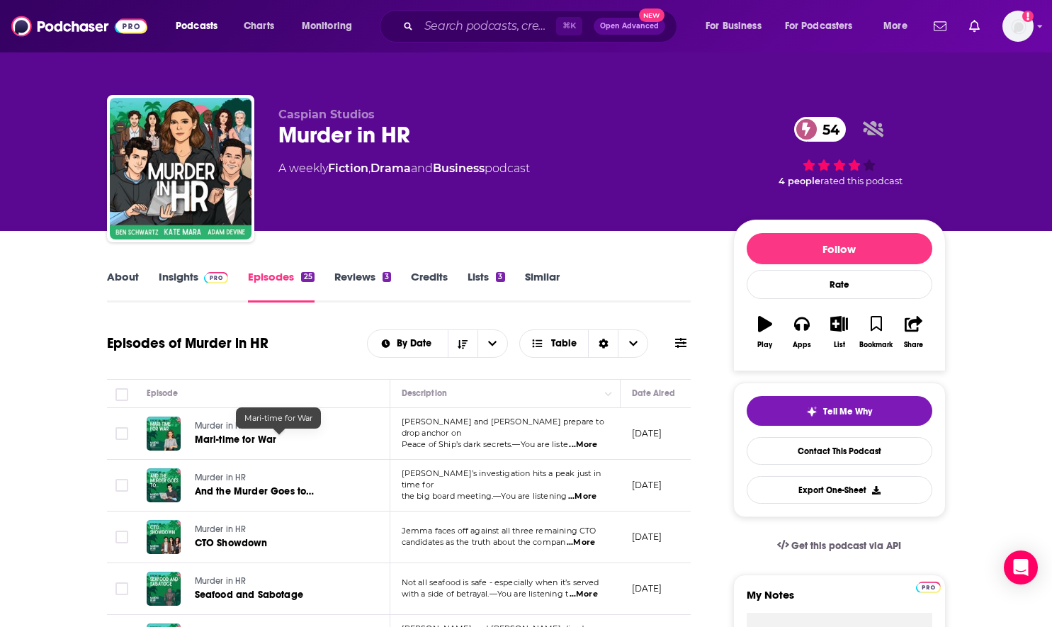
click at [212, 442] on span "Mari-time for War" at bounding box center [236, 439] width 82 height 12
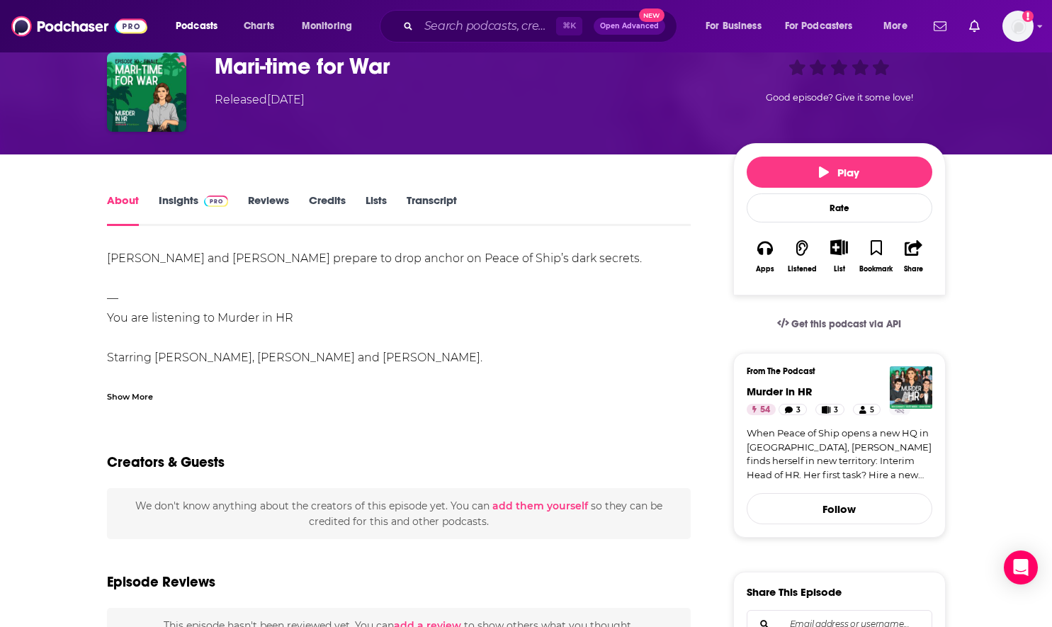
scroll to position [106, 0]
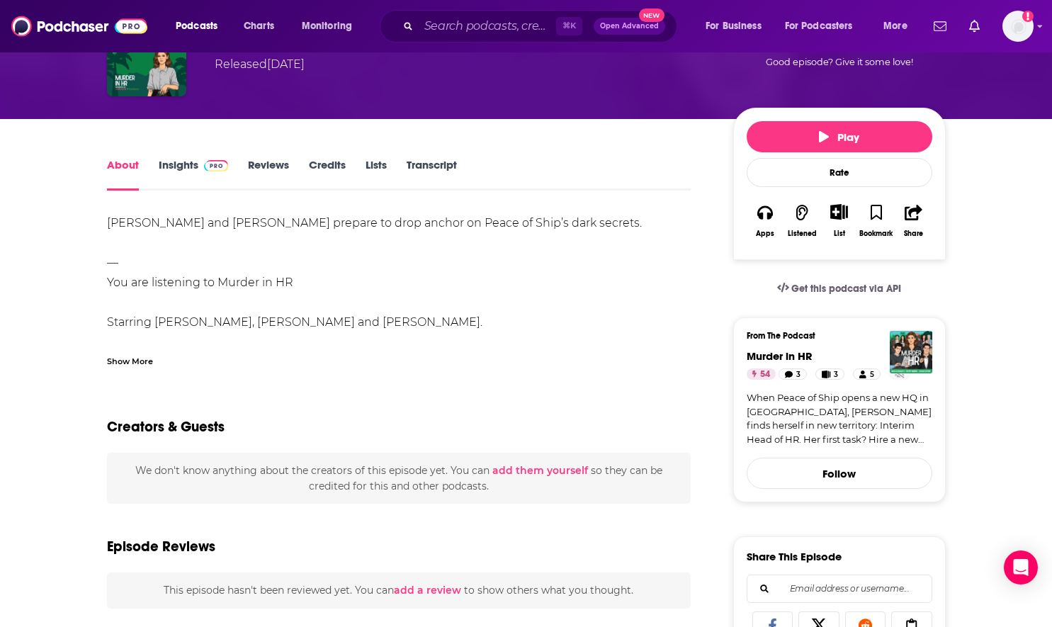
click at [118, 261] on div "Jemma and Shane prepare to drop anchor on Peace of Ship’s dark secrets. — You a…" at bounding box center [399, 461] width 584 height 496
click at [210, 226] on div "Jemma and Shane prepare to drop anchor on Peace of Ship’s dark secrets. — You a…" at bounding box center [399, 461] width 584 height 496
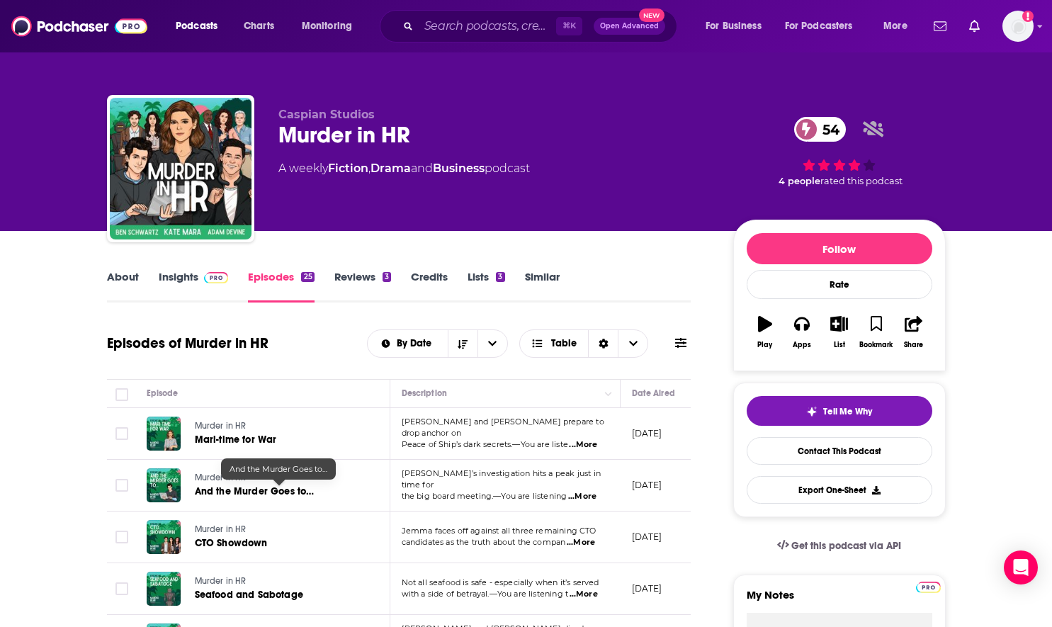
click at [280, 487] on span "And the Murder Goes to…" at bounding box center [255, 491] width 120 height 12
click at [589, 540] on span "...More" at bounding box center [581, 542] width 28 height 11
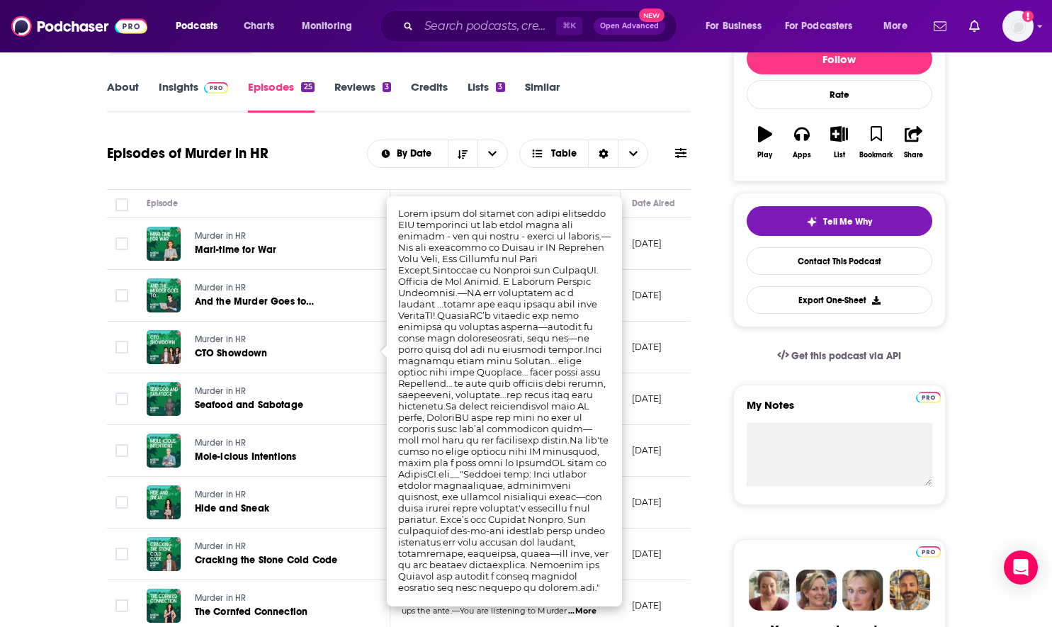
scroll to position [212, 0]
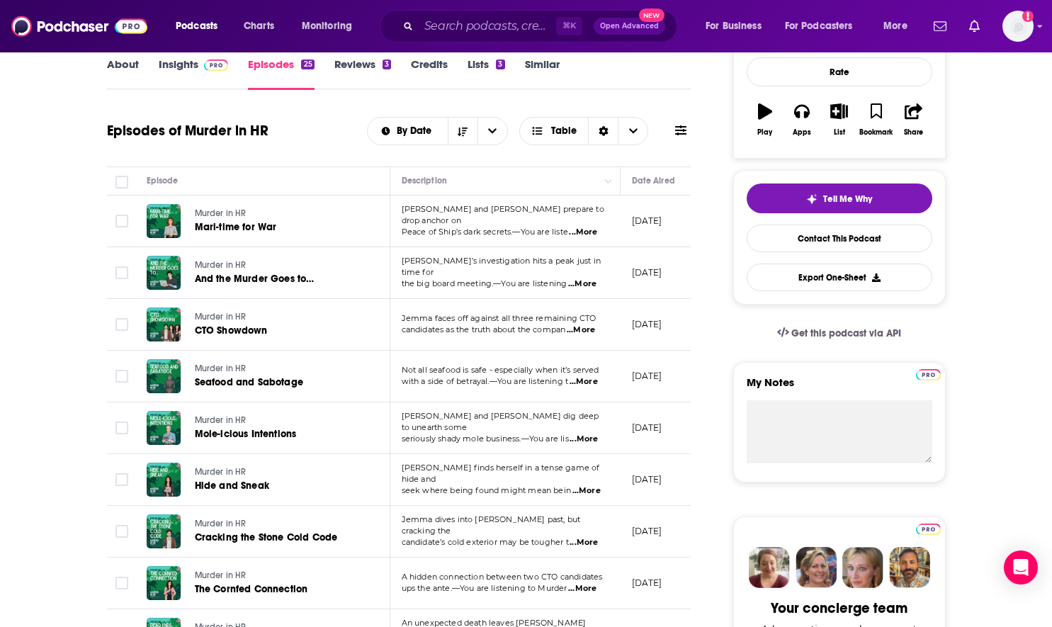
drag, startPoint x: 540, startPoint y: 463, endPoint x: 537, endPoint y: 454, distance: 9.0
click at [612, 580] on td "A hidden connection between two CTO candidates ups the ante.—You are listening …" at bounding box center [505, 583] width 230 height 52
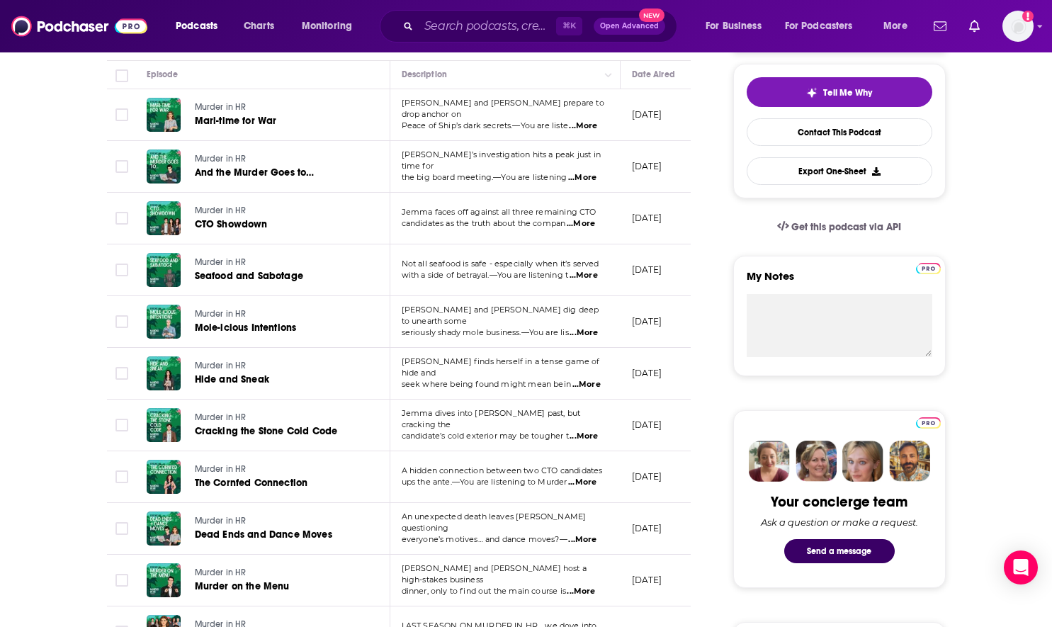
scroll to position [354, 0]
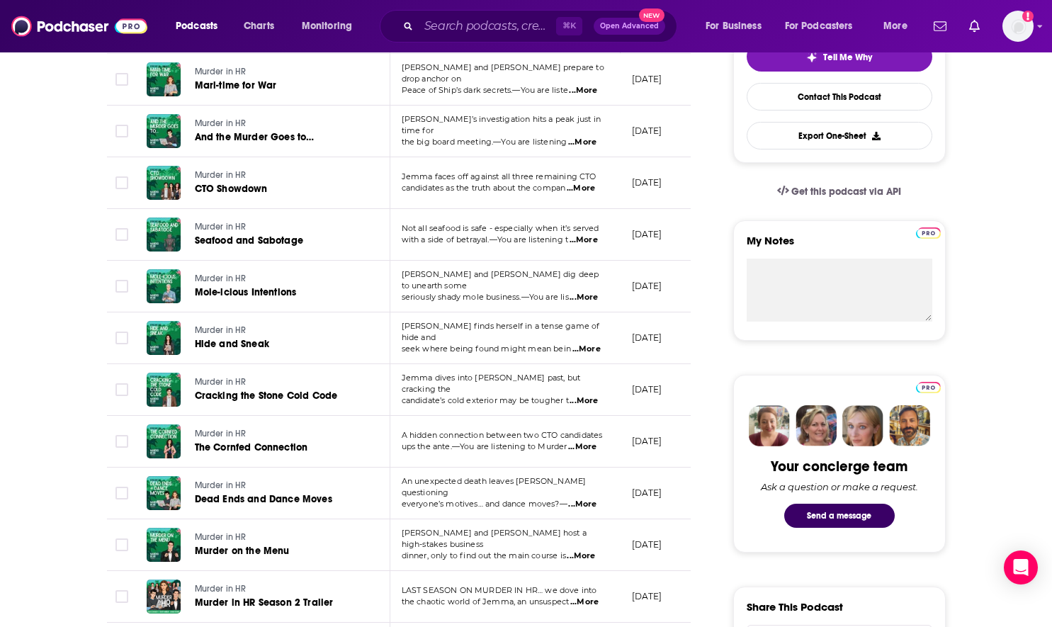
click at [594, 550] on span "...More" at bounding box center [581, 555] width 28 height 11
drag, startPoint x: 475, startPoint y: 455, endPoint x: 393, endPoint y: 425, distance: 87.6
click at [585, 443] on span "...More" at bounding box center [582, 446] width 28 height 11
click at [259, 183] on span "CTO Showdown" at bounding box center [231, 189] width 73 height 12
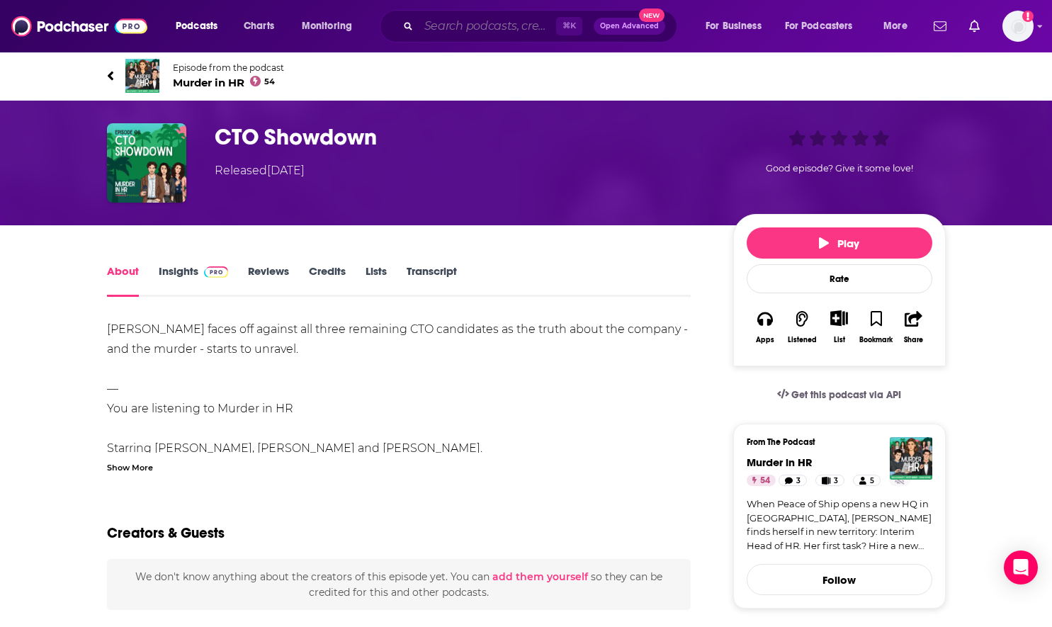
click at [461, 21] on input "Search podcasts, credits, & more..." at bounding box center [487, 26] width 137 height 23
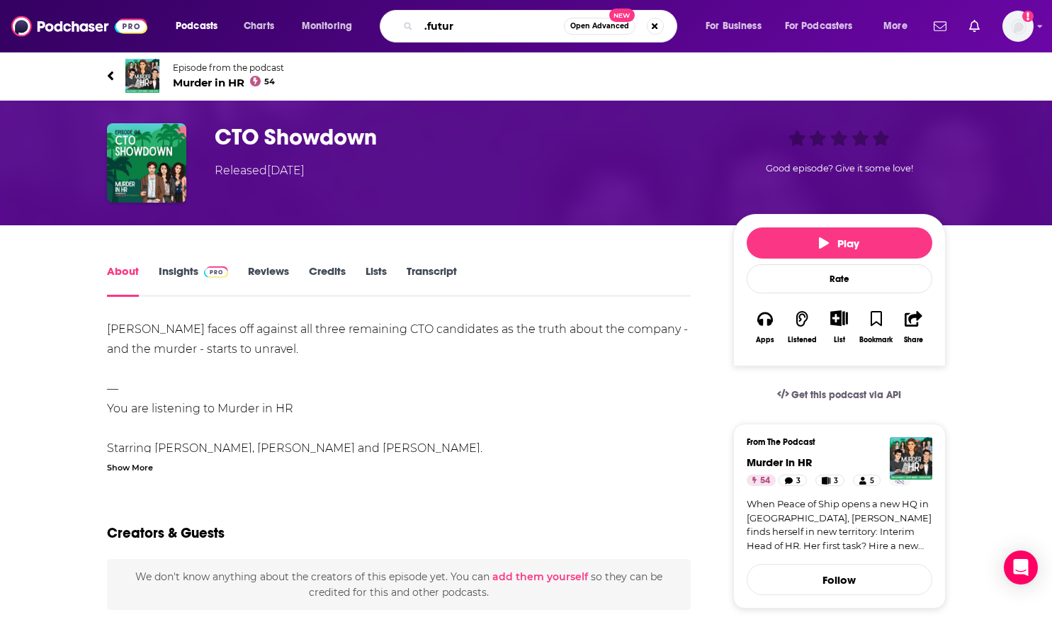
type input ".future"
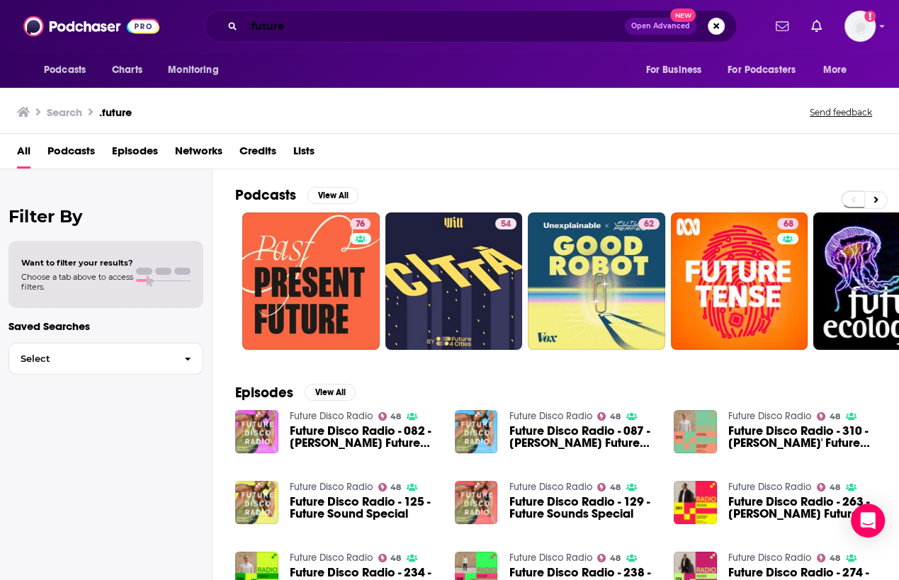
click at [250, 28] on input ".future" at bounding box center [434, 26] width 382 height 23
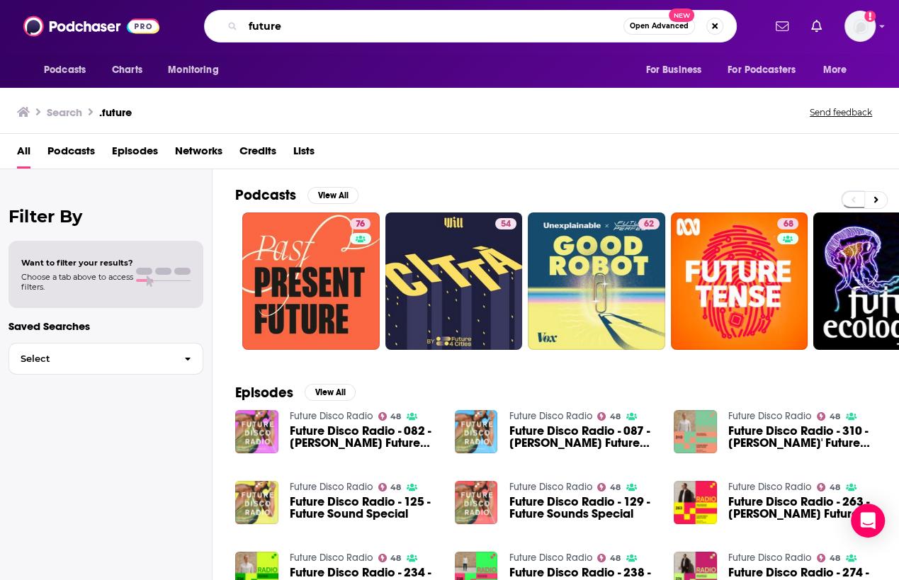
click at [373, 32] on input "future" at bounding box center [433, 26] width 380 height 23
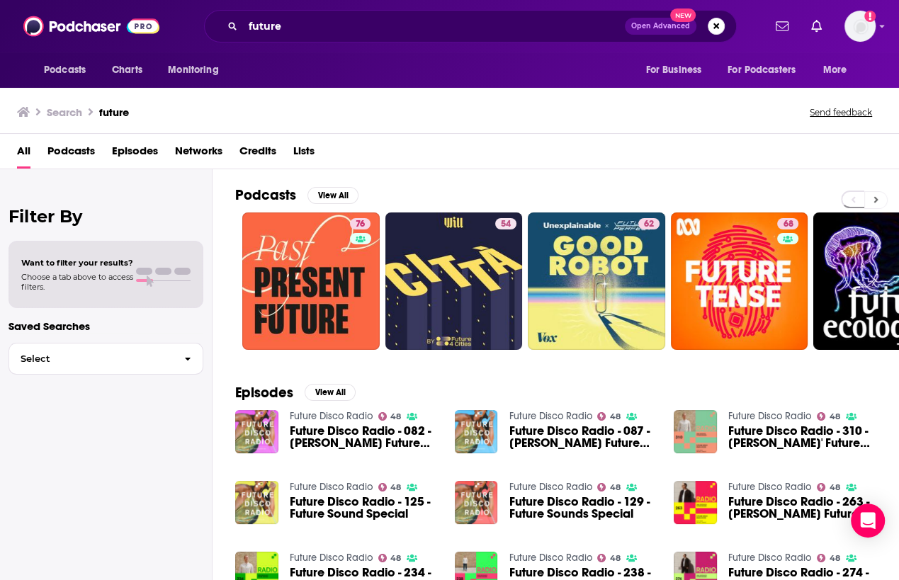
click at [876, 198] on icon at bounding box center [876, 200] width 4 height 6
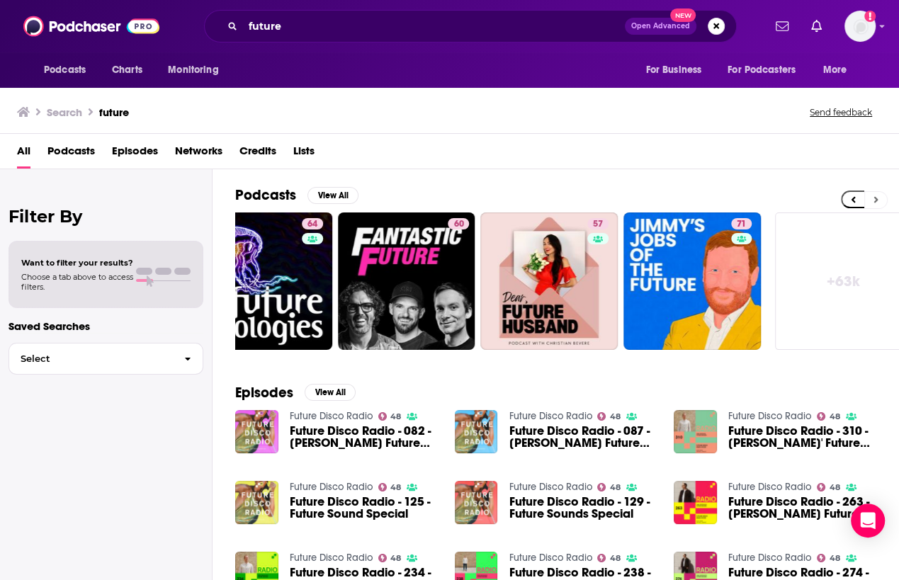
scroll to position [0, 637]
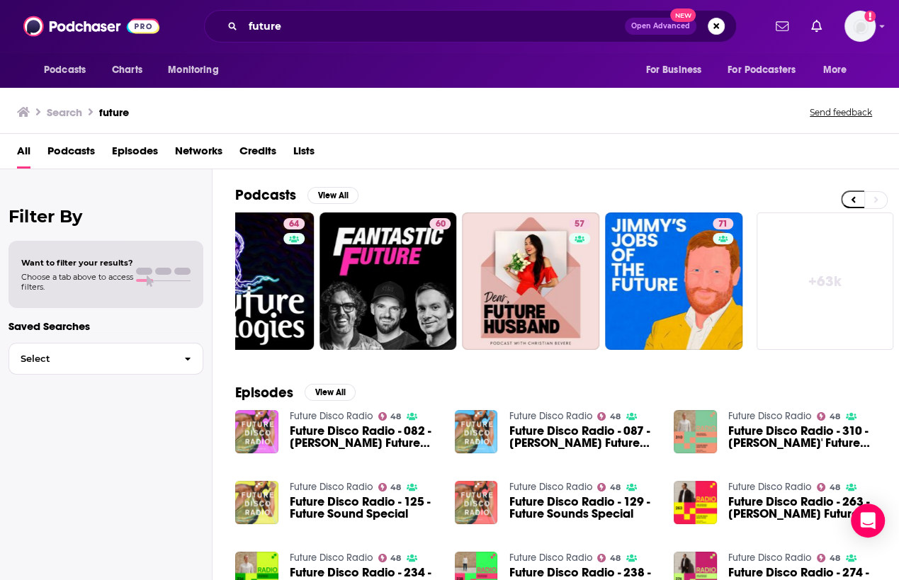
click at [557, 373] on div "Episodes View All Future Disco Radio 48 Future Disco Radio - 082 - Sean Brosnan…" at bounding box center [555, 496] width 686 height 259
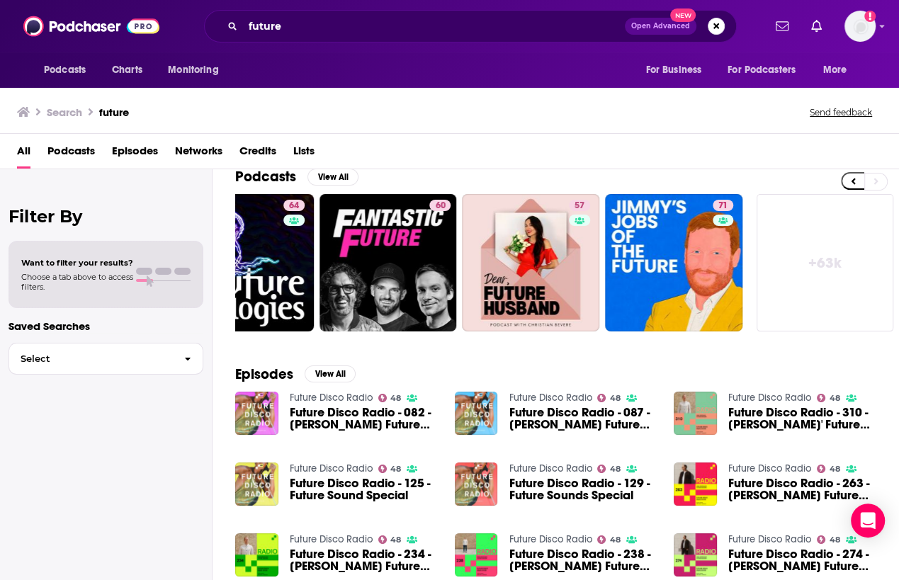
scroll to position [0, 0]
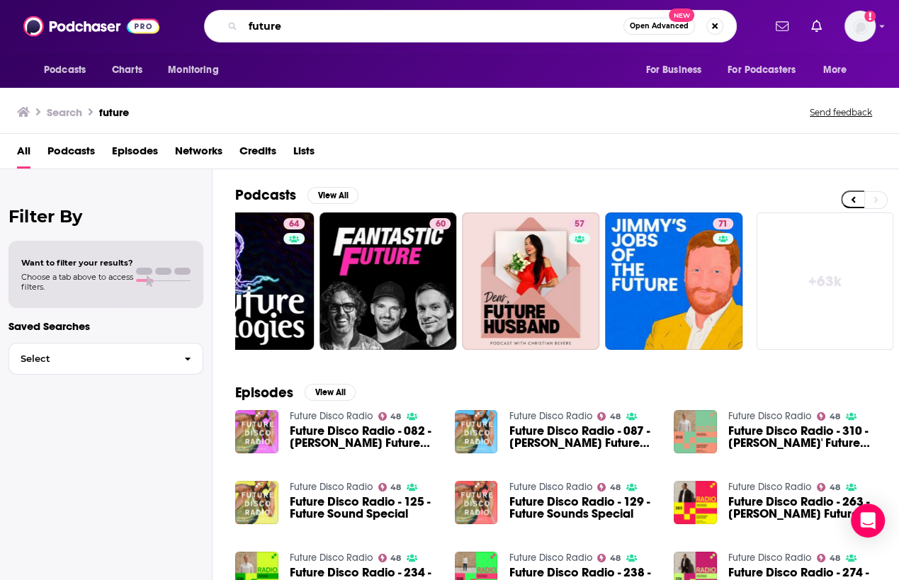
drag, startPoint x: 302, startPoint y: 27, endPoint x: 193, endPoint y: 27, distance: 108.4
click at [193, 27] on div "future Open Advanced New" at bounding box center [470, 26] width 585 height 33
type input "Murder in HR"
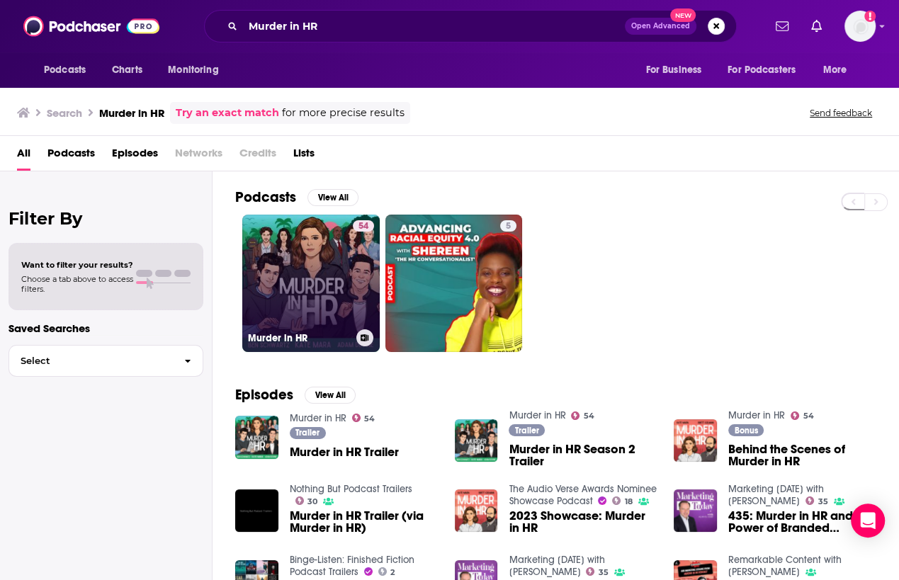
click at [266, 273] on link "54 Murder in HR" at bounding box center [310, 283] width 137 height 137
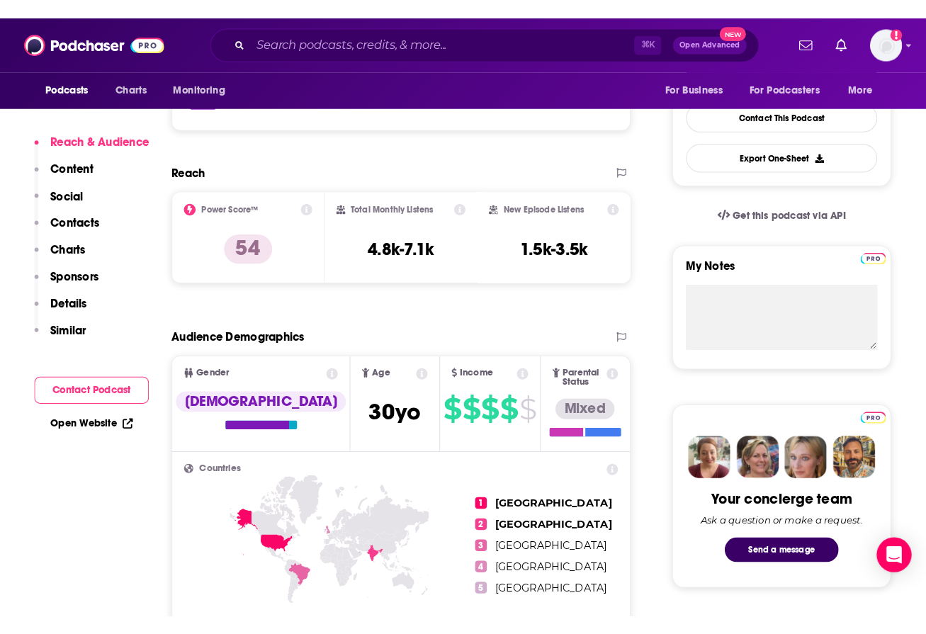
scroll to position [390, 0]
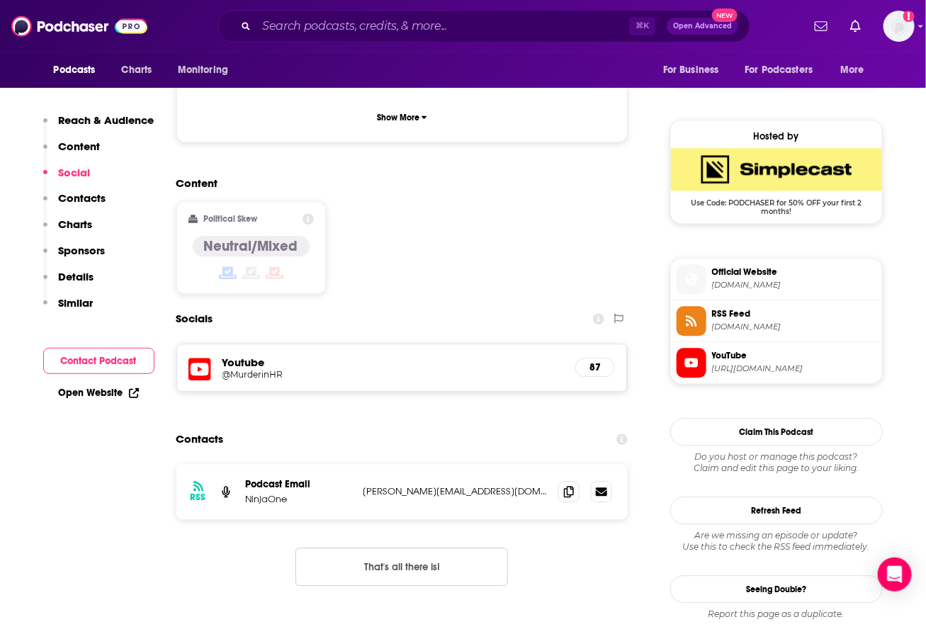
scroll to position [1098, 0]
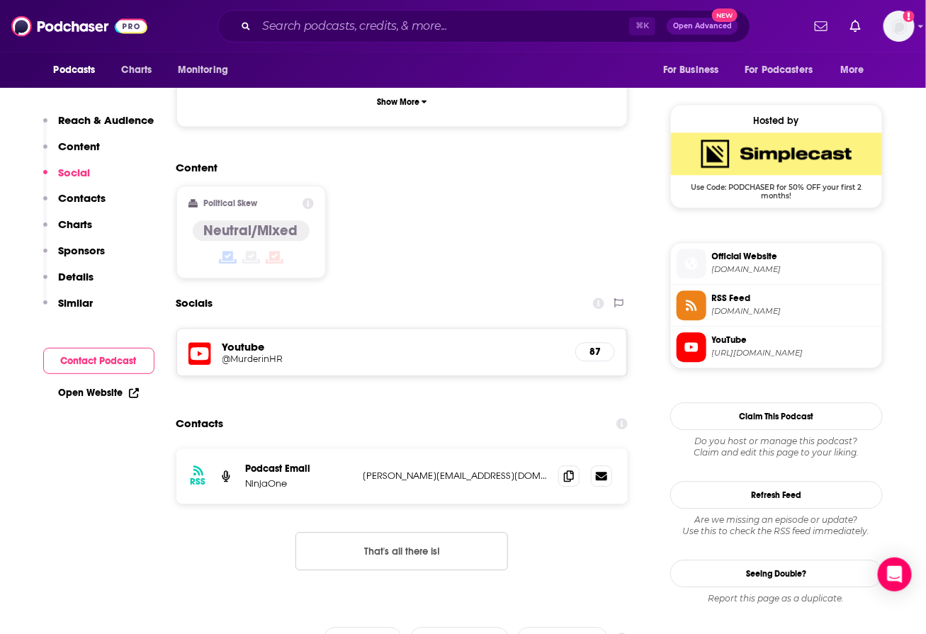
click at [259, 353] on h5 "@MurderinHR" at bounding box center [335, 358] width 227 height 11
click at [488, 290] on div "Socials" at bounding box center [402, 303] width 452 height 27
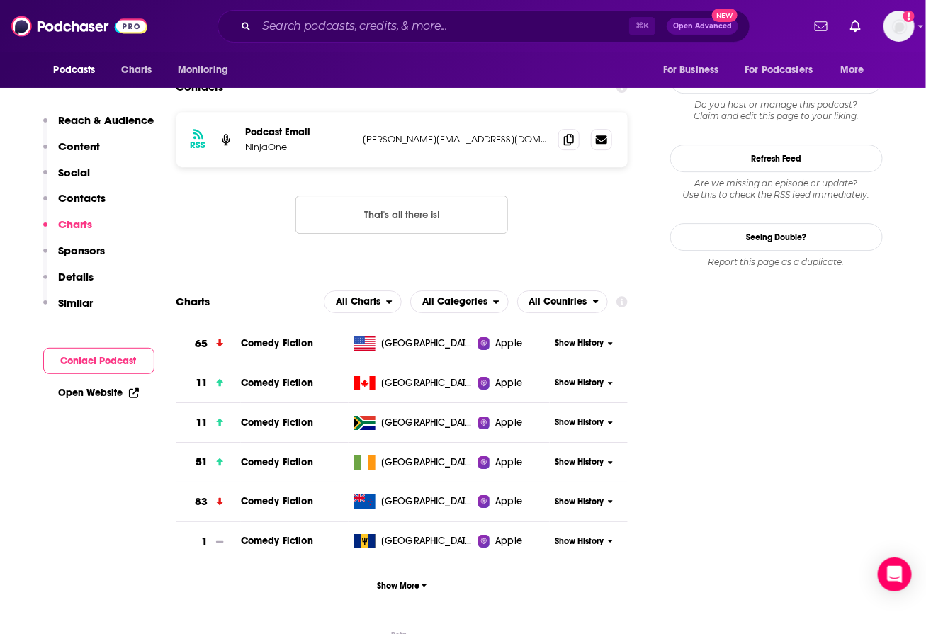
scroll to position [1452, 0]
